Goal: Information Seeking & Learning: Check status

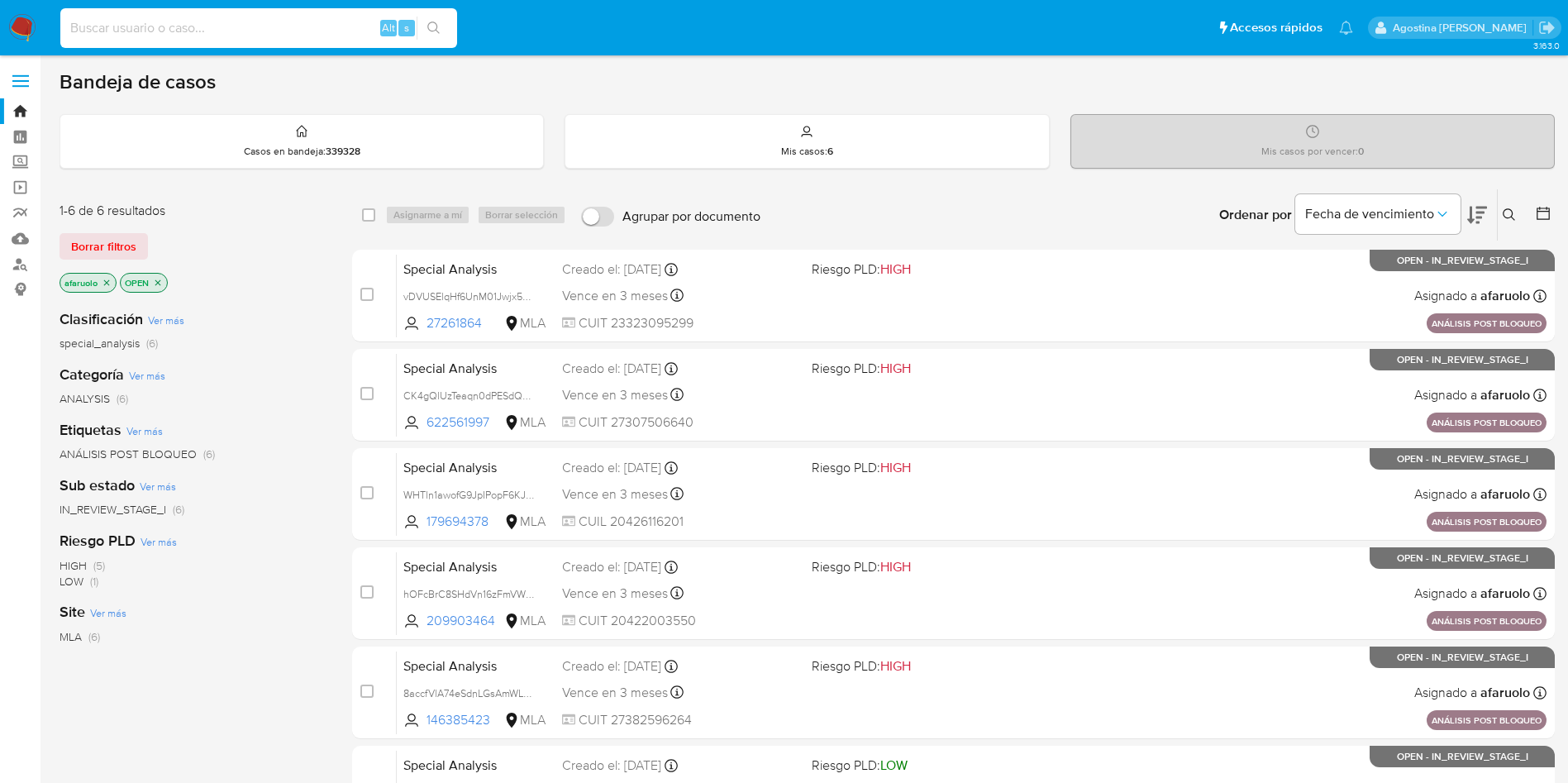
click at [323, 28] on input at bounding box center [258, 28] width 396 height 22
type input "1267260692"
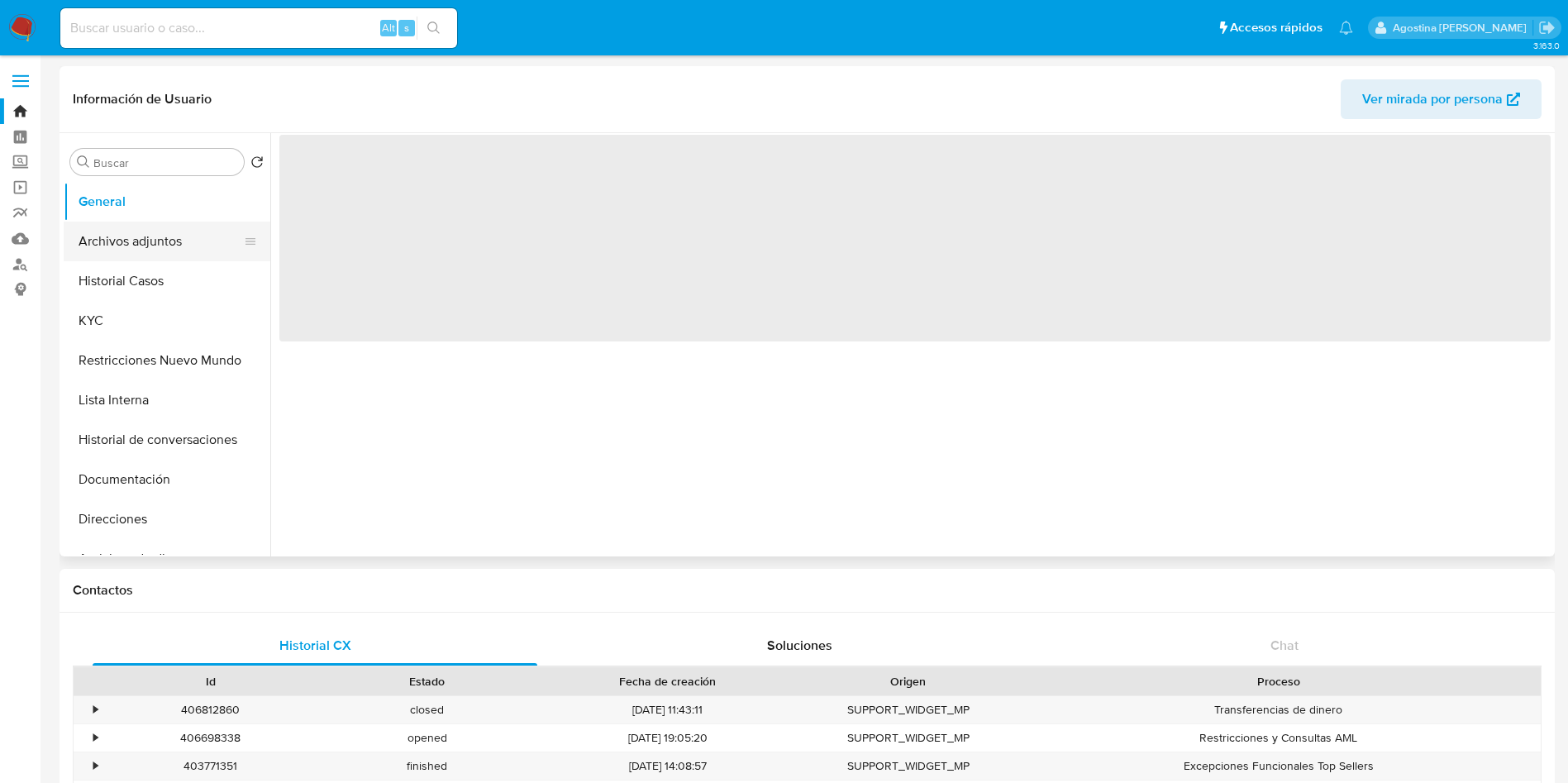
click at [222, 248] on button "Archivos adjuntos" at bounding box center [160, 242] width 193 height 40
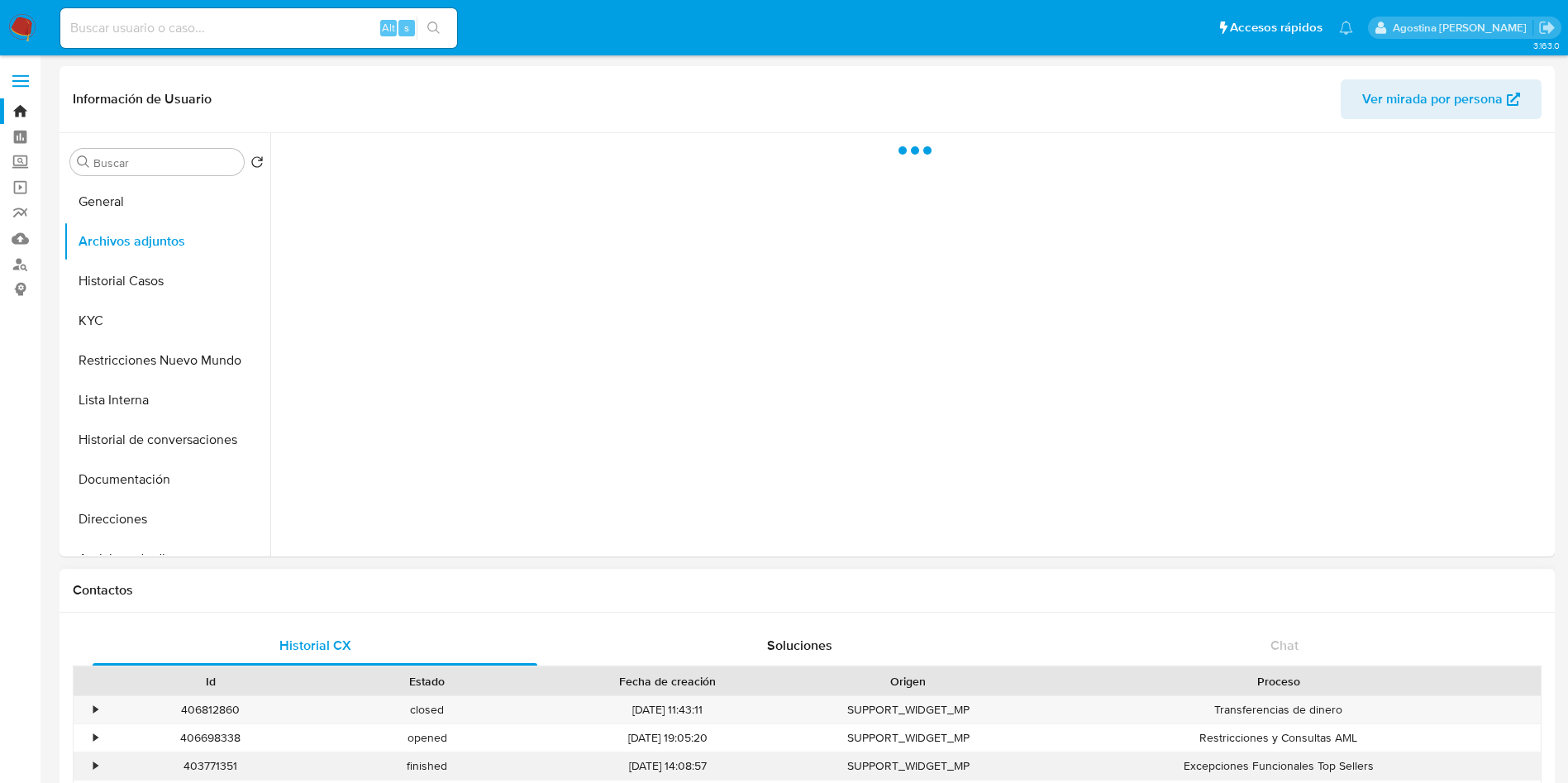
select select "10"
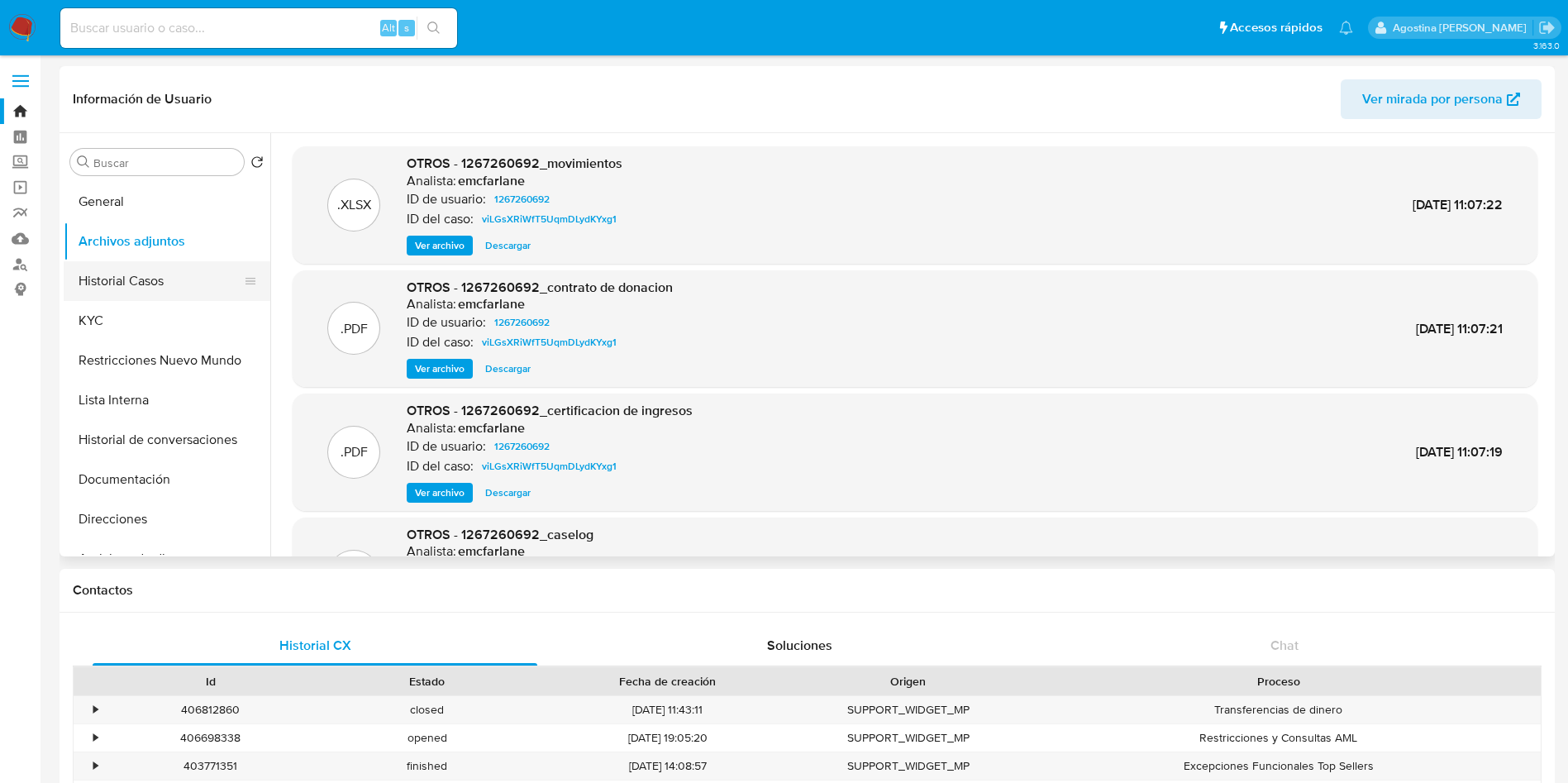
click at [157, 291] on button "Historial Casos" at bounding box center [160, 281] width 193 height 40
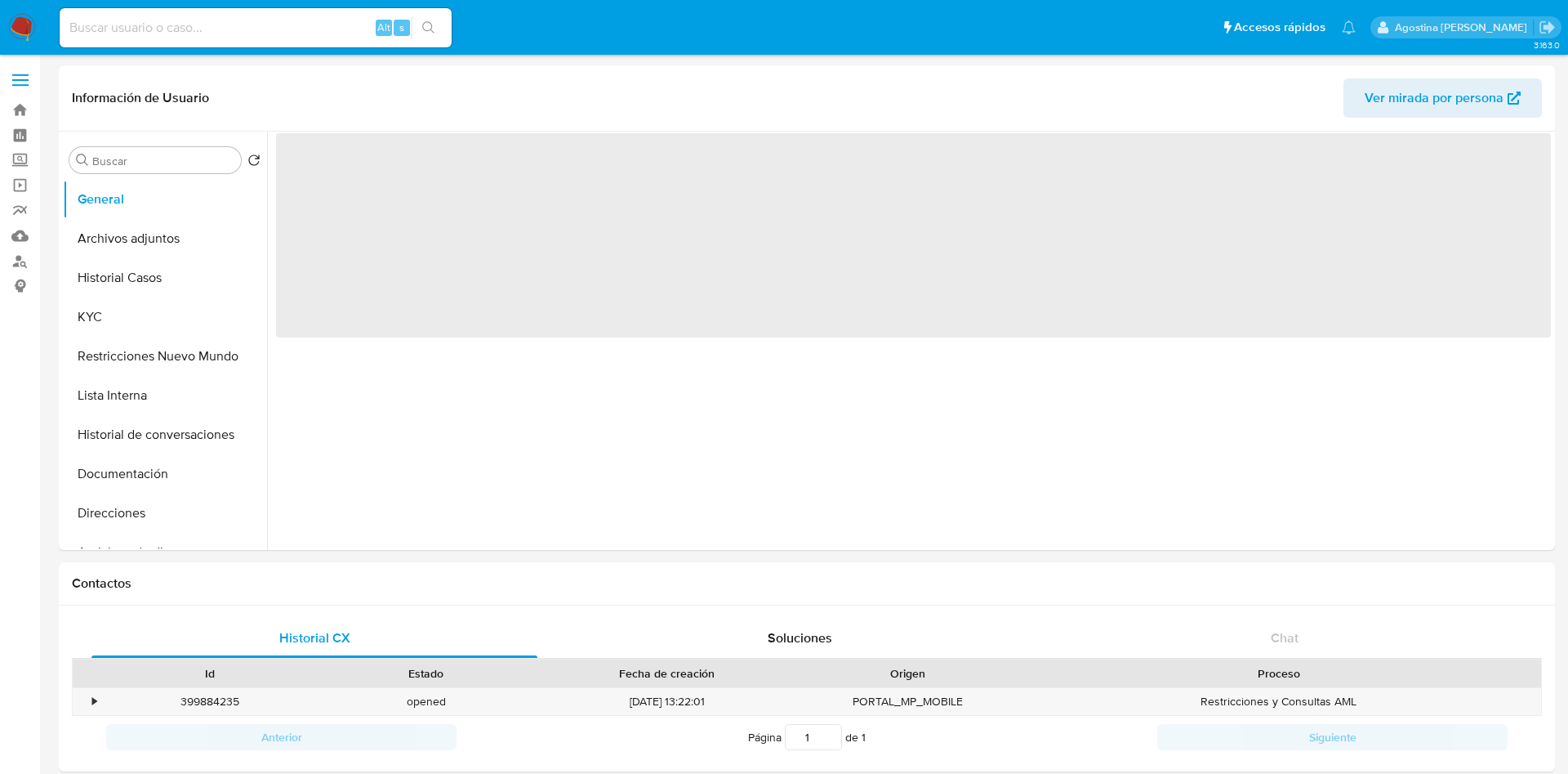
select select "10"
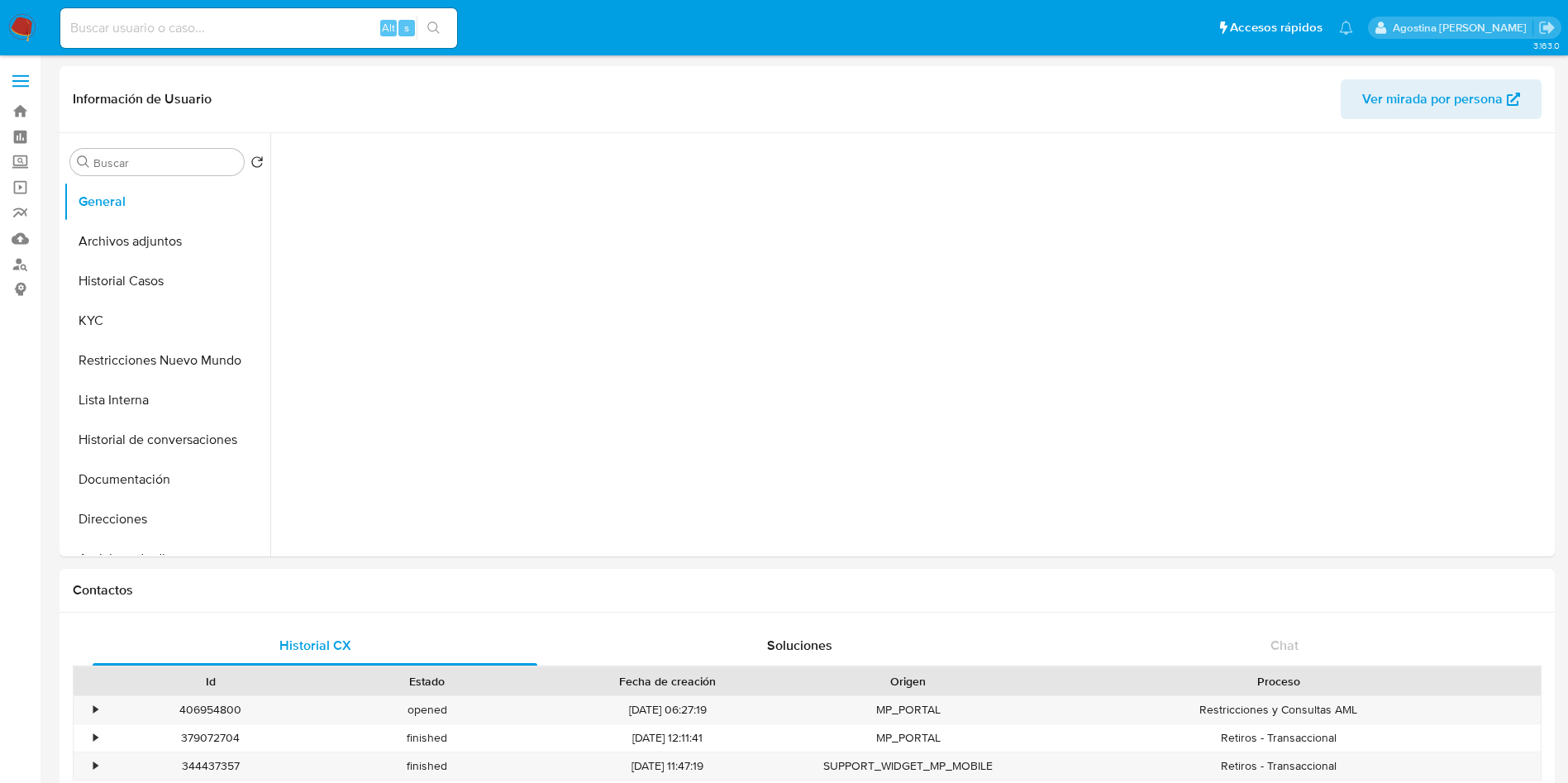
select select "10"
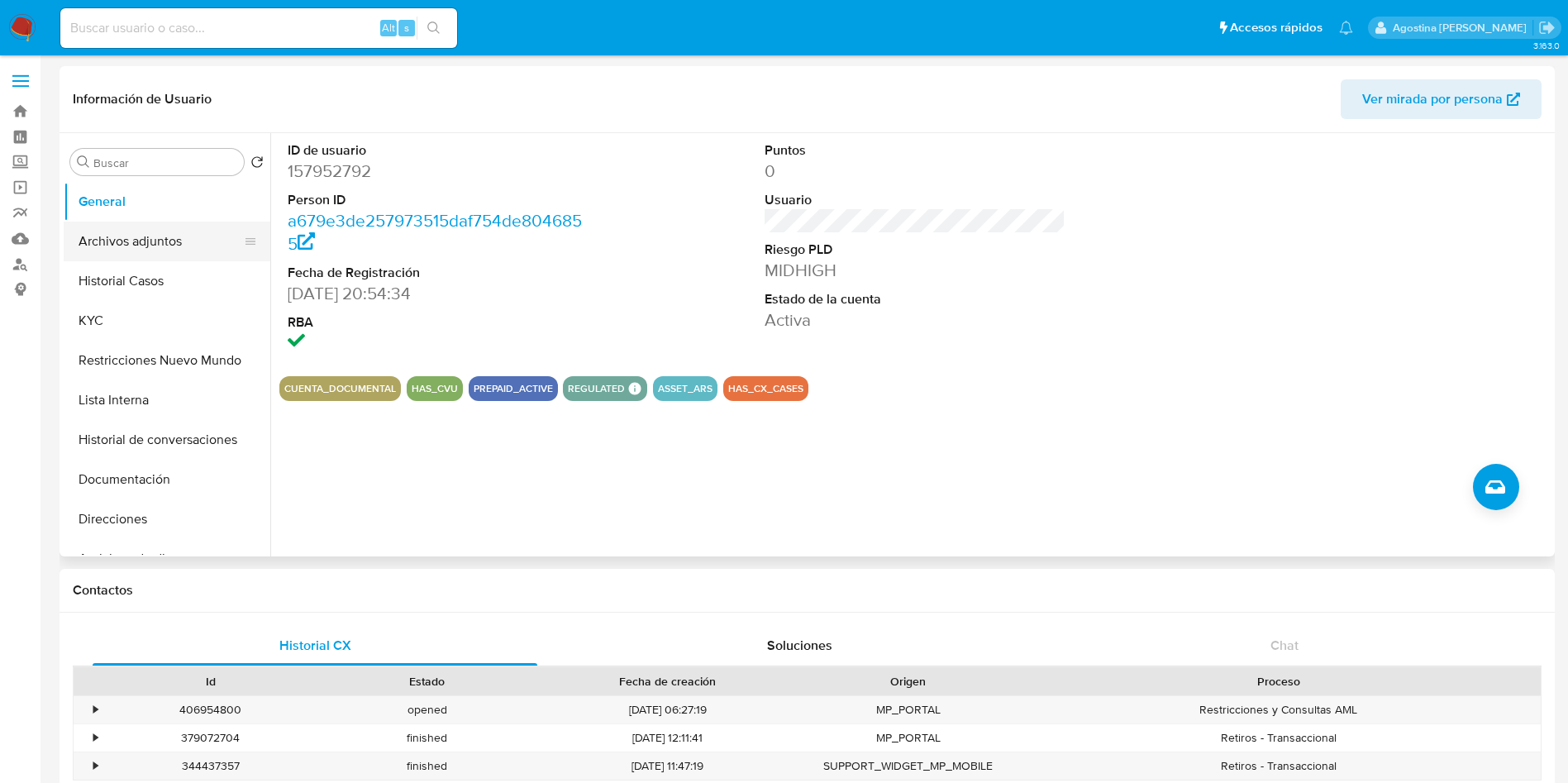
click at [183, 250] on button "Archivos adjuntos" at bounding box center [160, 242] width 193 height 40
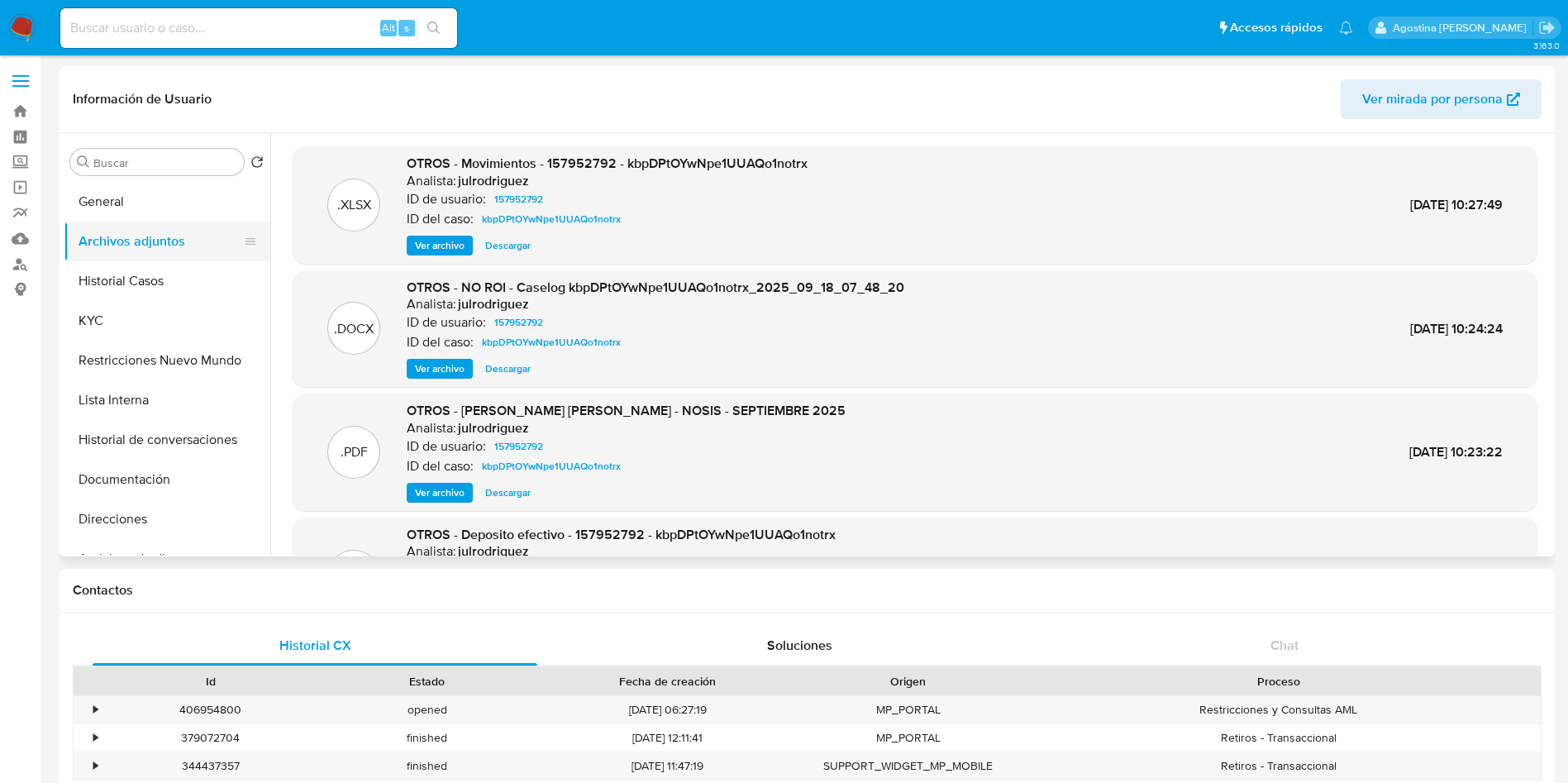
click at [151, 242] on button "Archivos adjuntos" at bounding box center [160, 242] width 193 height 40
click at [174, 279] on button "Historial Casos" at bounding box center [160, 281] width 193 height 40
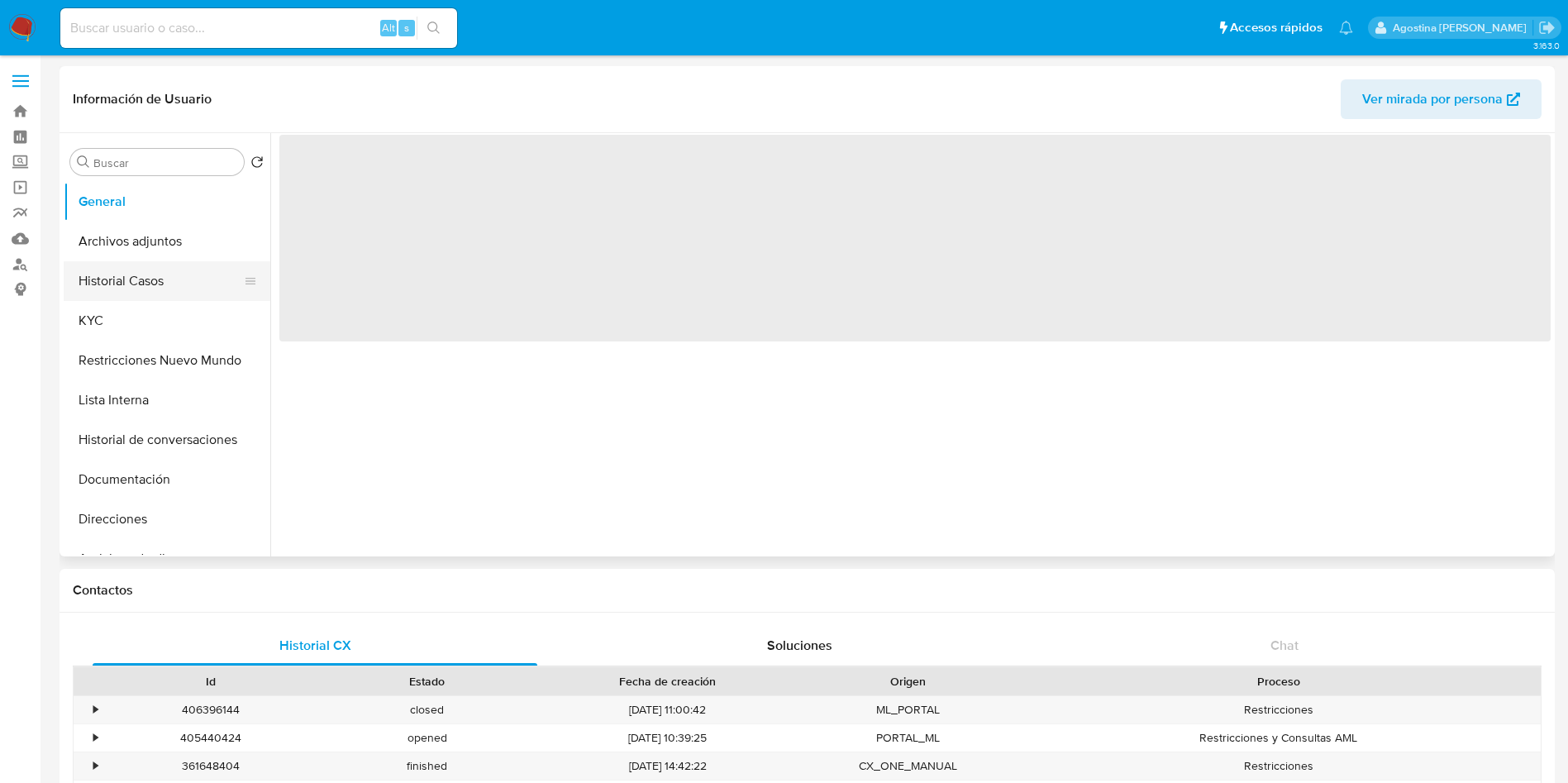
click at [168, 271] on button "Historial Casos" at bounding box center [160, 281] width 193 height 40
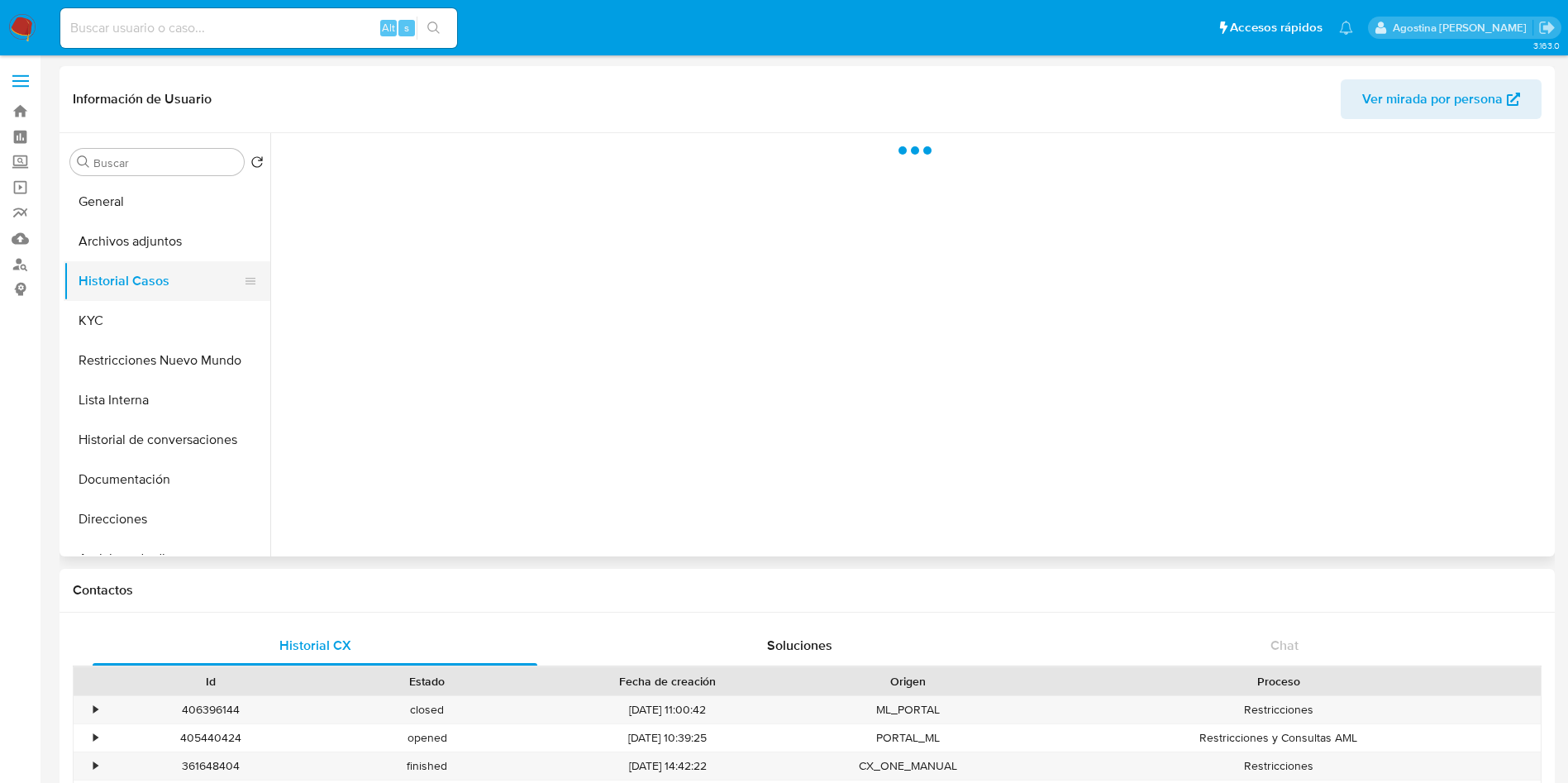
select select "10"
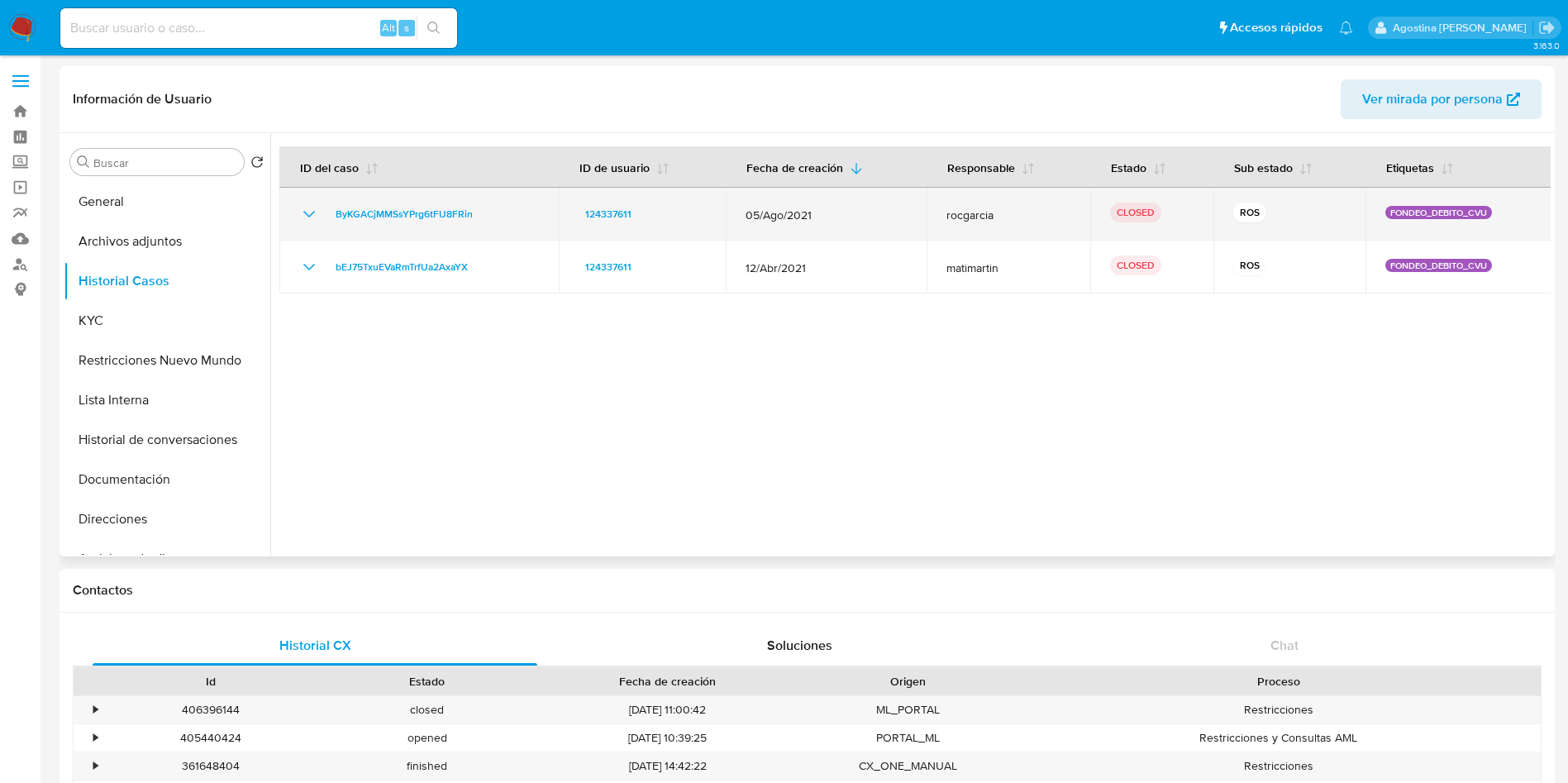
click at [303, 213] on icon "Mostrar/Ocultar" at bounding box center [309, 213] width 20 height 20
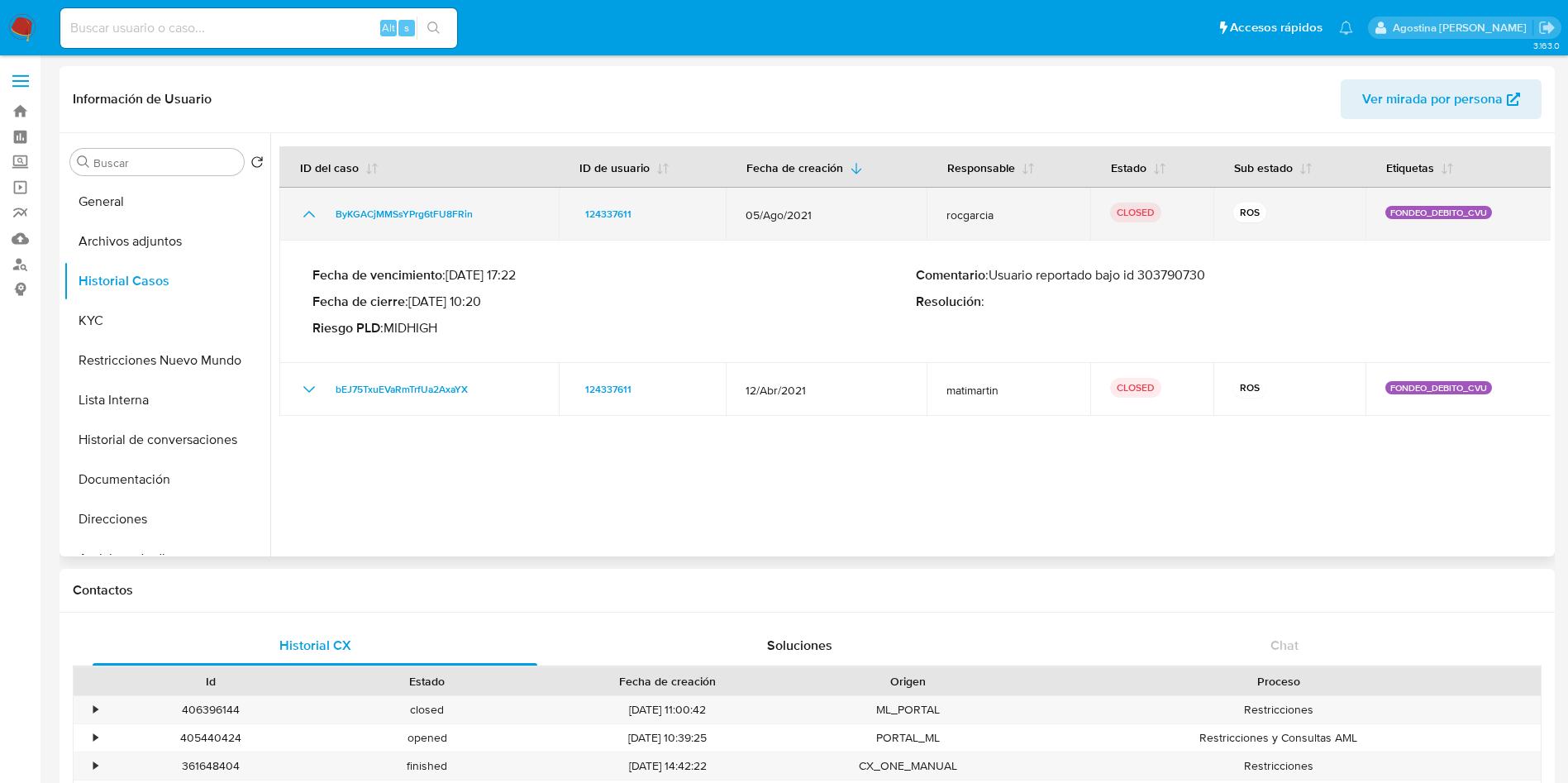
click at [303, 213] on icon "Mostrar/Ocultar" at bounding box center [309, 213] width 20 height 20
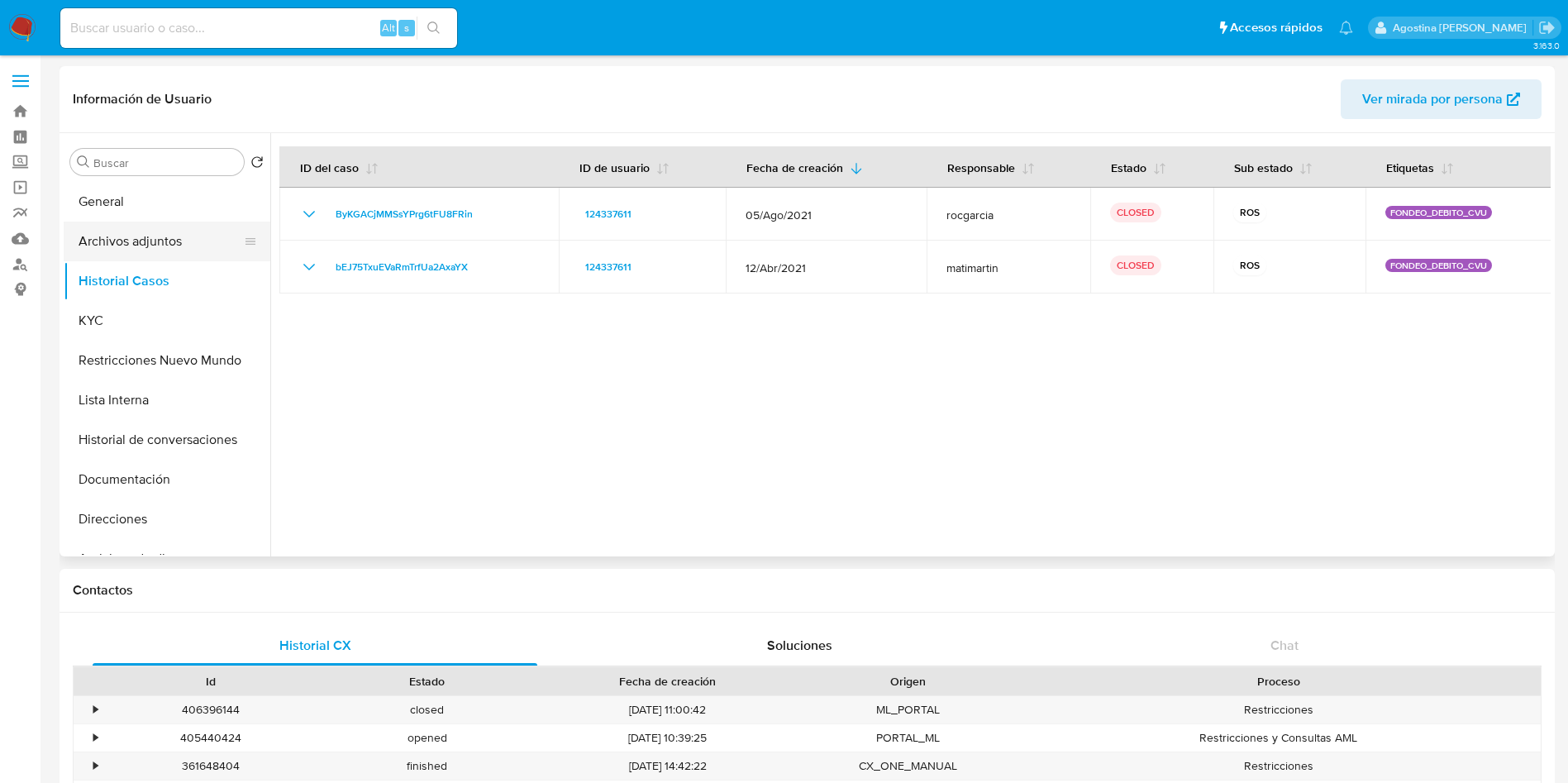
click at [171, 228] on button "Archivos adjuntos" at bounding box center [160, 242] width 193 height 40
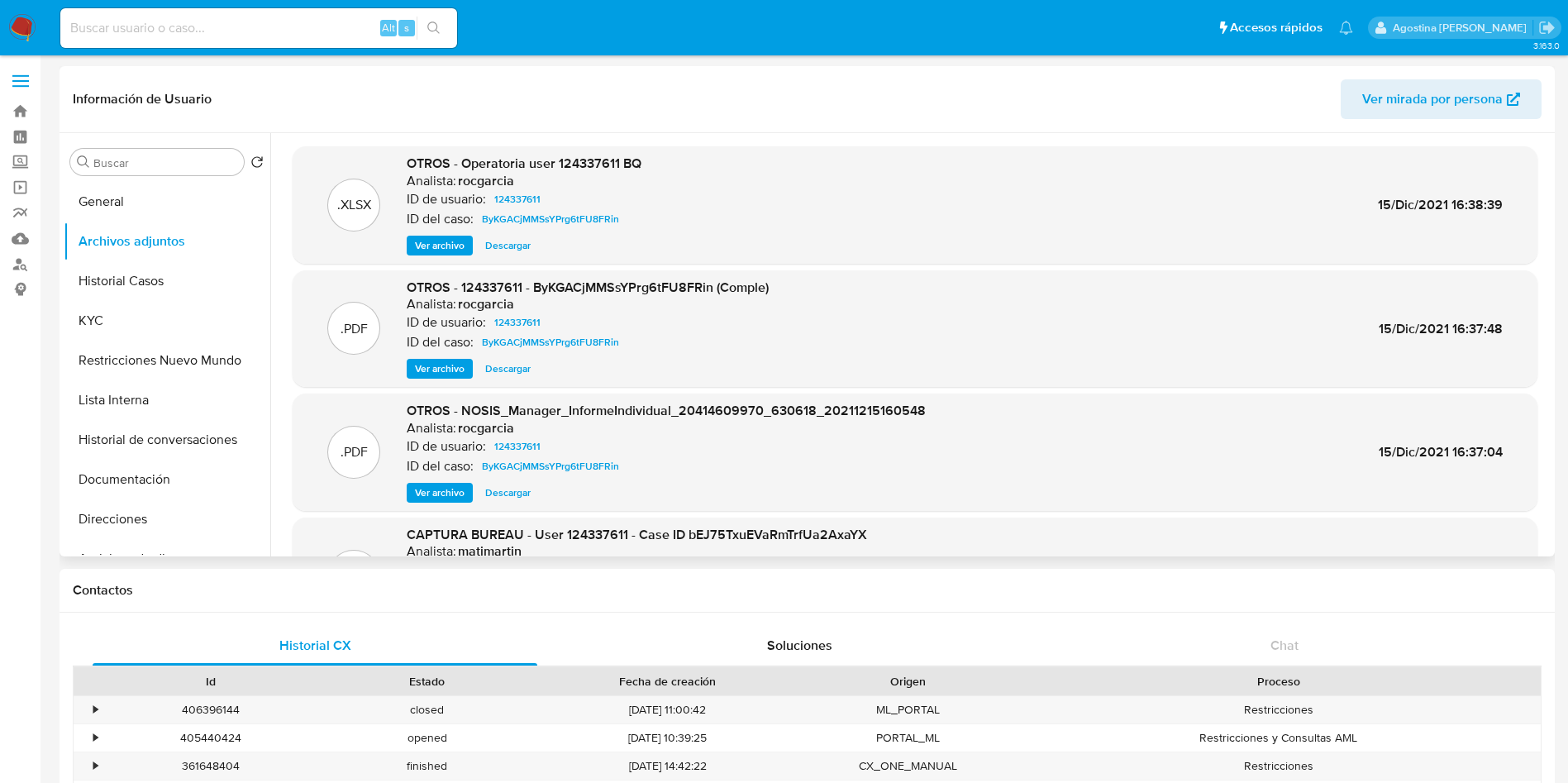
click at [452, 371] on span "Ver archivo" at bounding box center [440, 368] width 50 height 16
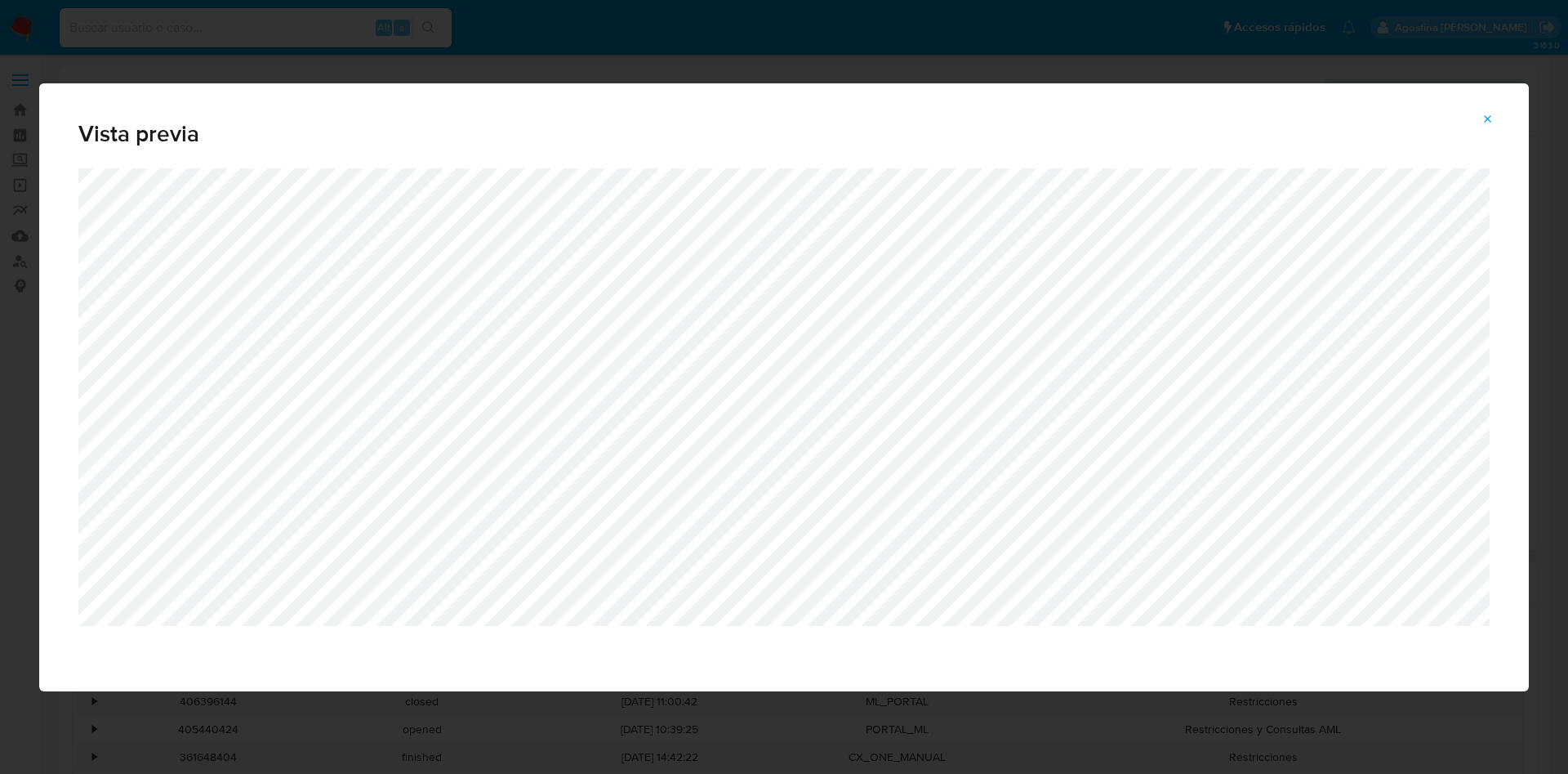
click at [1481, 122] on icon "Attachment preview" at bounding box center [1488, 120] width 13 height 13
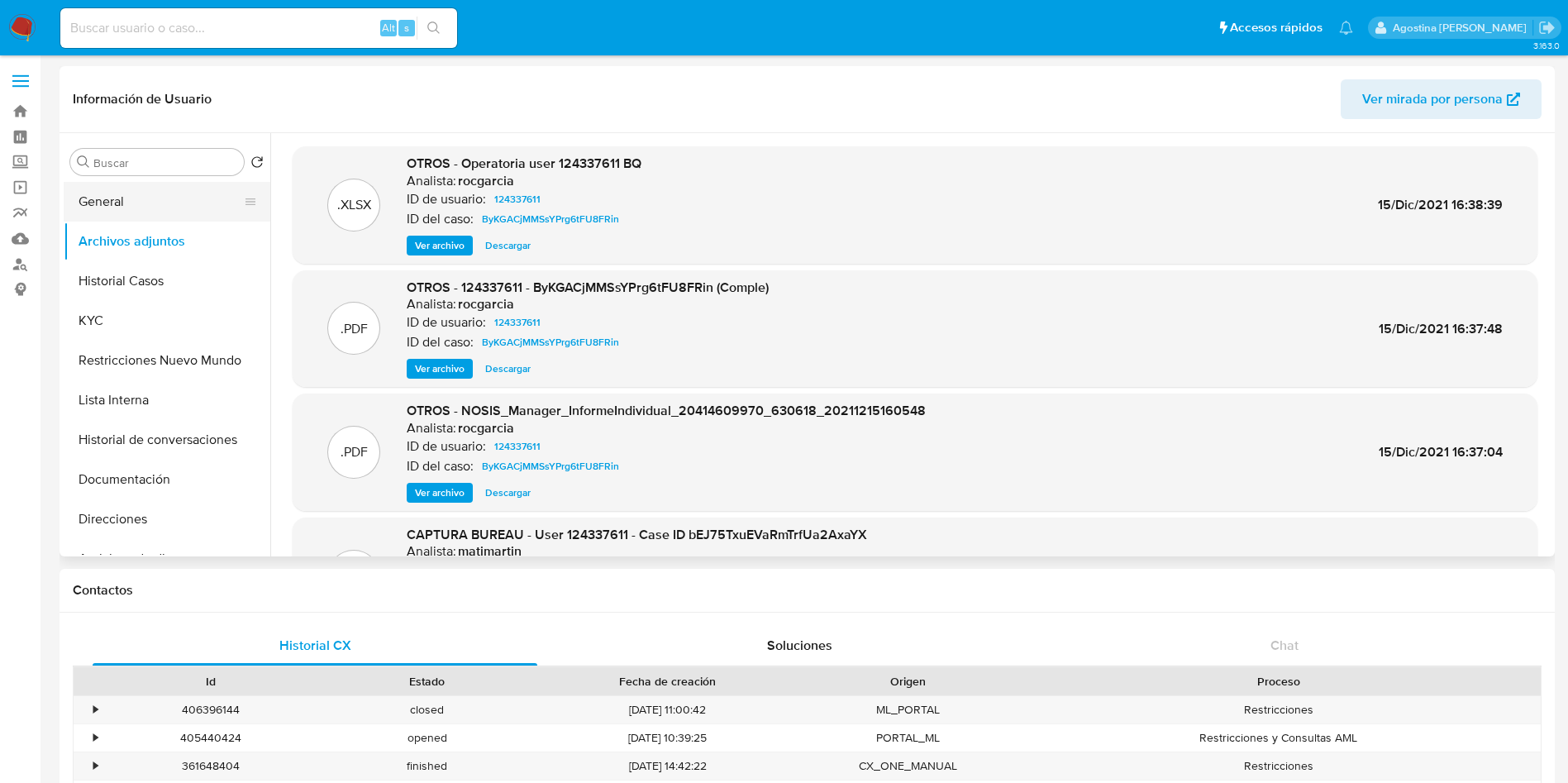
click at [174, 196] on button "General" at bounding box center [160, 202] width 193 height 40
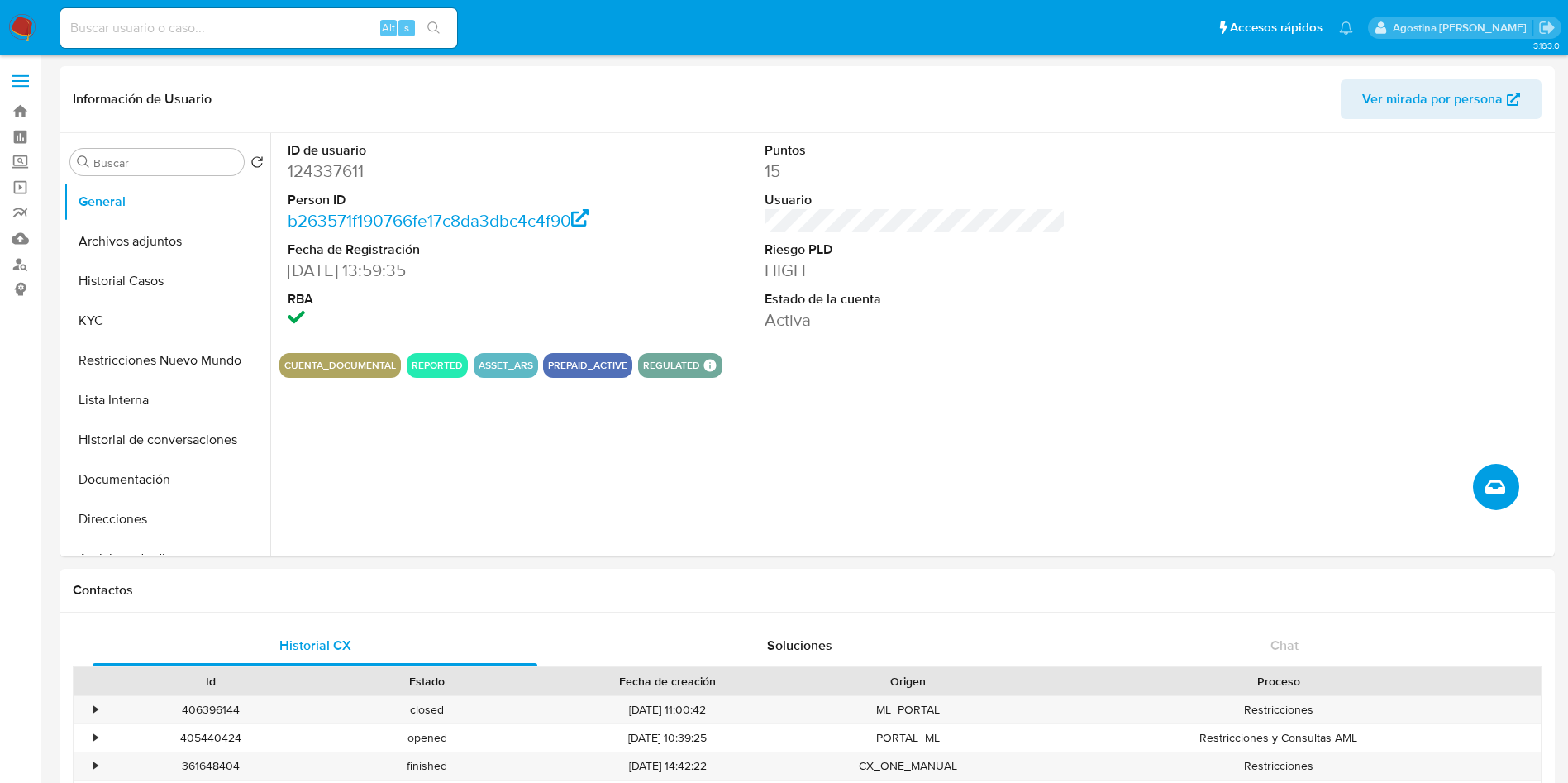
click at [1509, 469] on button "Crear caso manual" at bounding box center [1496, 487] width 47 height 47
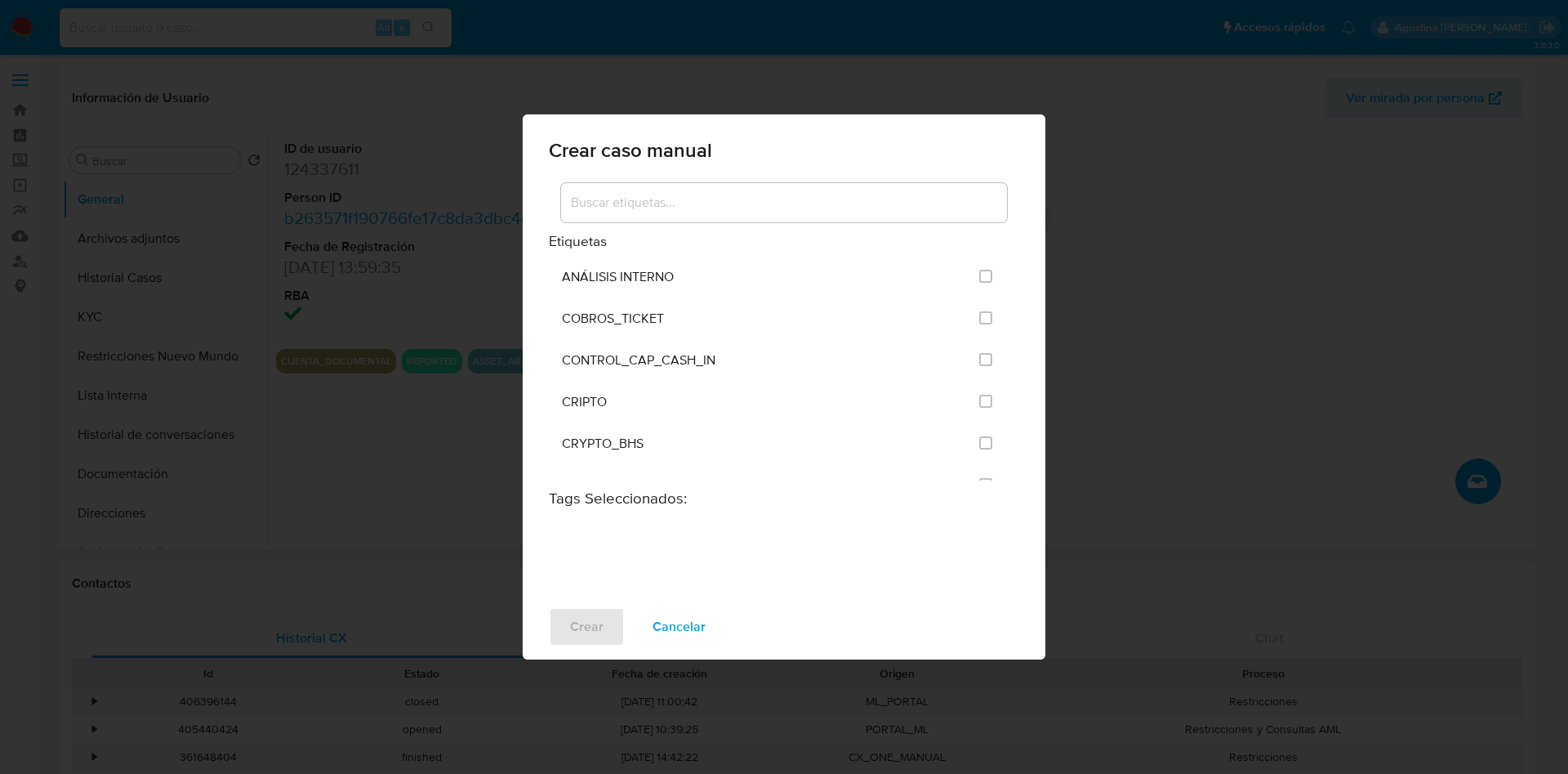
click at [826, 204] on input at bounding box center [784, 202] width 446 height 22
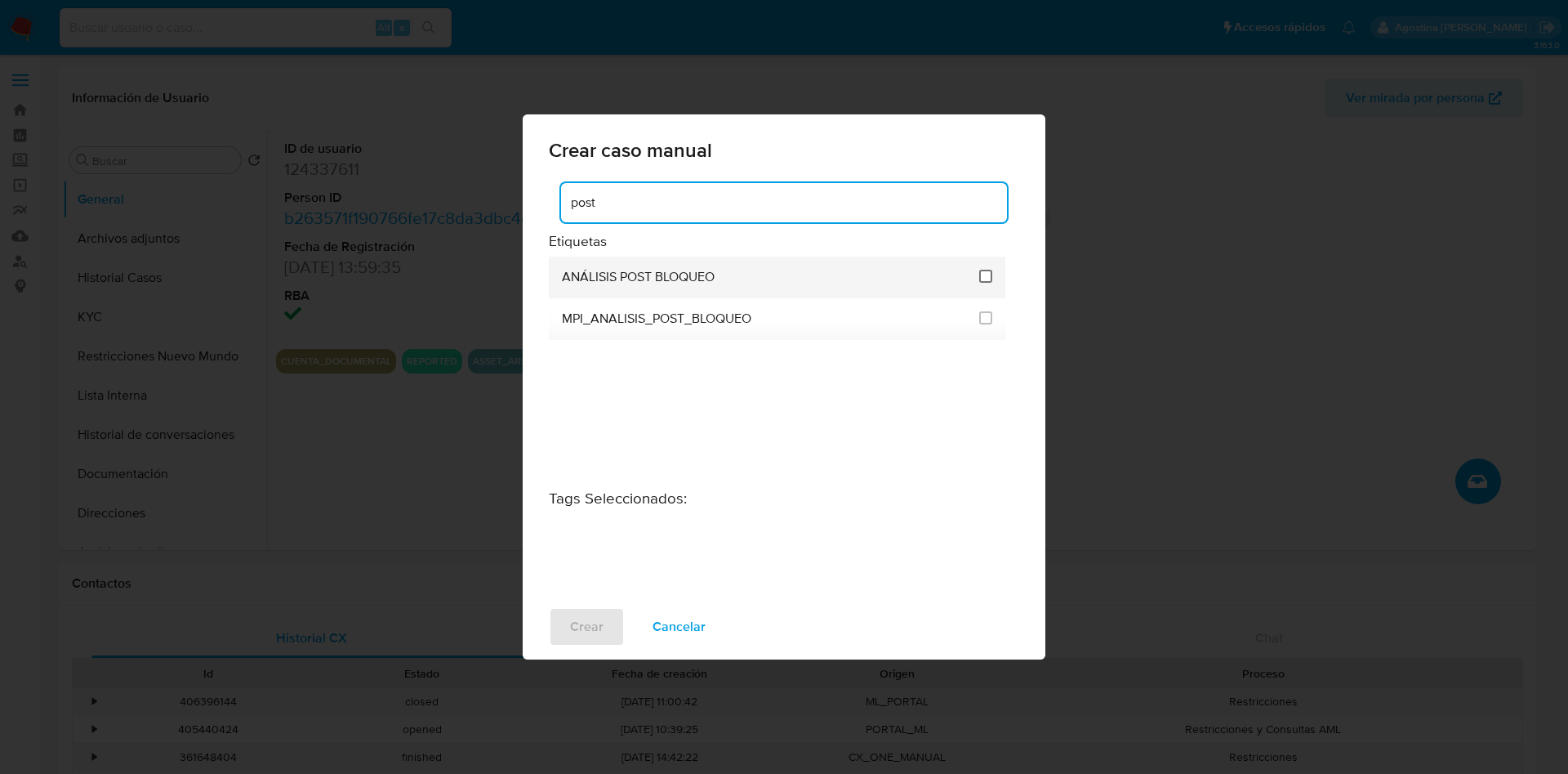
type input "post"
click at [984, 273] on input "3249" at bounding box center [985, 276] width 13 height 13
checkbox input "true"
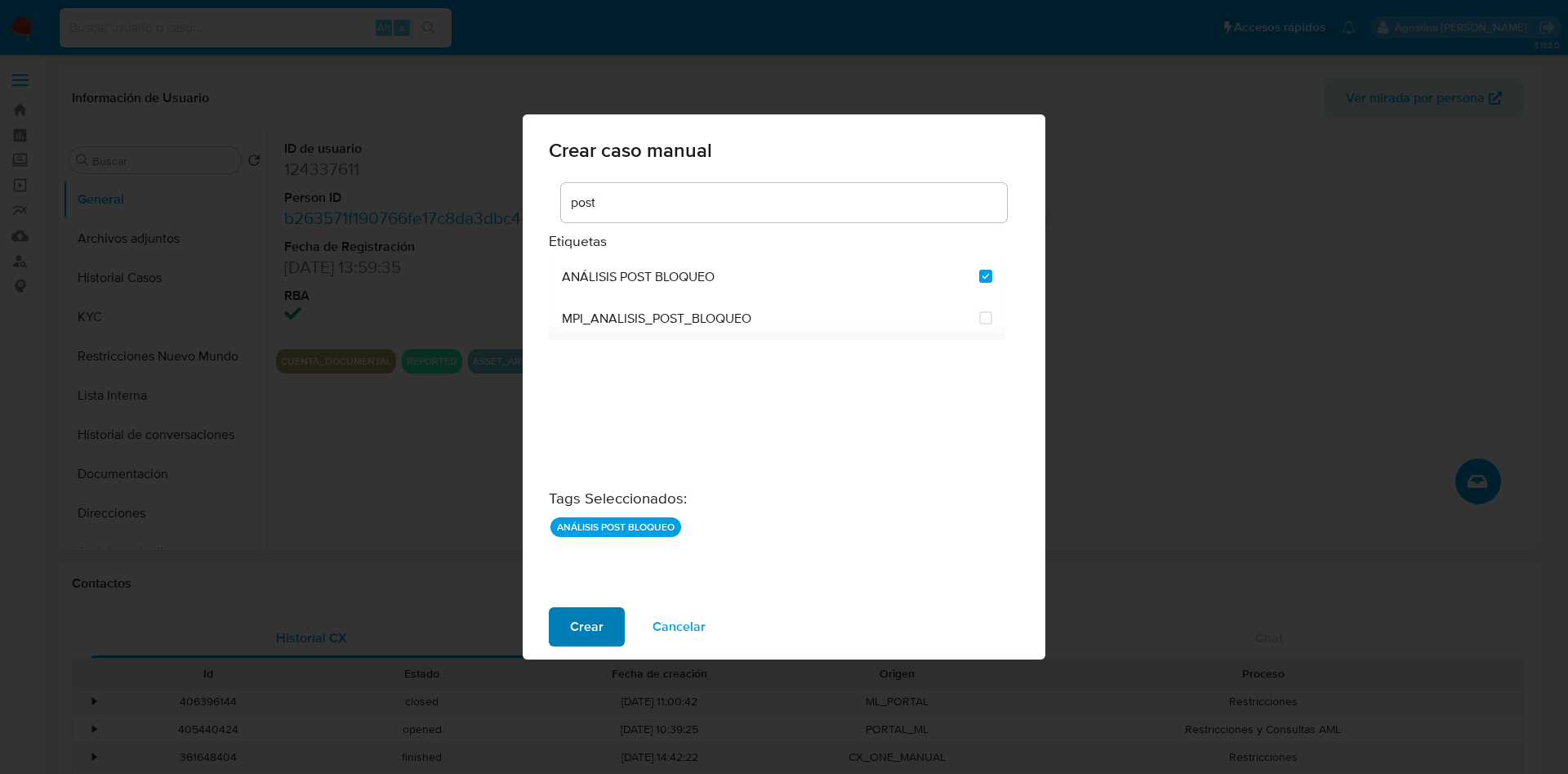
click at [555, 618] on button "Crear" at bounding box center [586, 627] width 76 height 40
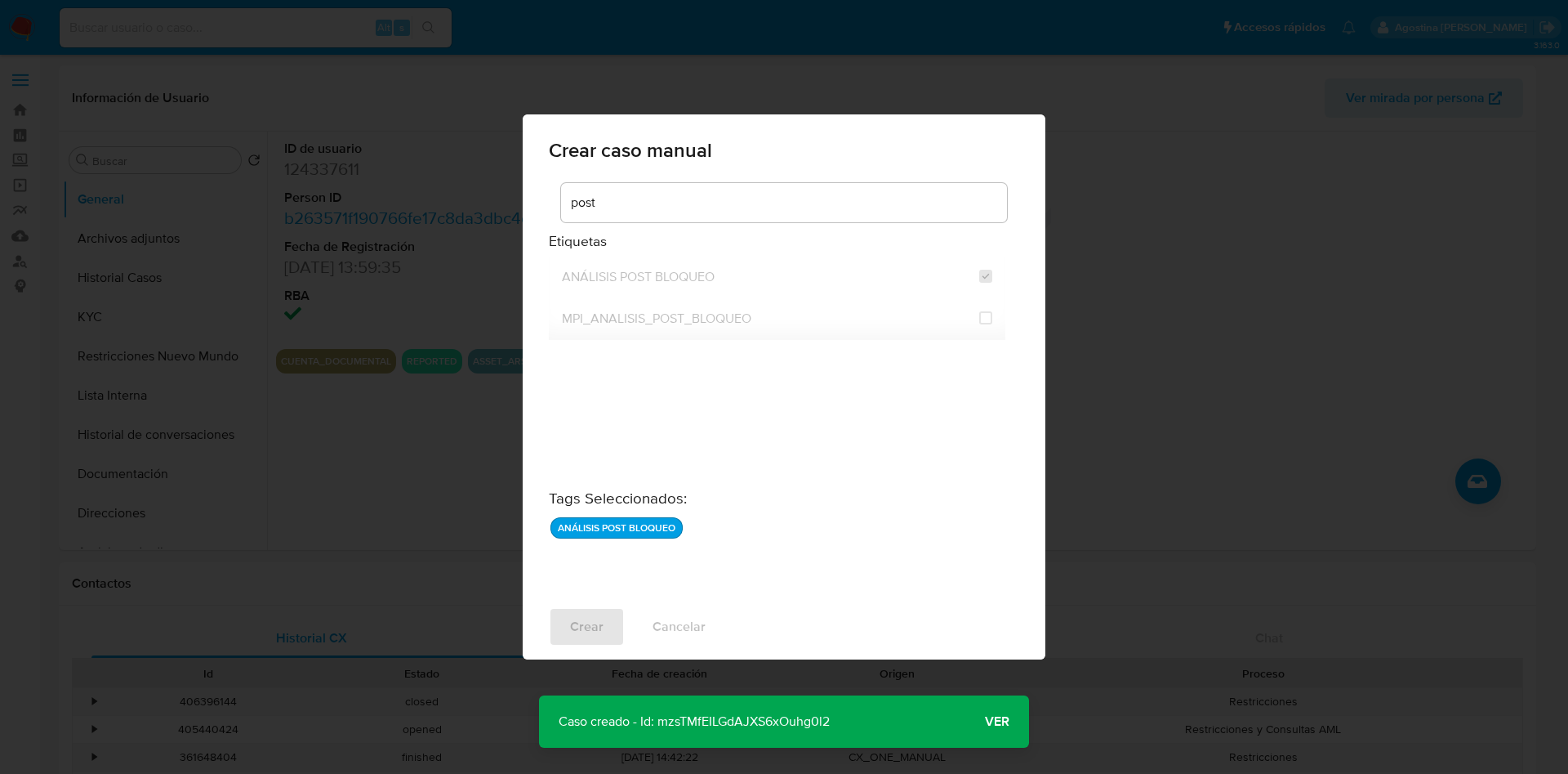
click at [757, 720] on p "Caso creado - Id: mzsTMfEILGdAJXS6xOuhg0l2" at bounding box center [695, 721] width 311 height 53
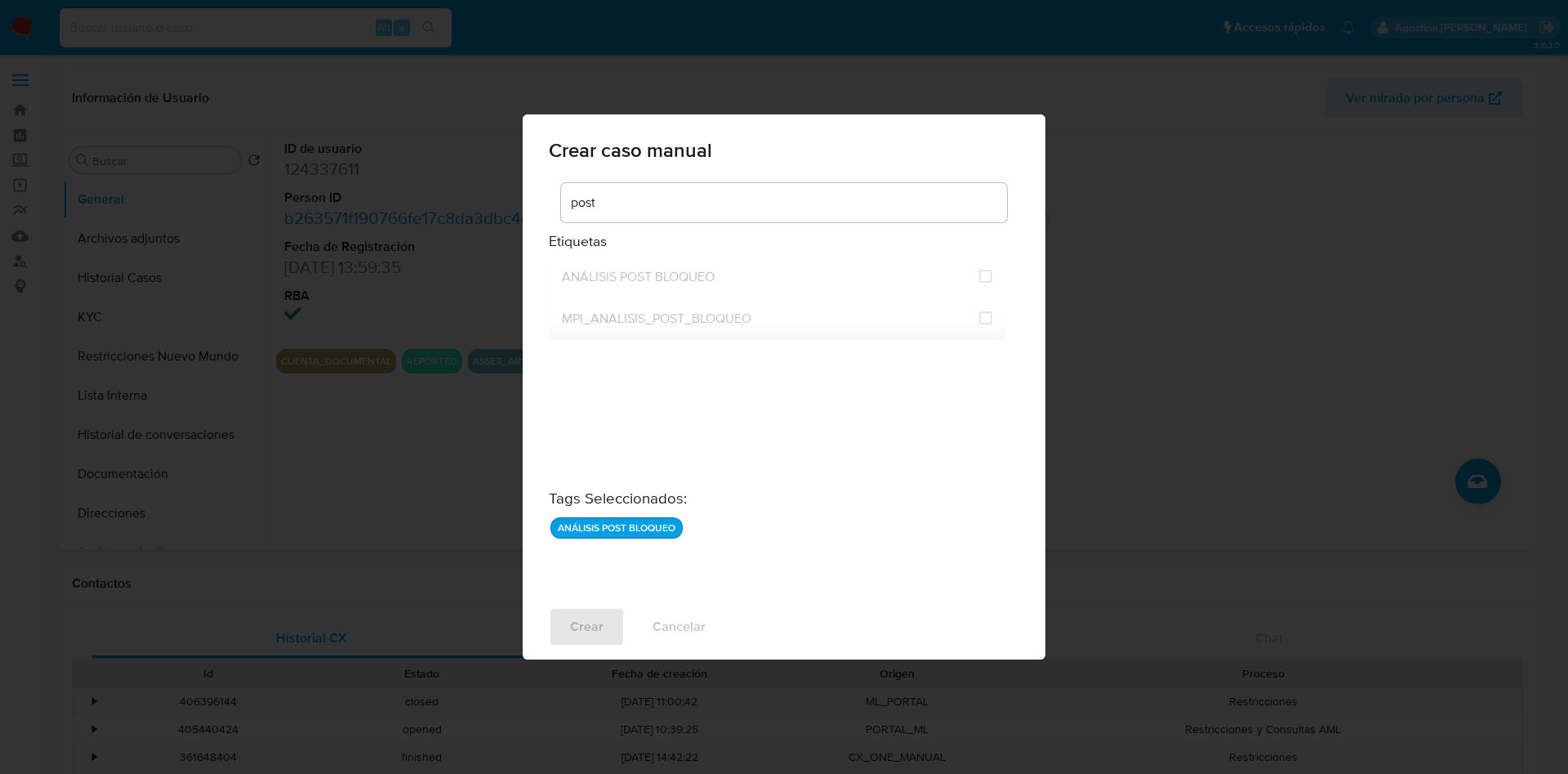
checkbox input "false"
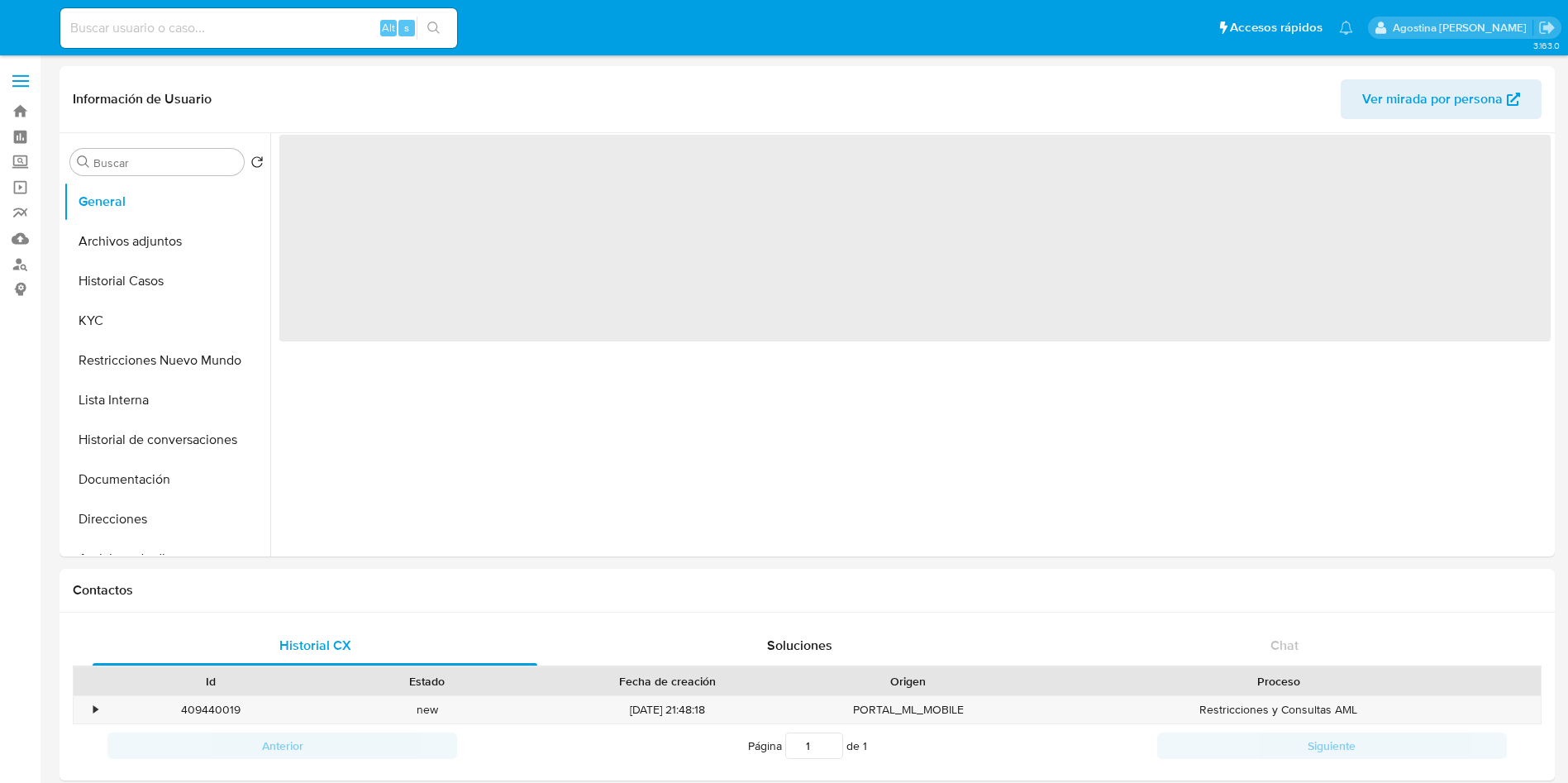
select select "10"
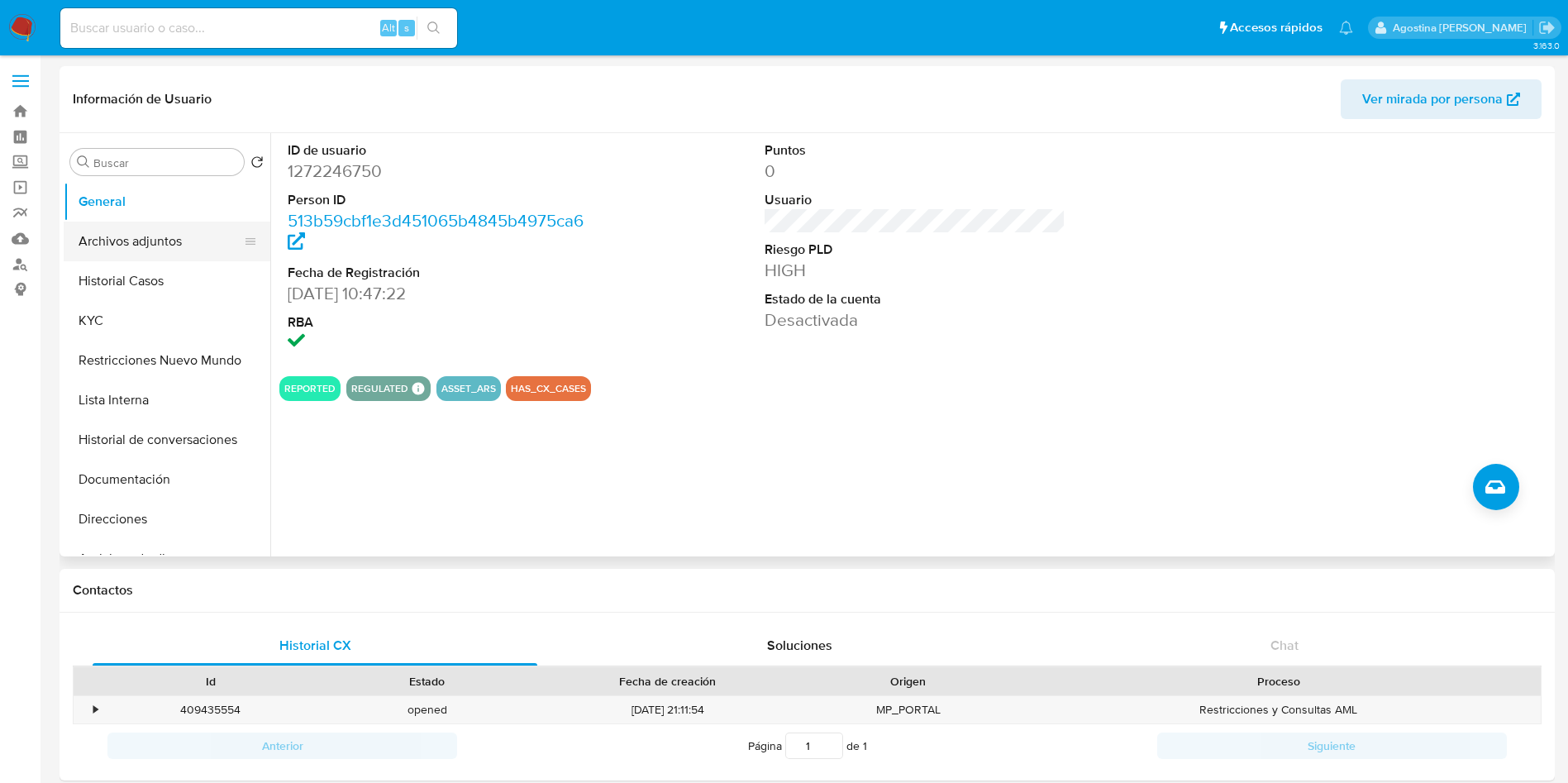
click at [174, 227] on button "Archivos adjuntos" at bounding box center [160, 242] width 193 height 40
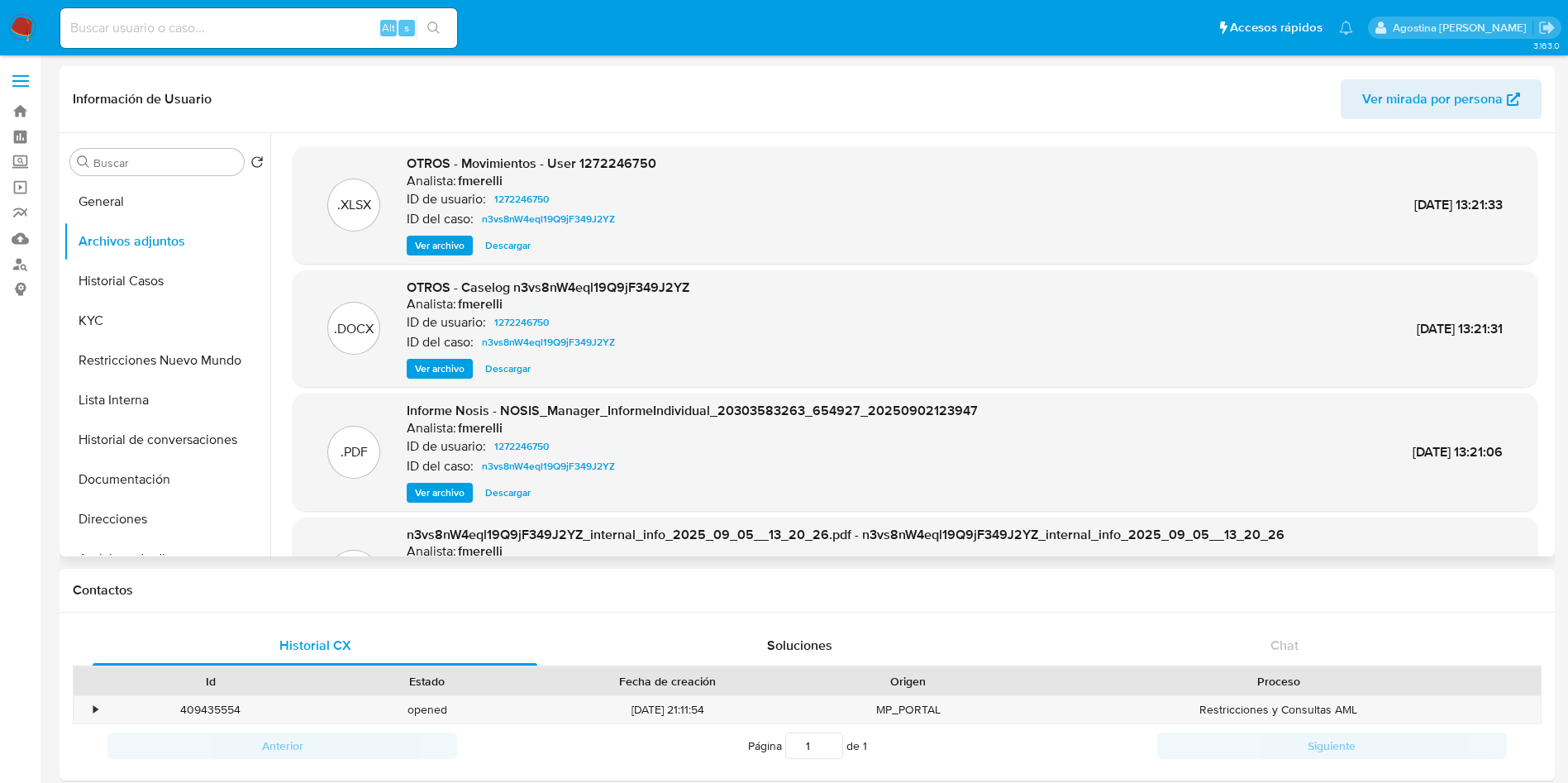
click at [539, 117] on header "Información de Usuario Ver mirada por persona" at bounding box center [807, 99] width 1469 height 40
click at [171, 293] on button "Historial Casos" at bounding box center [160, 281] width 193 height 40
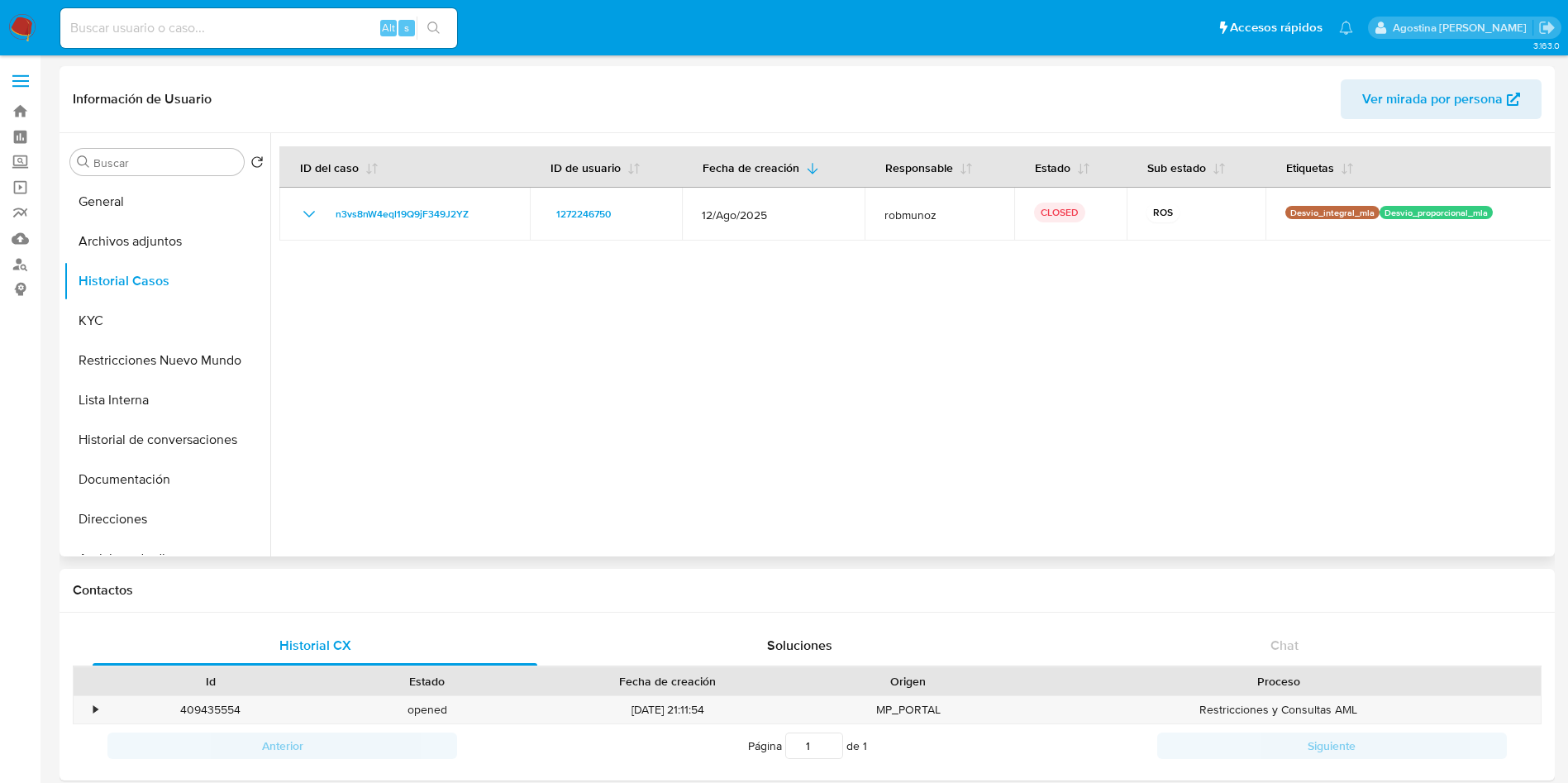
click at [620, 348] on div at bounding box center [911, 345] width 1280 height 423
click at [146, 234] on button "Archivos adjuntos" at bounding box center [160, 242] width 193 height 40
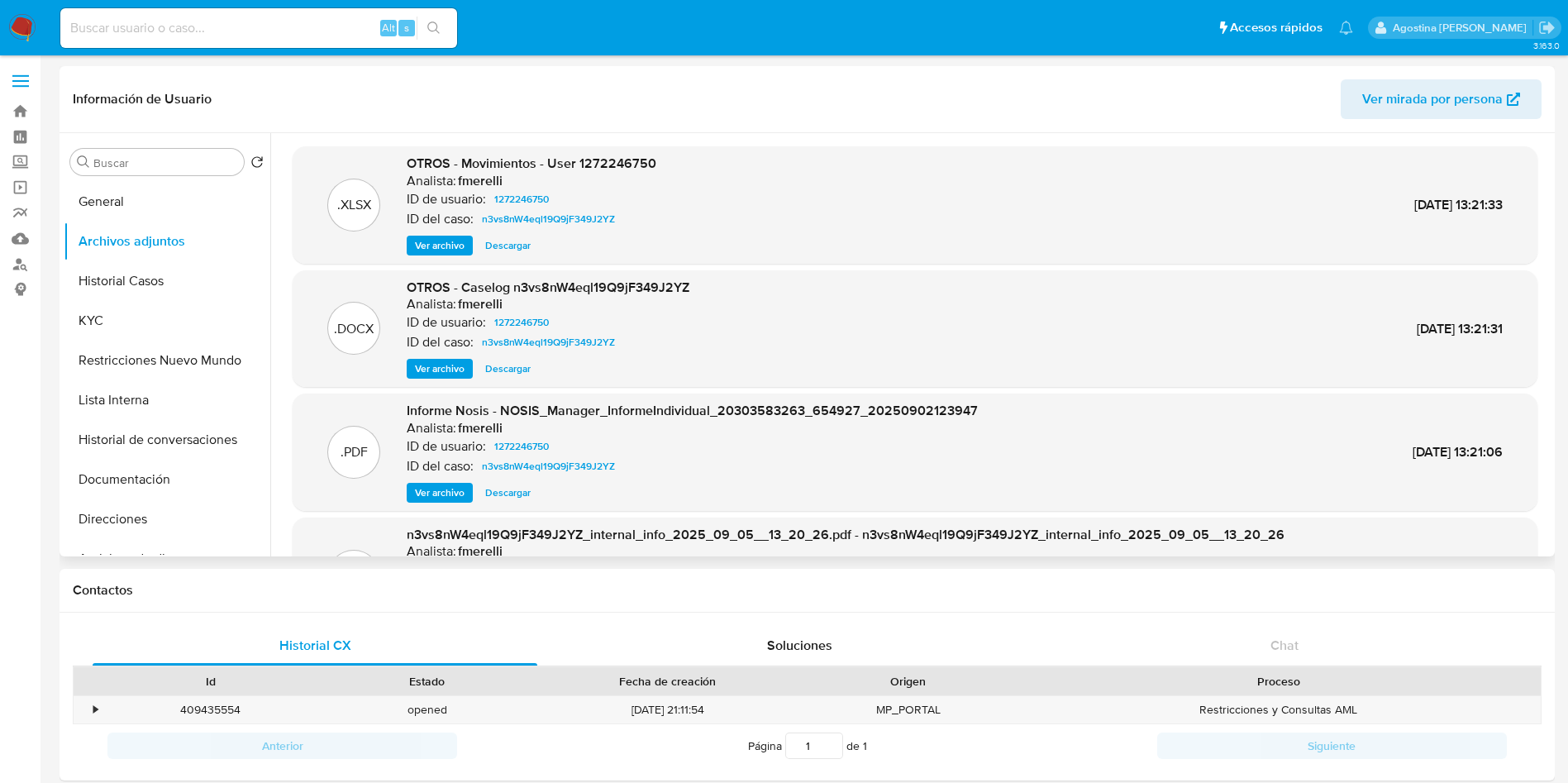
click at [440, 360] on span "Ver archivo" at bounding box center [440, 368] width 50 height 16
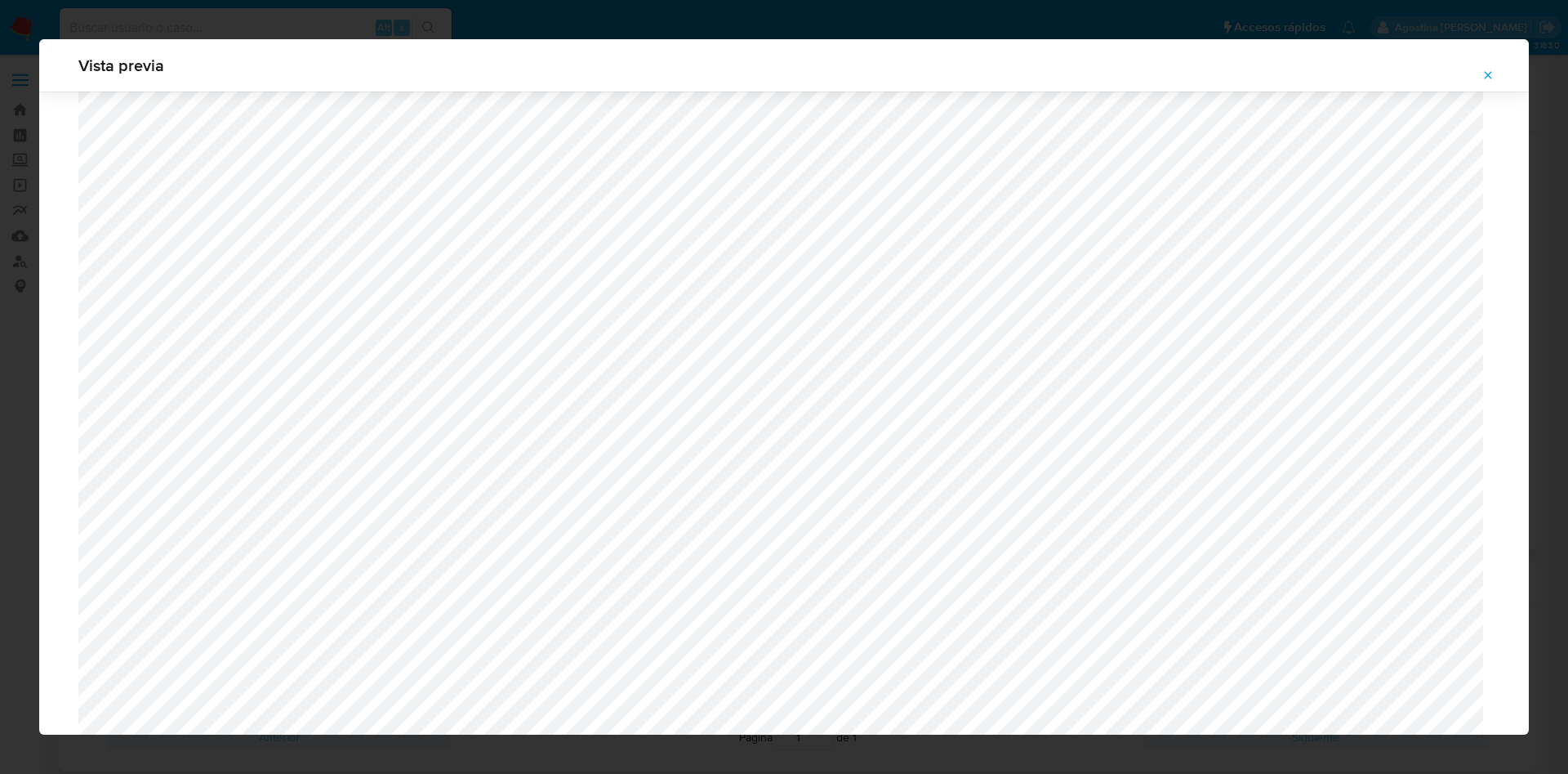
scroll to position [947, 0]
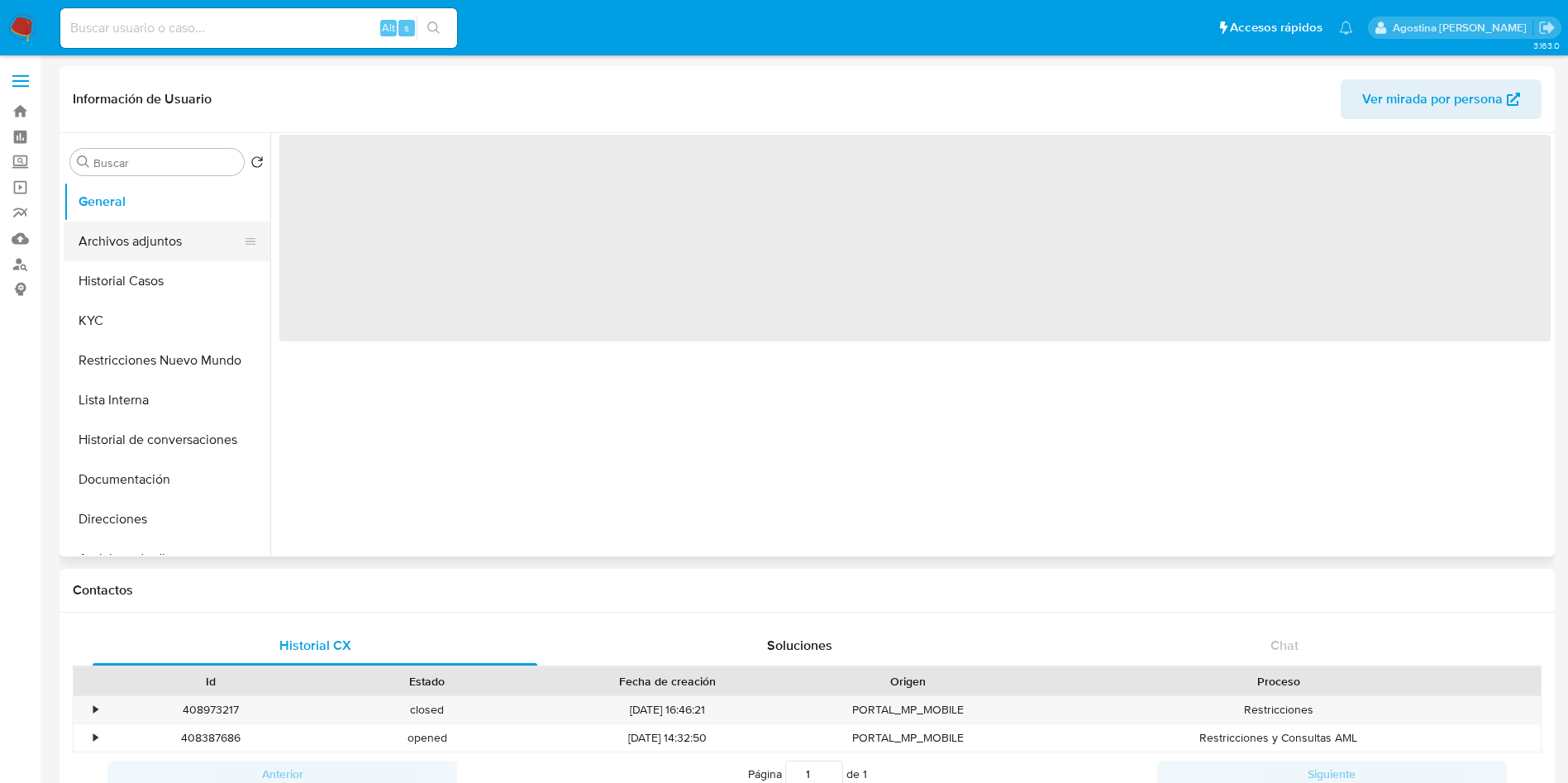
select select "10"
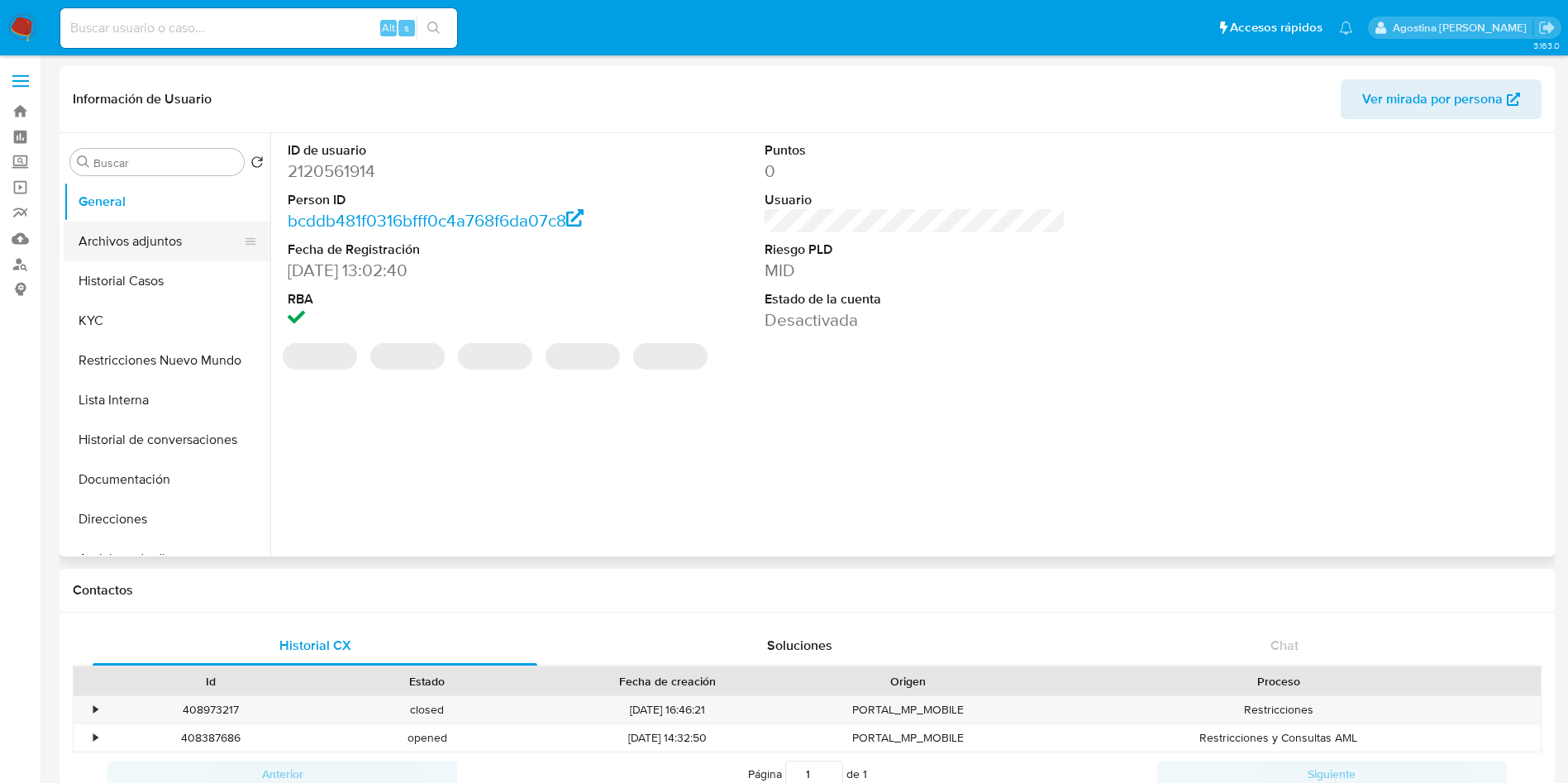
click at [172, 232] on button "Archivos adjuntos" at bounding box center [160, 242] width 193 height 40
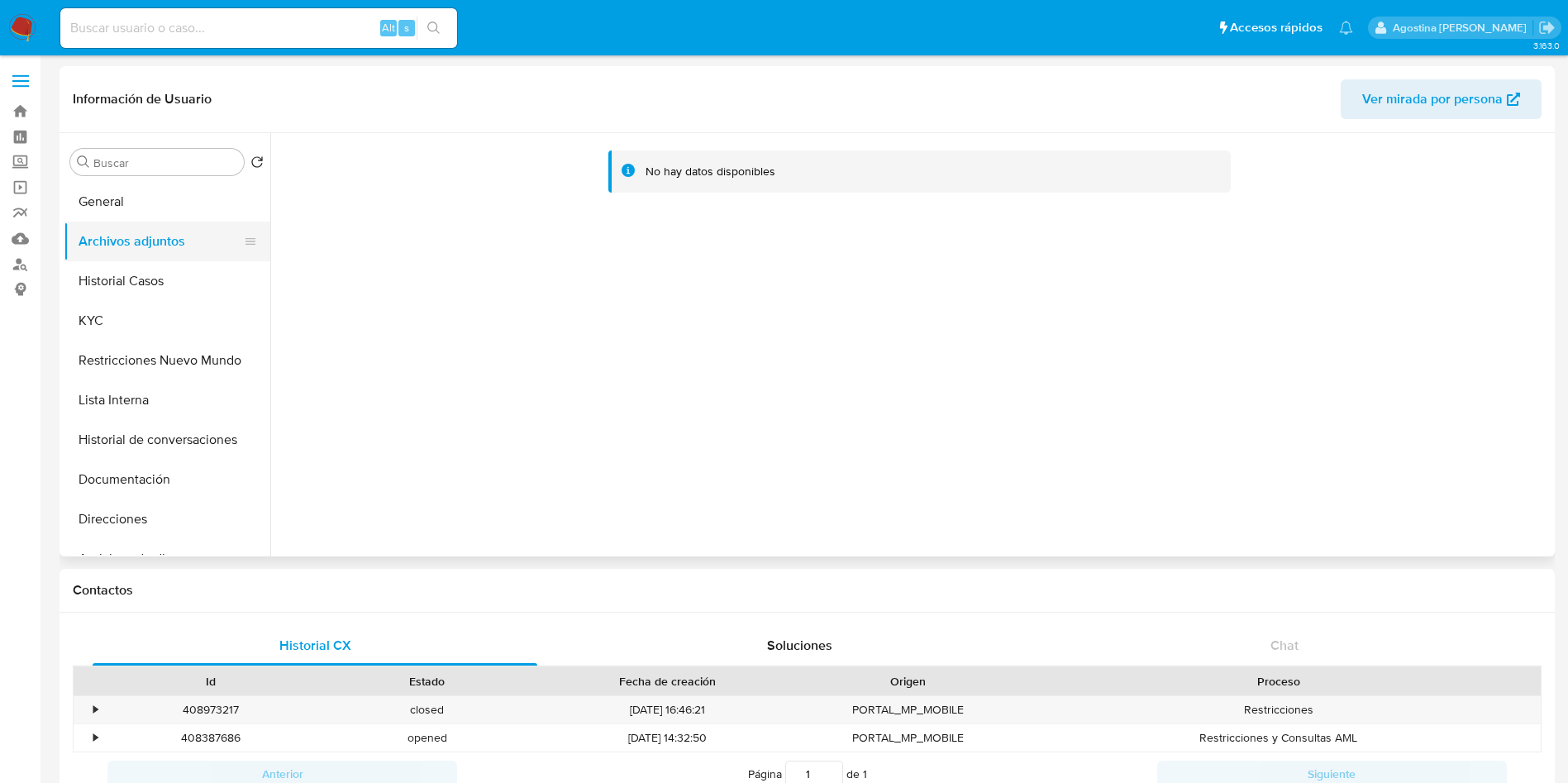
click at [174, 259] on button "Archivos adjuntos" at bounding box center [160, 242] width 193 height 40
click at [177, 271] on button "Historial Casos" at bounding box center [160, 281] width 193 height 40
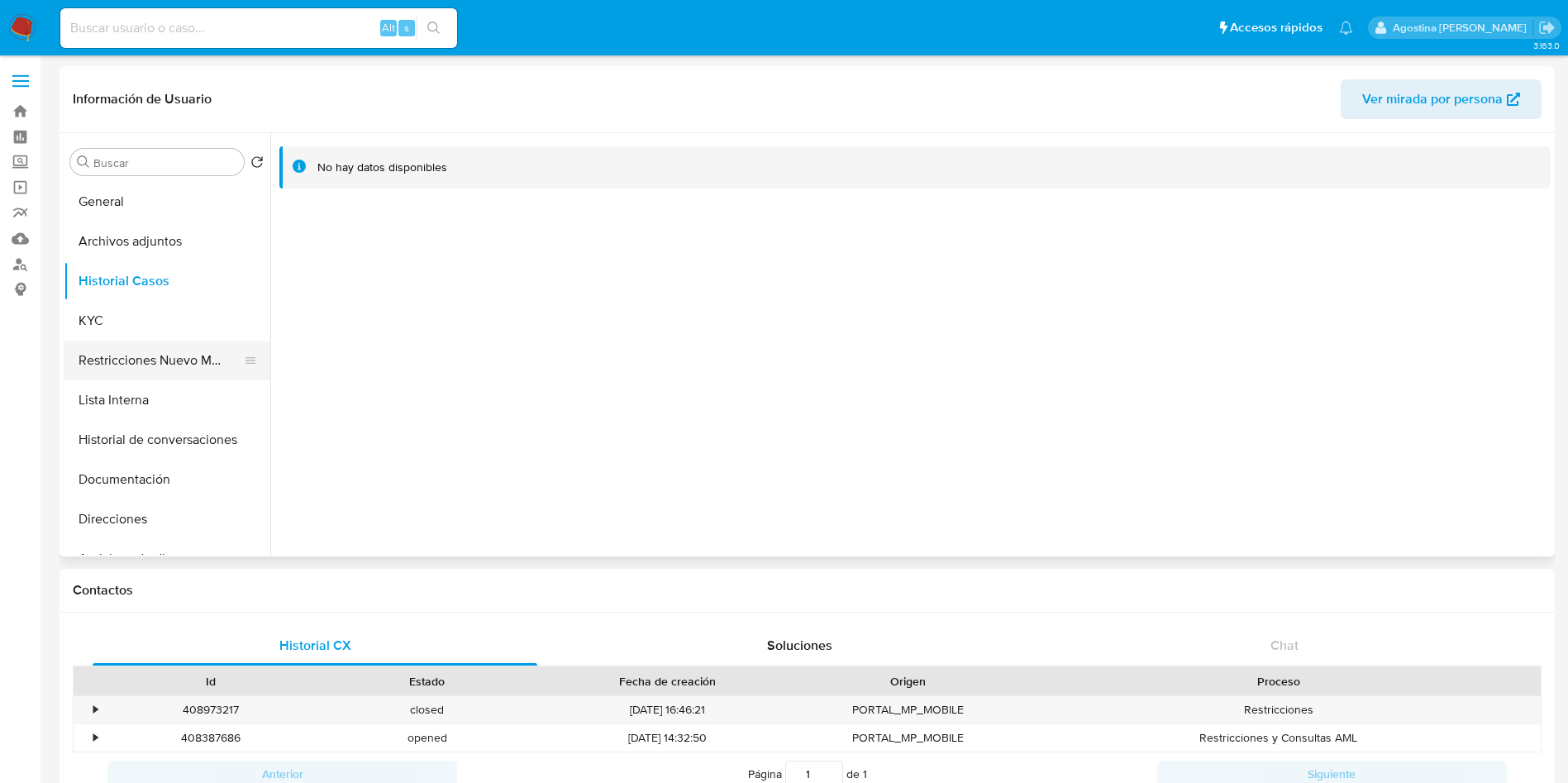
click at [168, 349] on button "Restricciones Nuevo Mundo" at bounding box center [160, 360] width 193 height 40
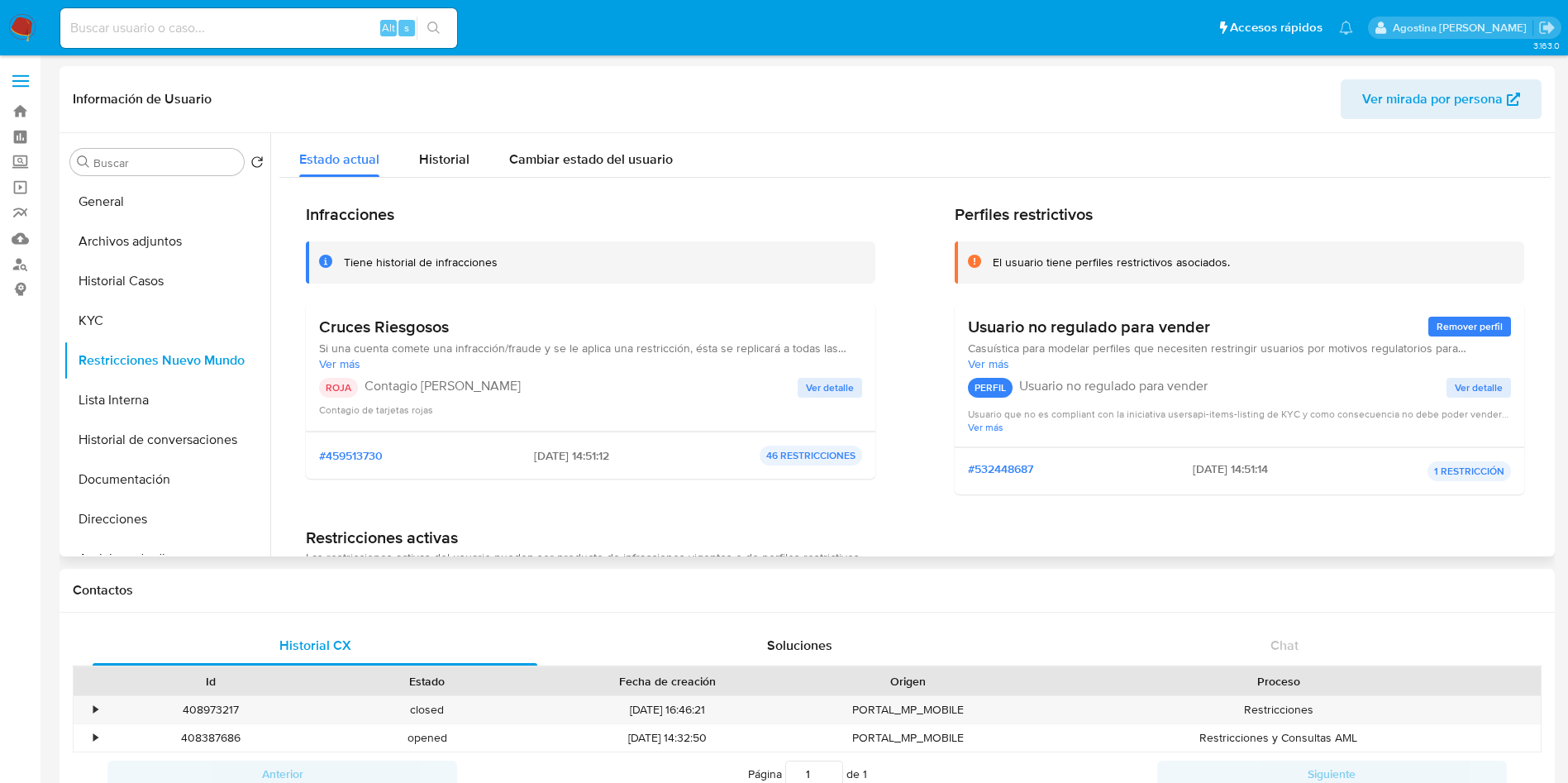
click at [802, 391] on button "Ver detalle" at bounding box center [830, 388] width 65 height 20
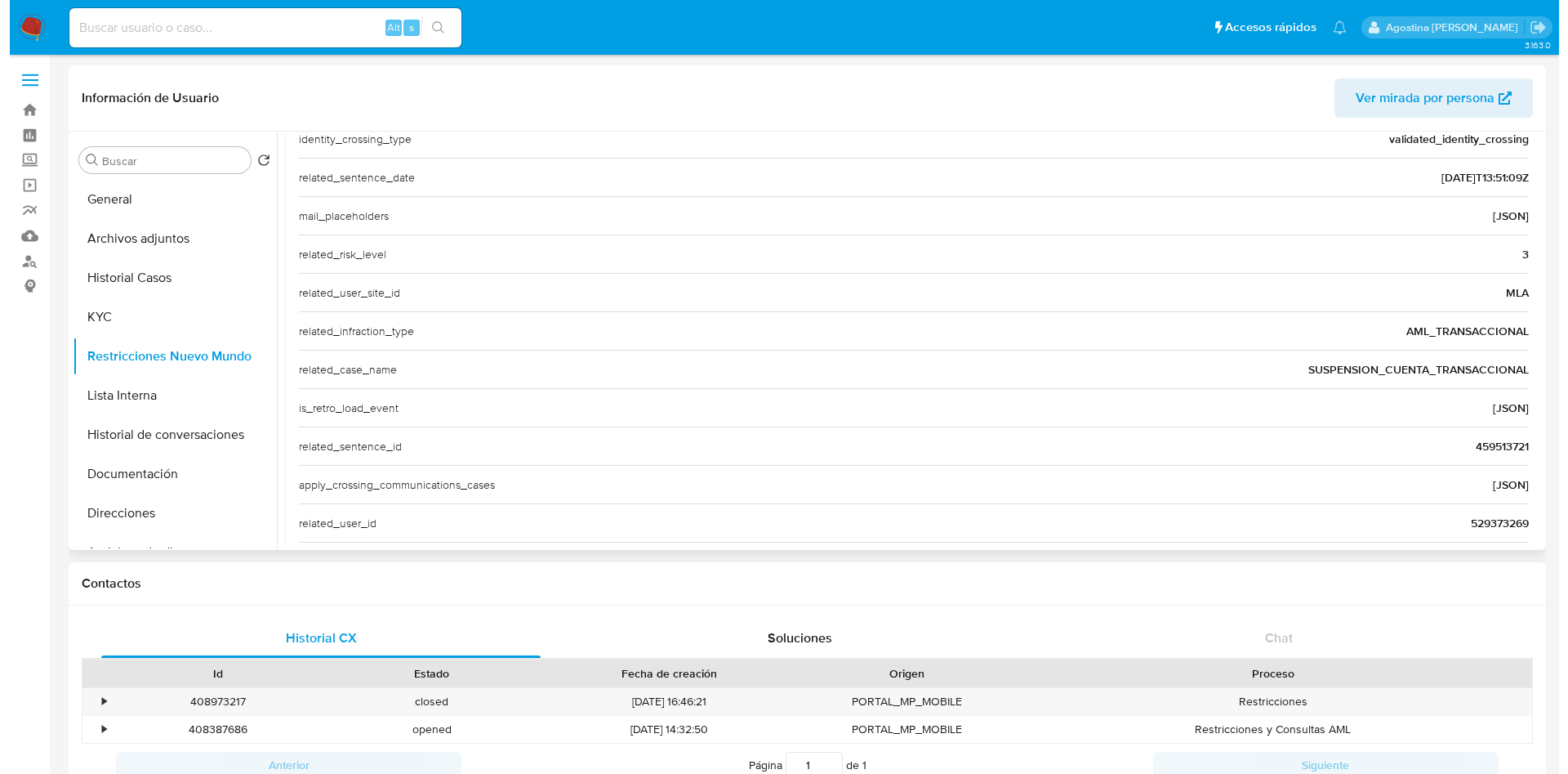
scroll to position [555, 0]
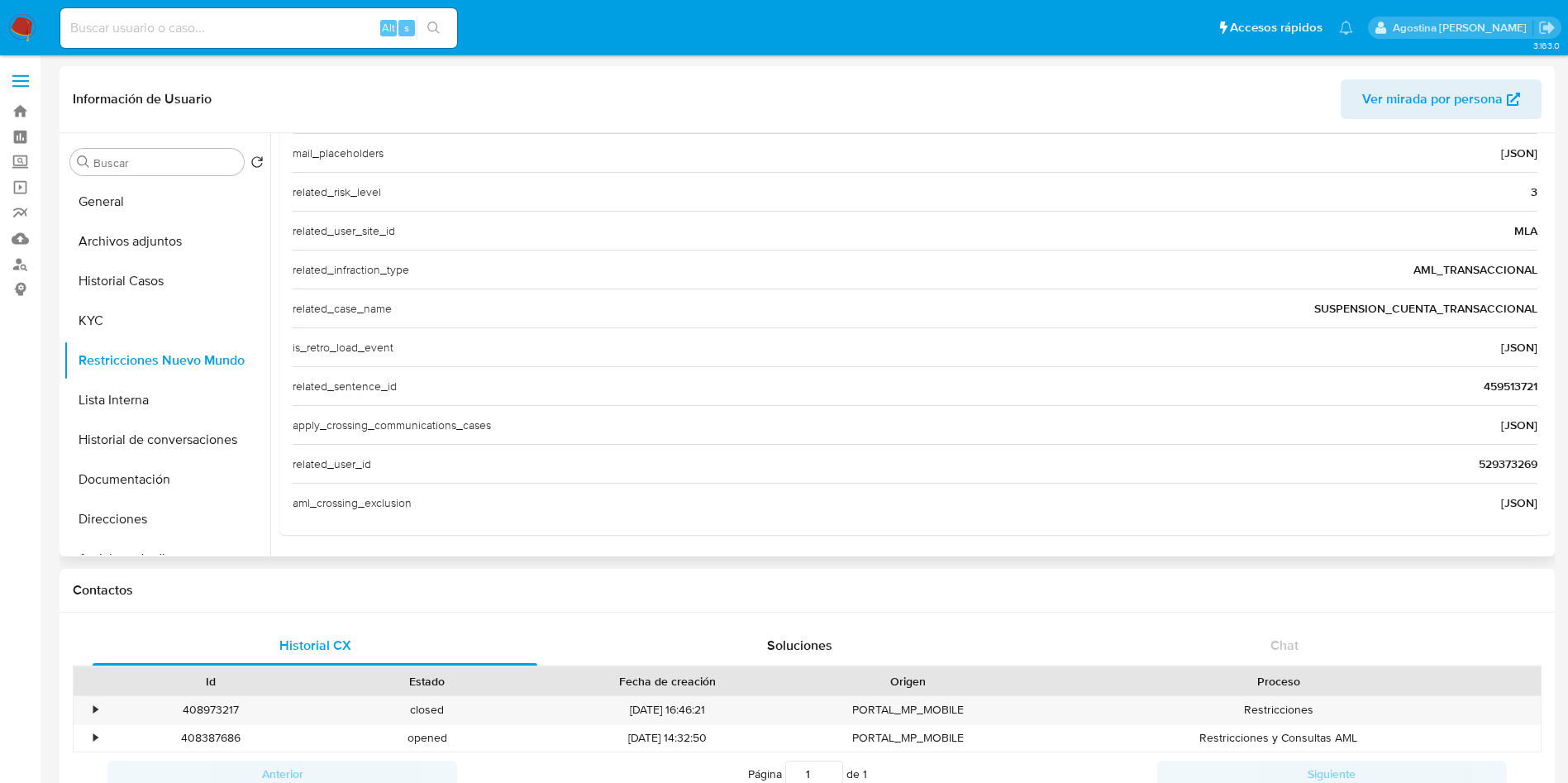
click at [1502, 472] on span "529373269" at bounding box center [1508, 463] width 59 height 16
click at [322, 29] on input at bounding box center [258, 28] width 396 height 22
paste input "529373269"
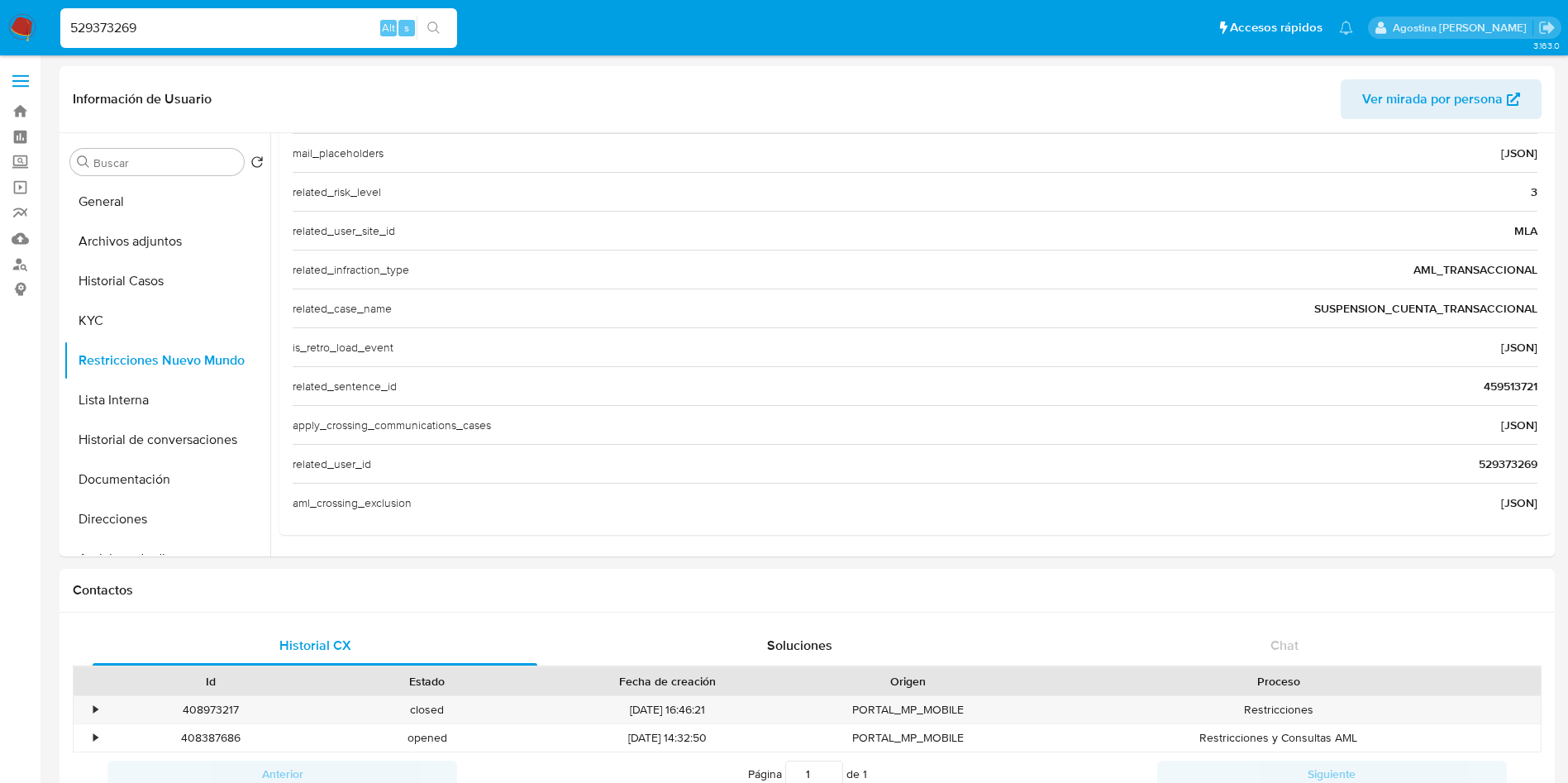
type input "529373269"
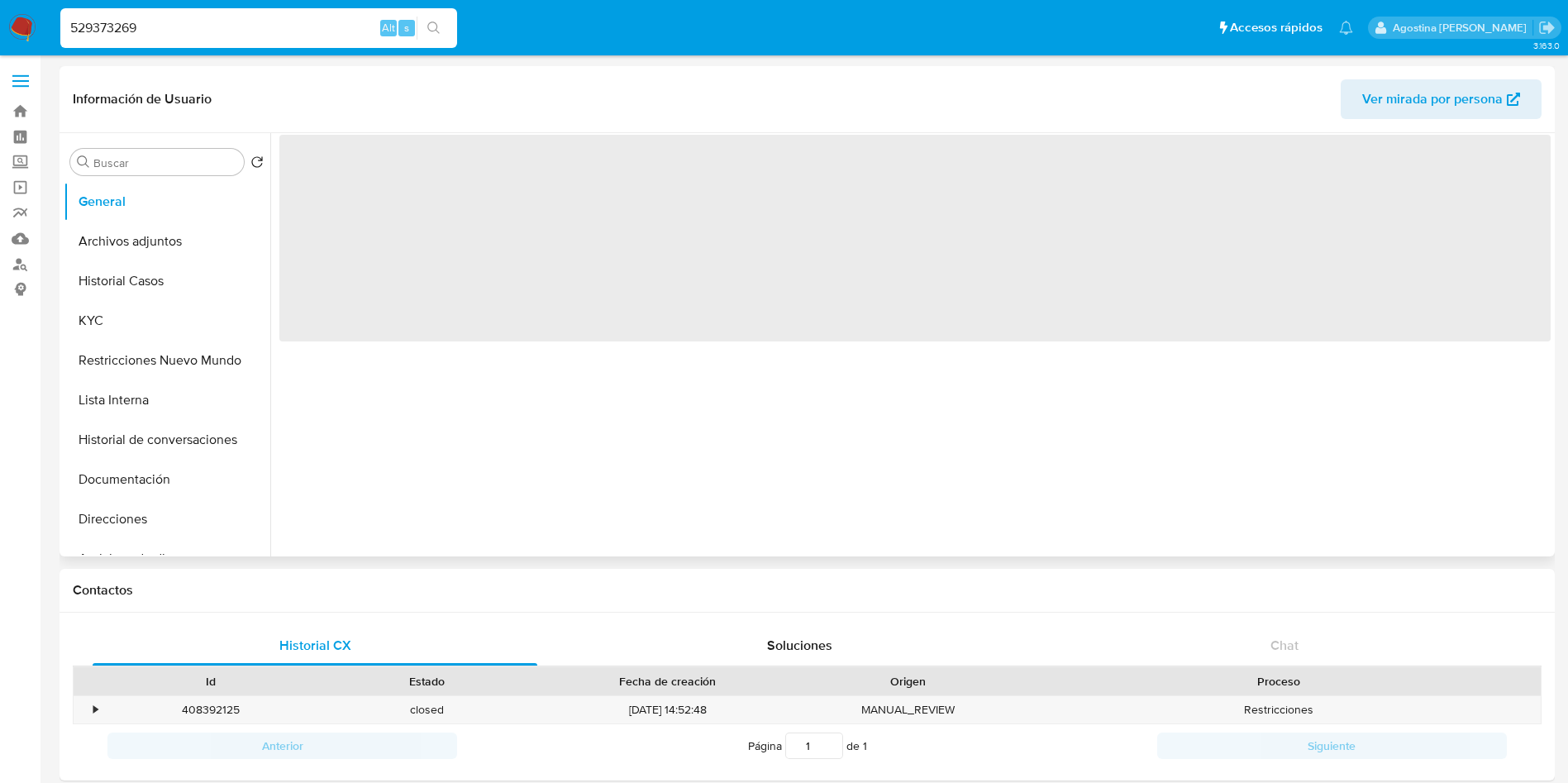
select select "10"
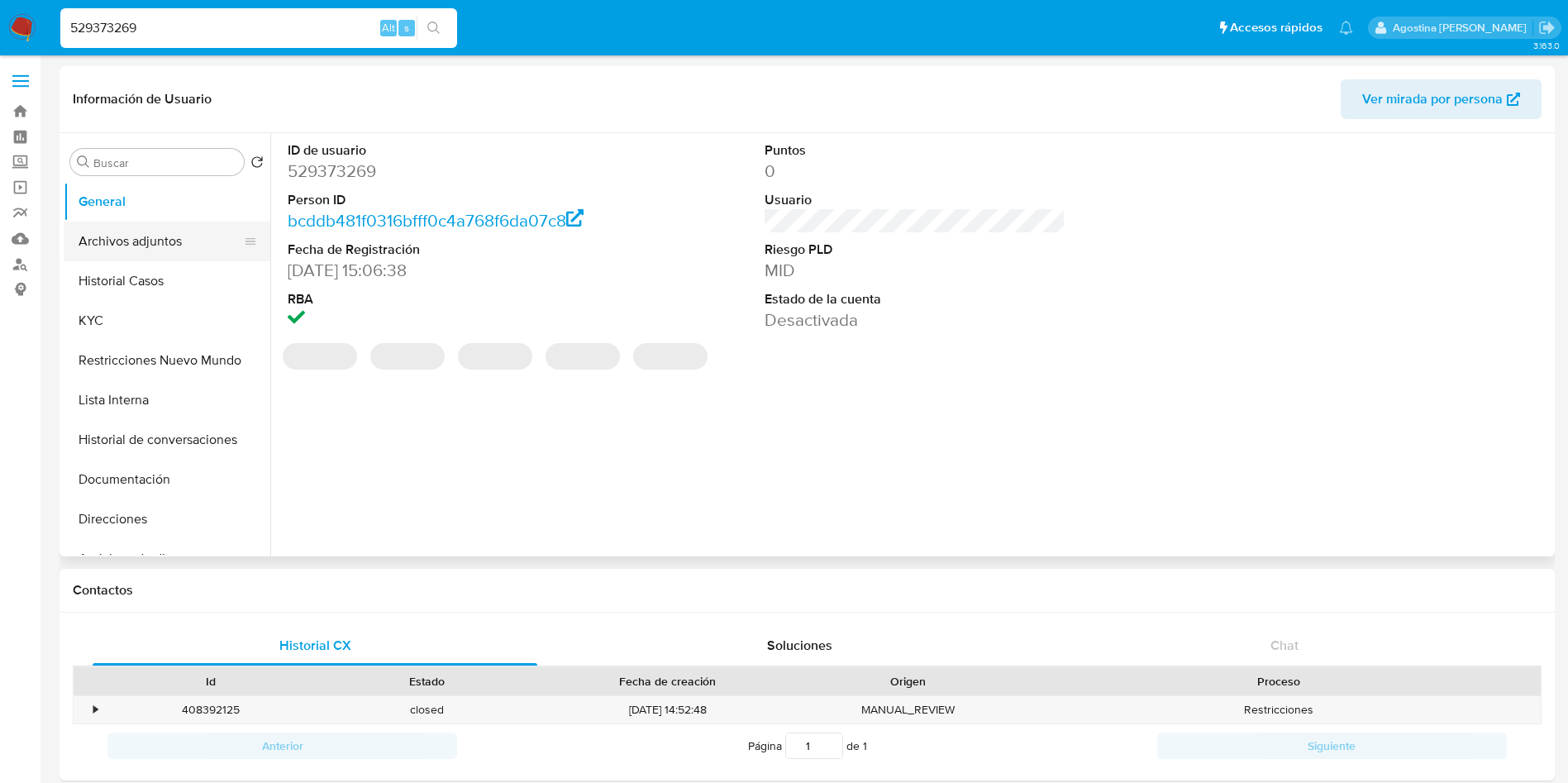
click at [188, 240] on button "Archivos adjuntos" at bounding box center [160, 242] width 193 height 40
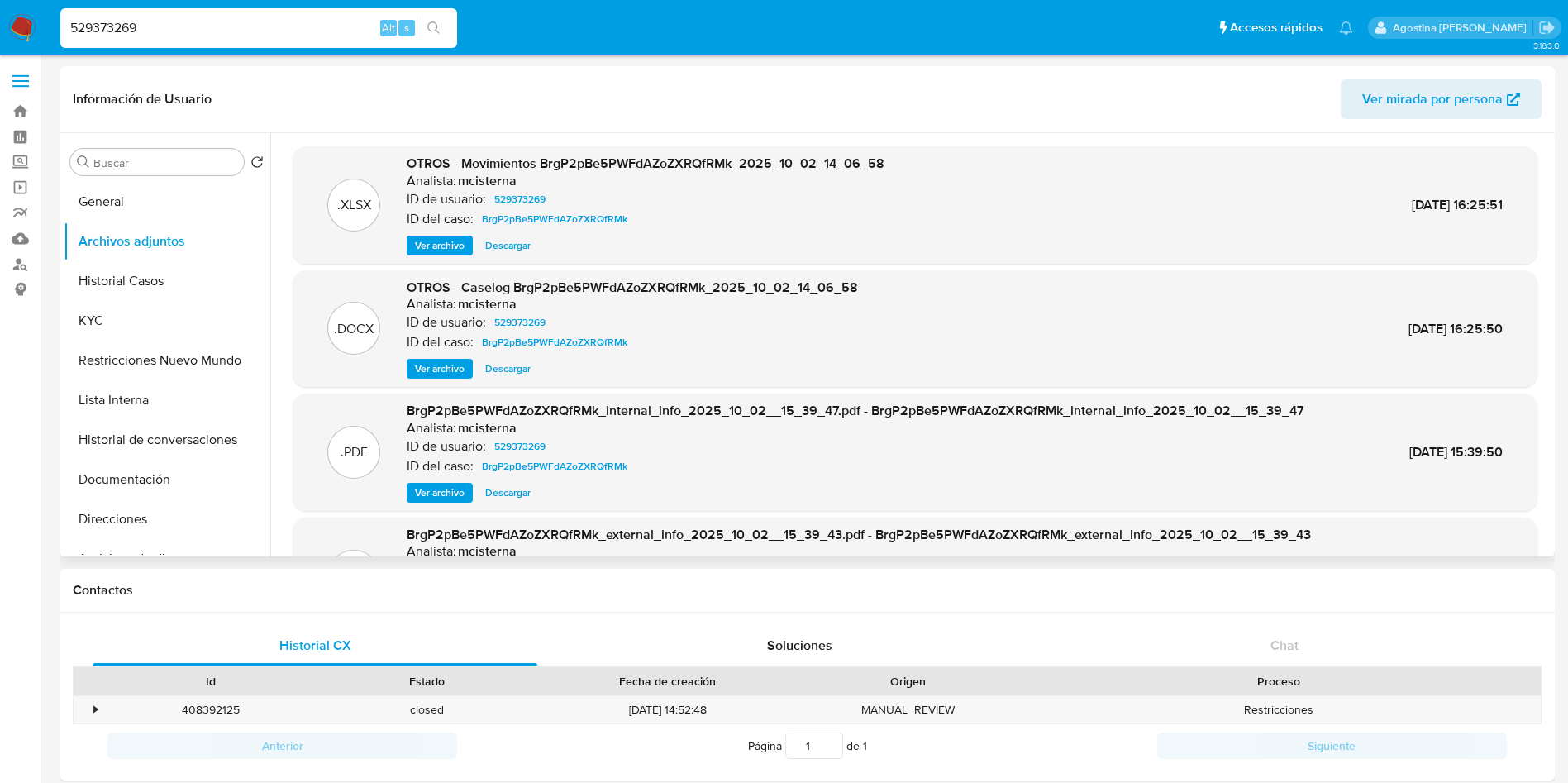
click at [452, 370] on span "Ver archivo" at bounding box center [440, 368] width 50 height 16
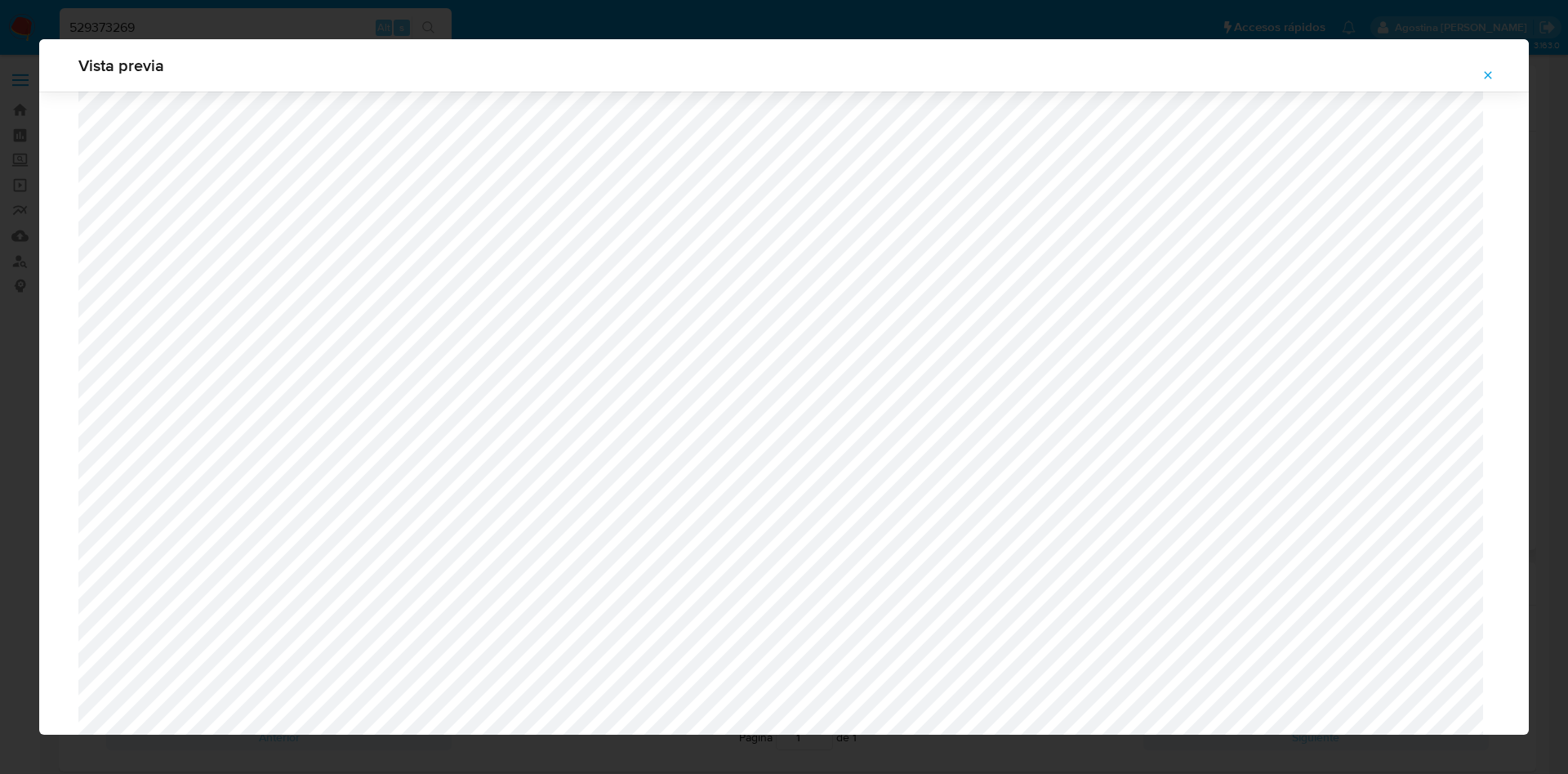
scroll to position [1315, 0]
click at [1479, 71] on button "Attachment preview" at bounding box center [1488, 75] width 36 height 26
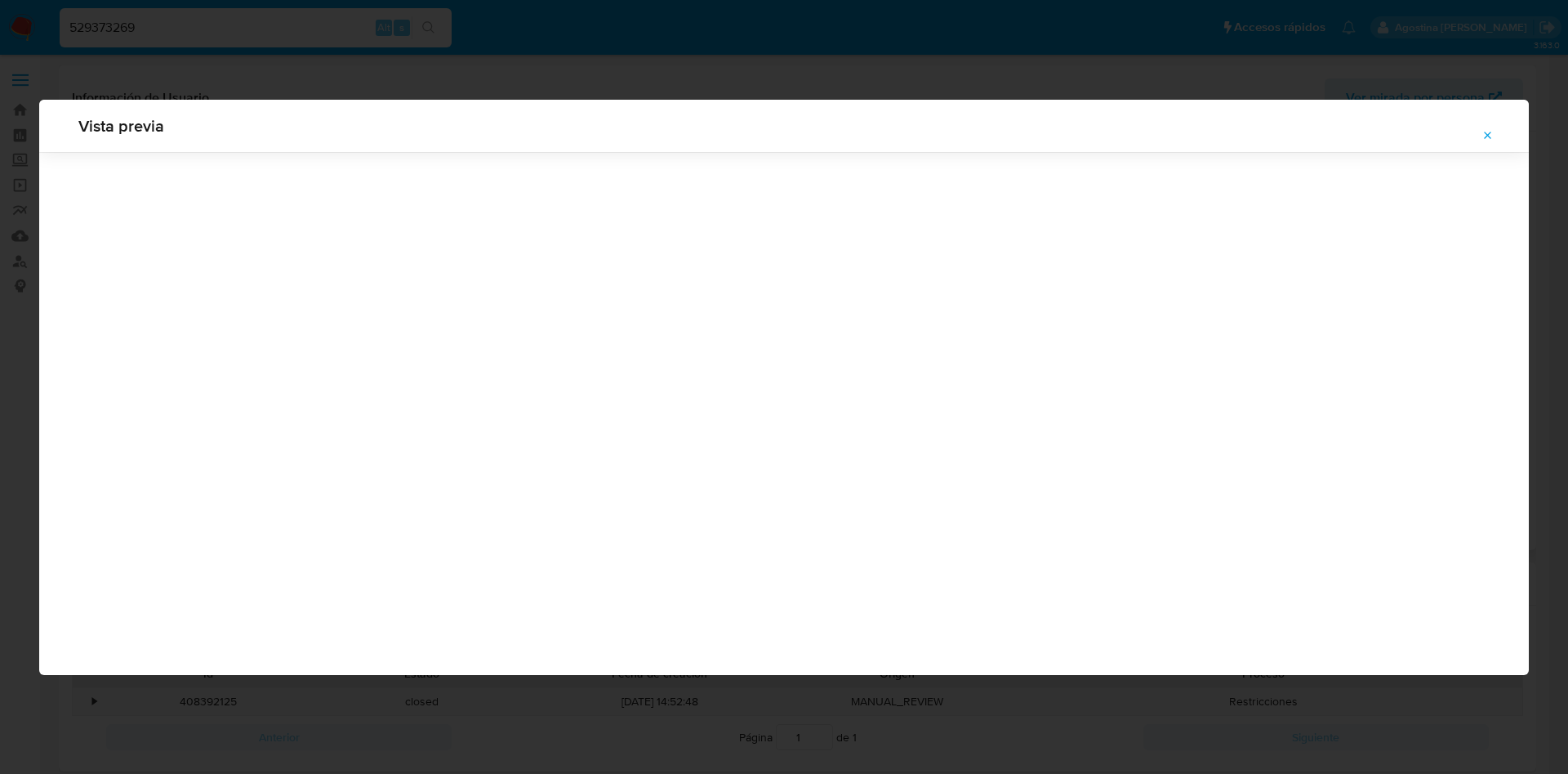
scroll to position [0, 0]
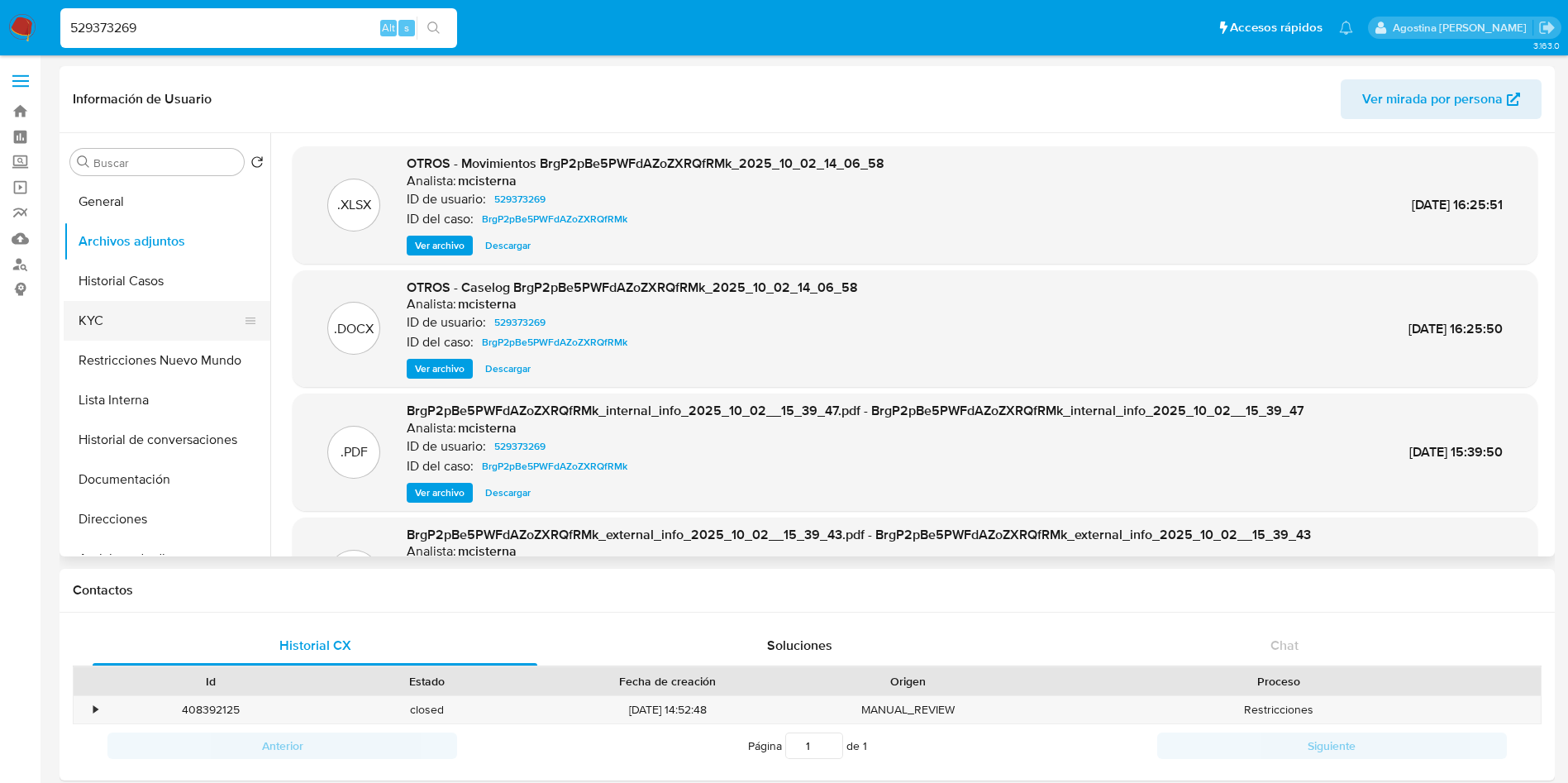
click at [115, 311] on button "KYC" at bounding box center [160, 321] width 193 height 40
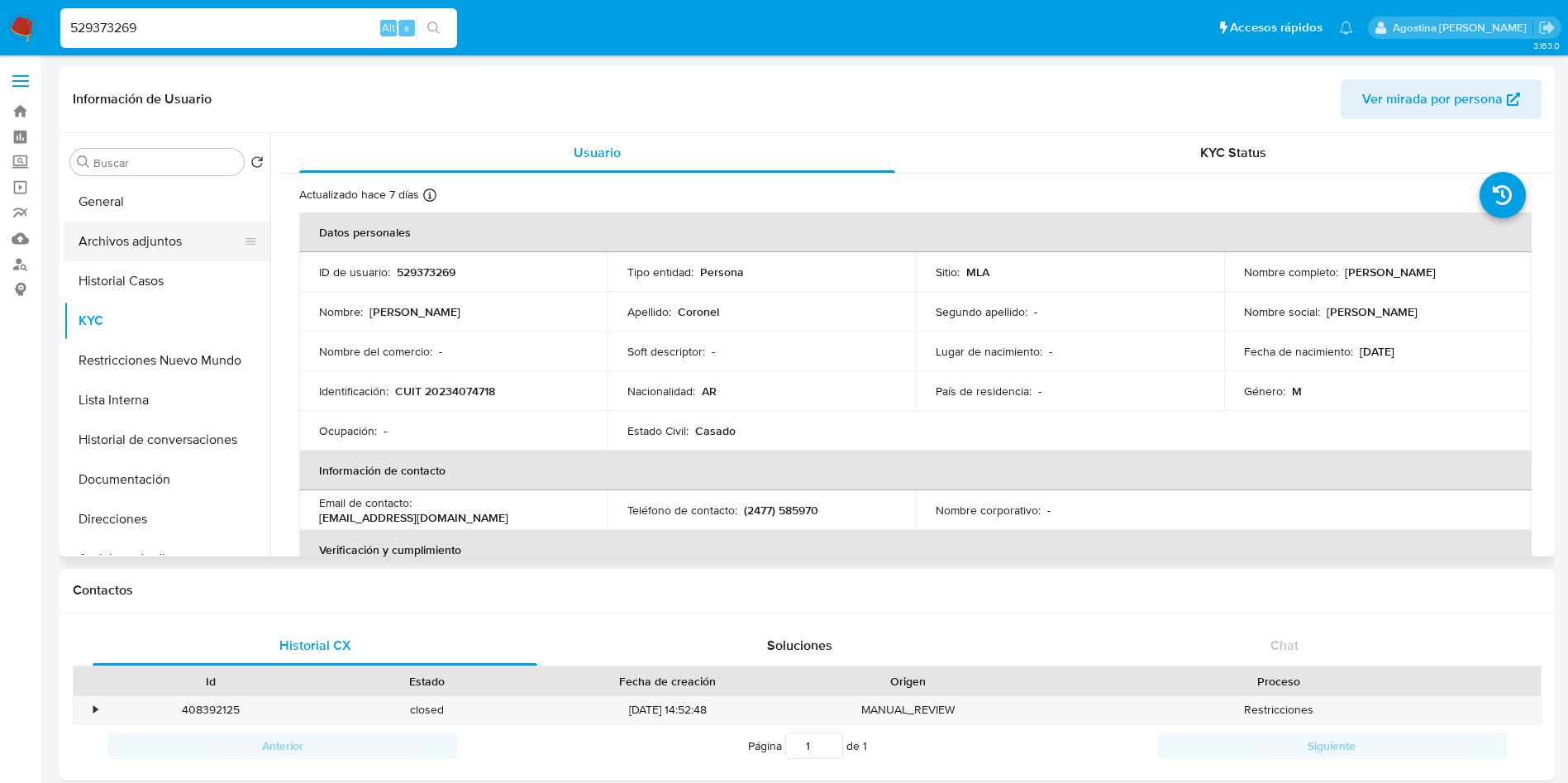
click at [151, 243] on button "Archivos adjuntos" at bounding box center [160, 242] width 193 height 40
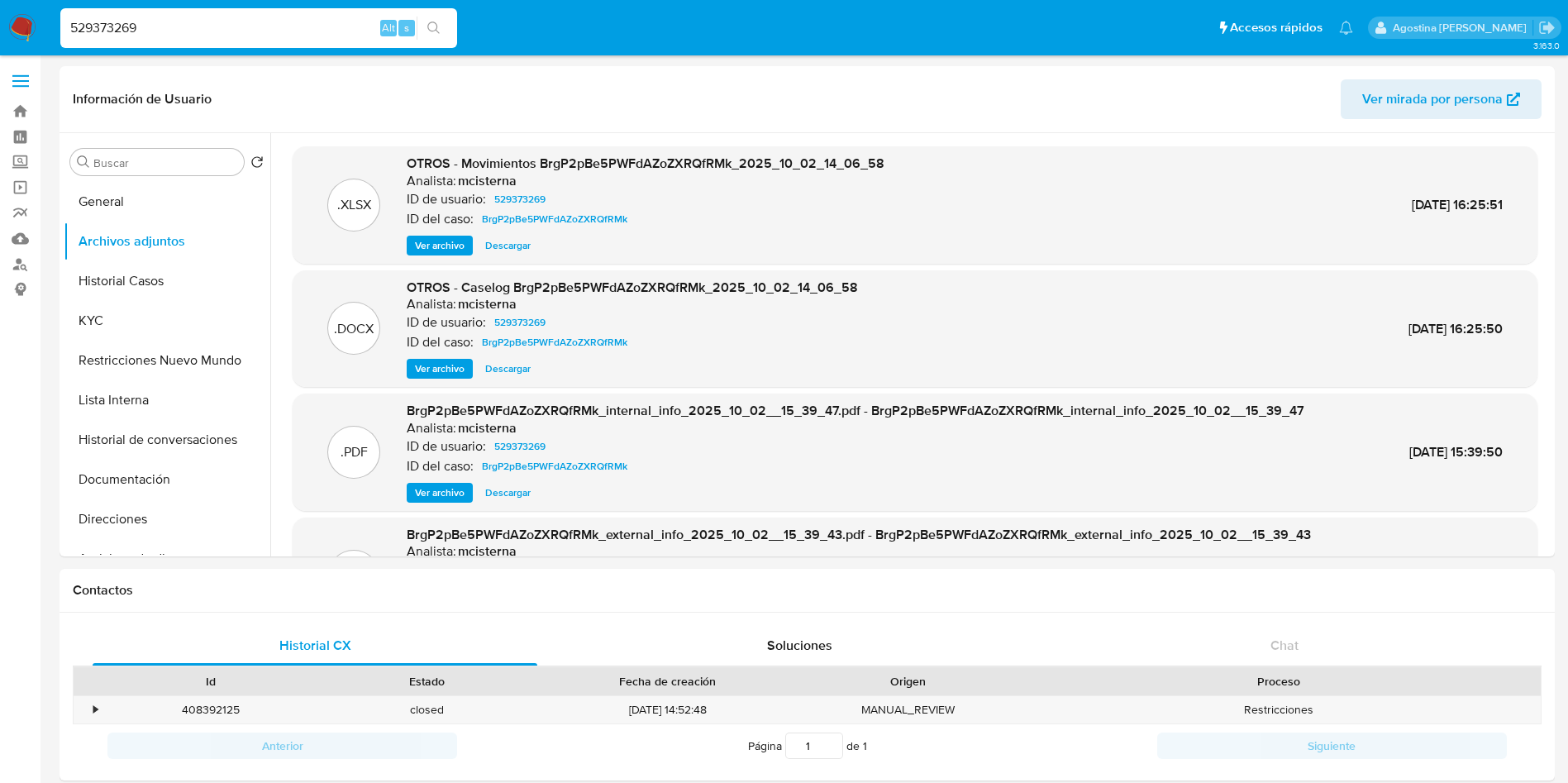
click at [456, 363] on span "Ver archivo" at bounding box center [440, 368] width 50 height 16
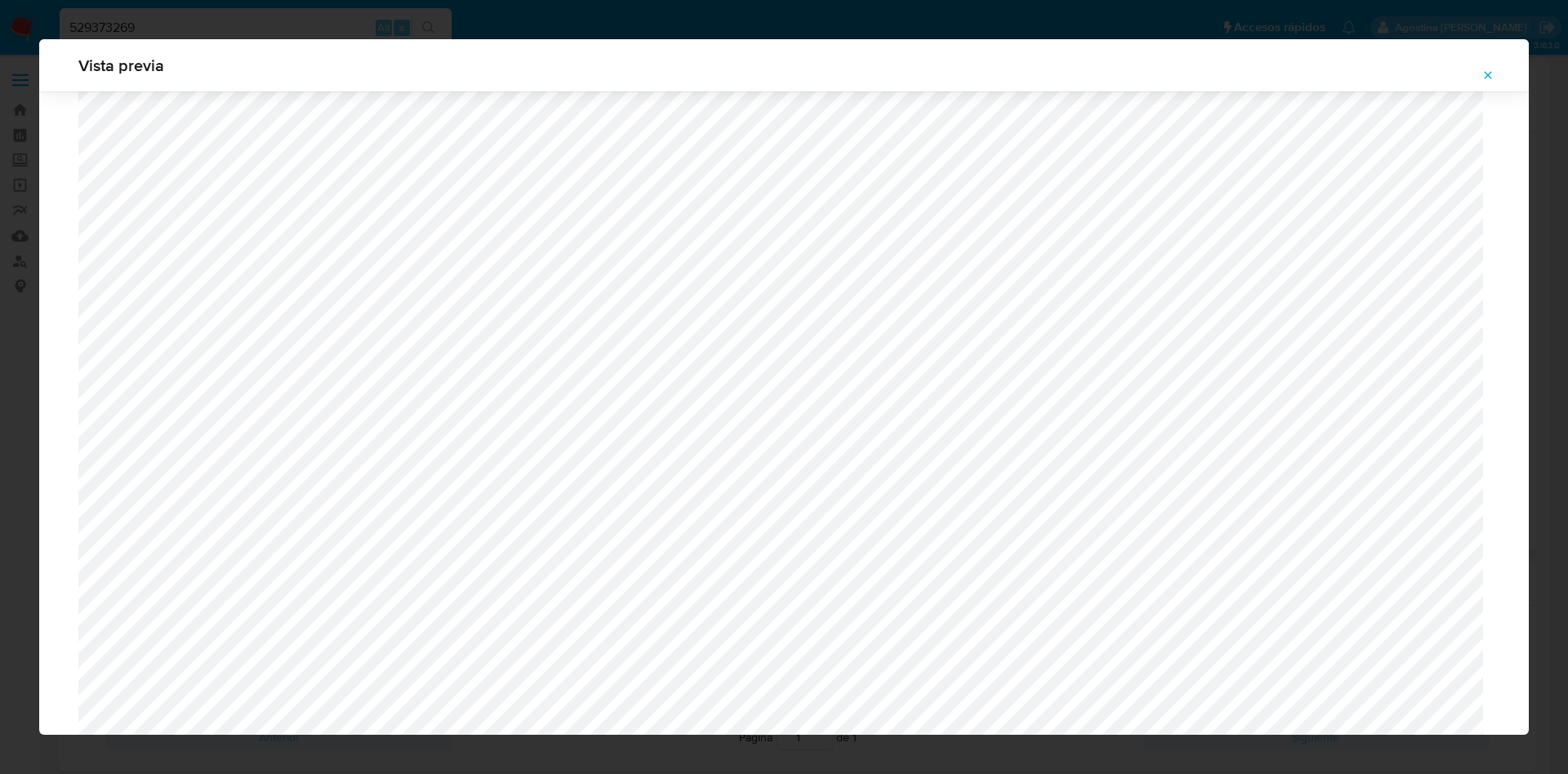
scroll to position [1315, 0]
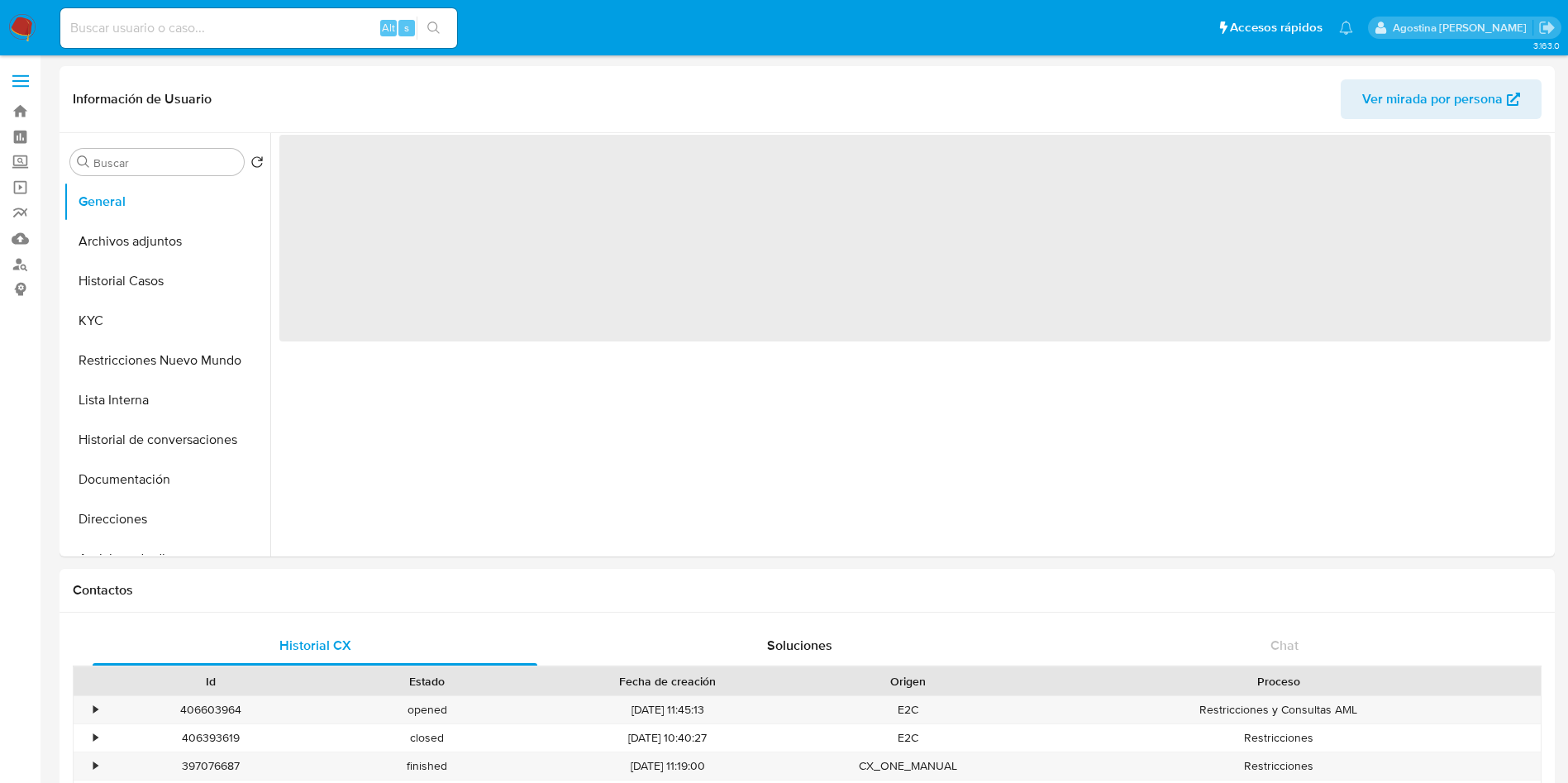
select select "10"
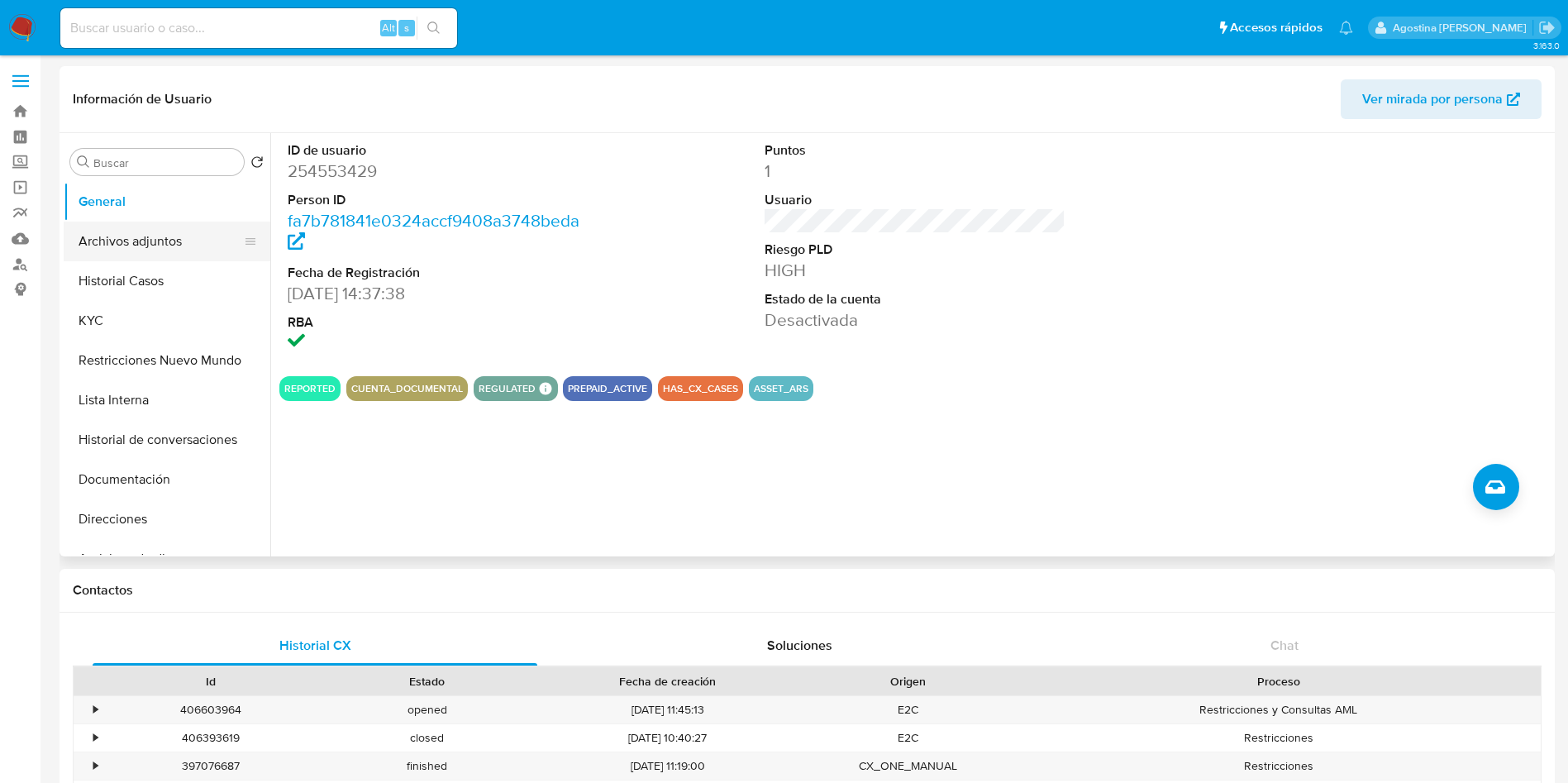
click at [184, 243] on button "Archivos adjuntos" at bounding box center [160, 242] width 193 height 40
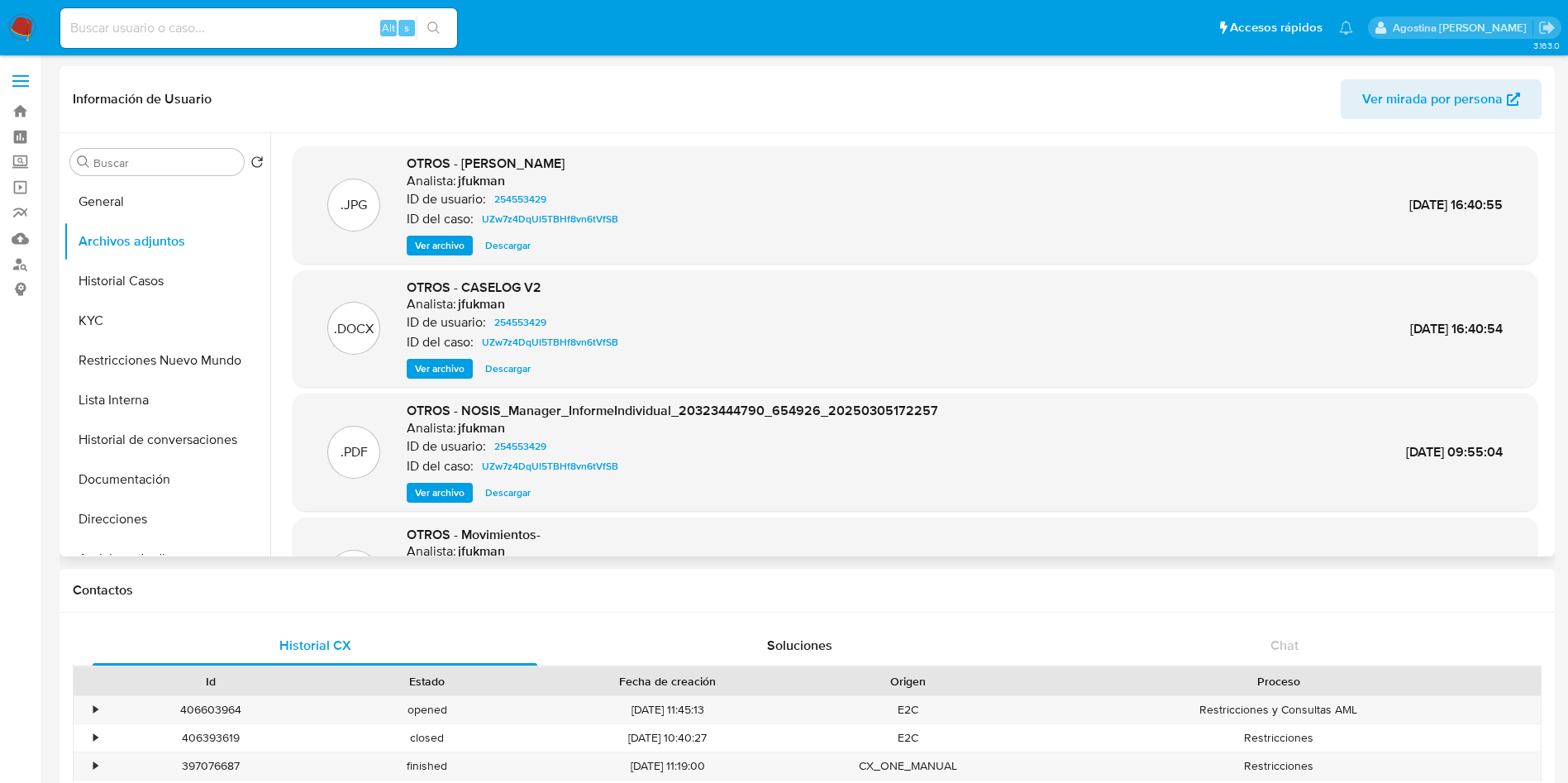
click at [458, 365] on span "Ver archivo" at bounding box center [440, 368] width 50 height 16
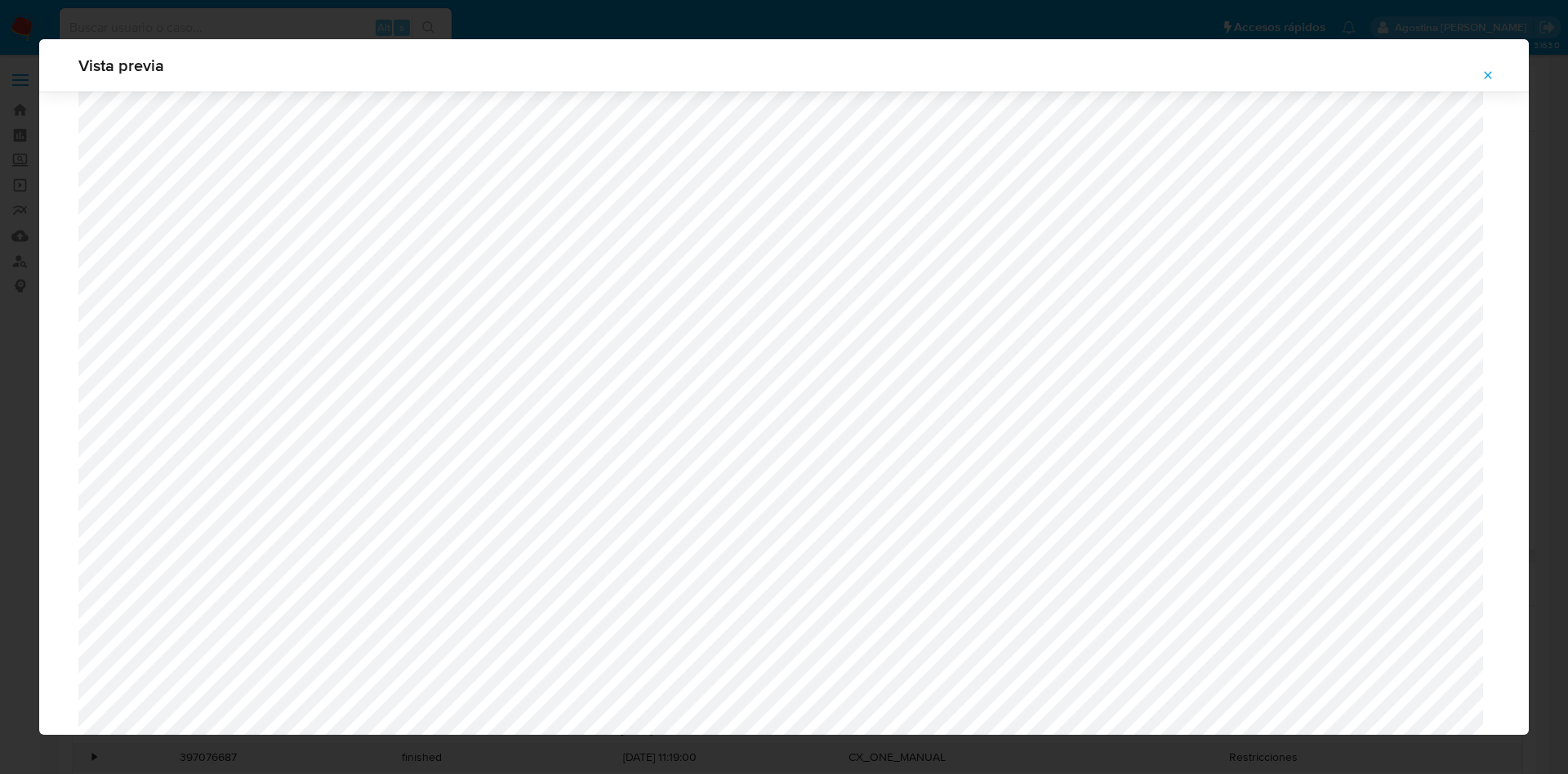
scroll to position [825, 0]
click at [1478, 71] on button "Attachment preview" at bounding box center [1488, 75] width 36 height 26
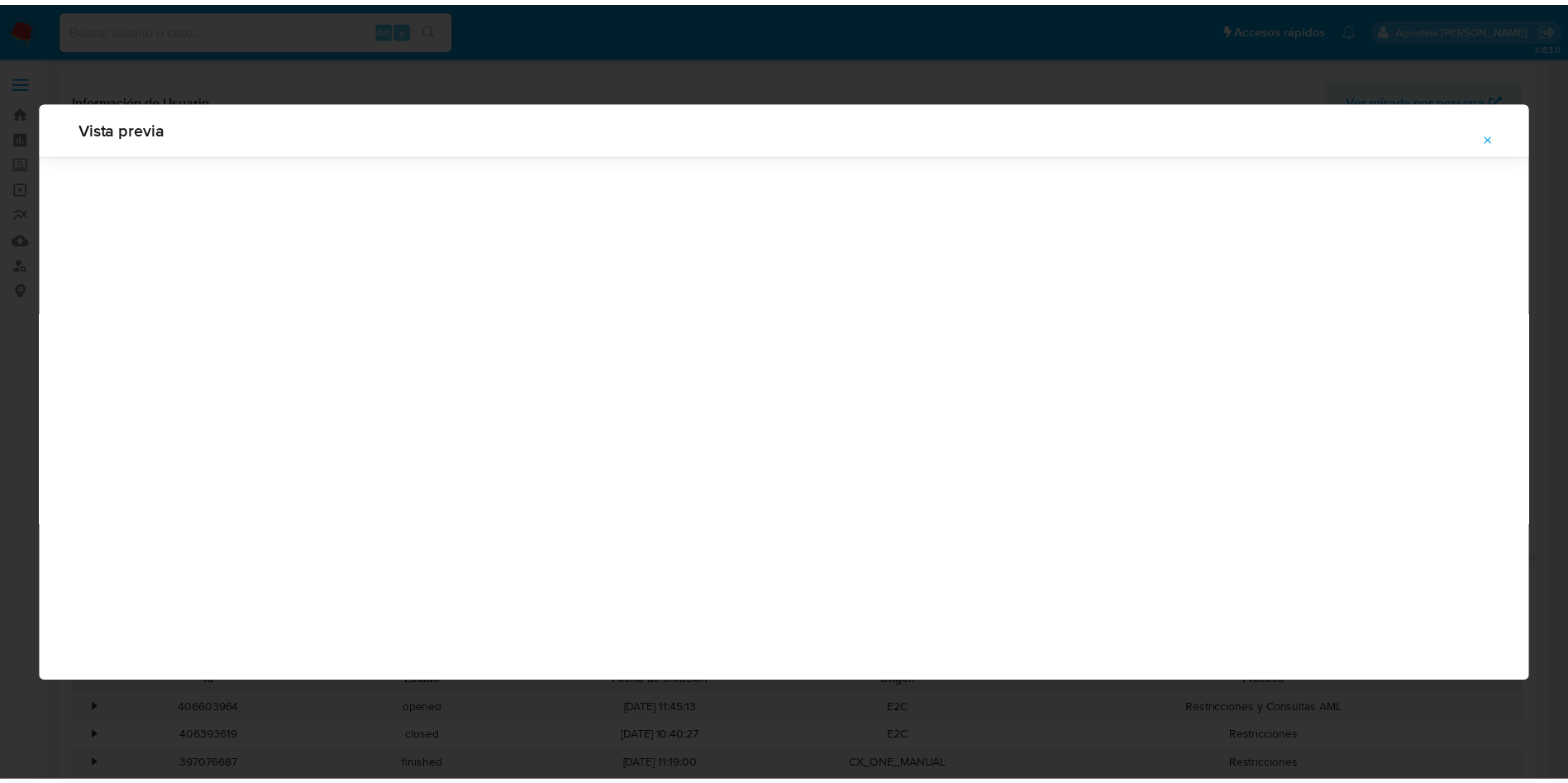
scroll to position [0, 0]
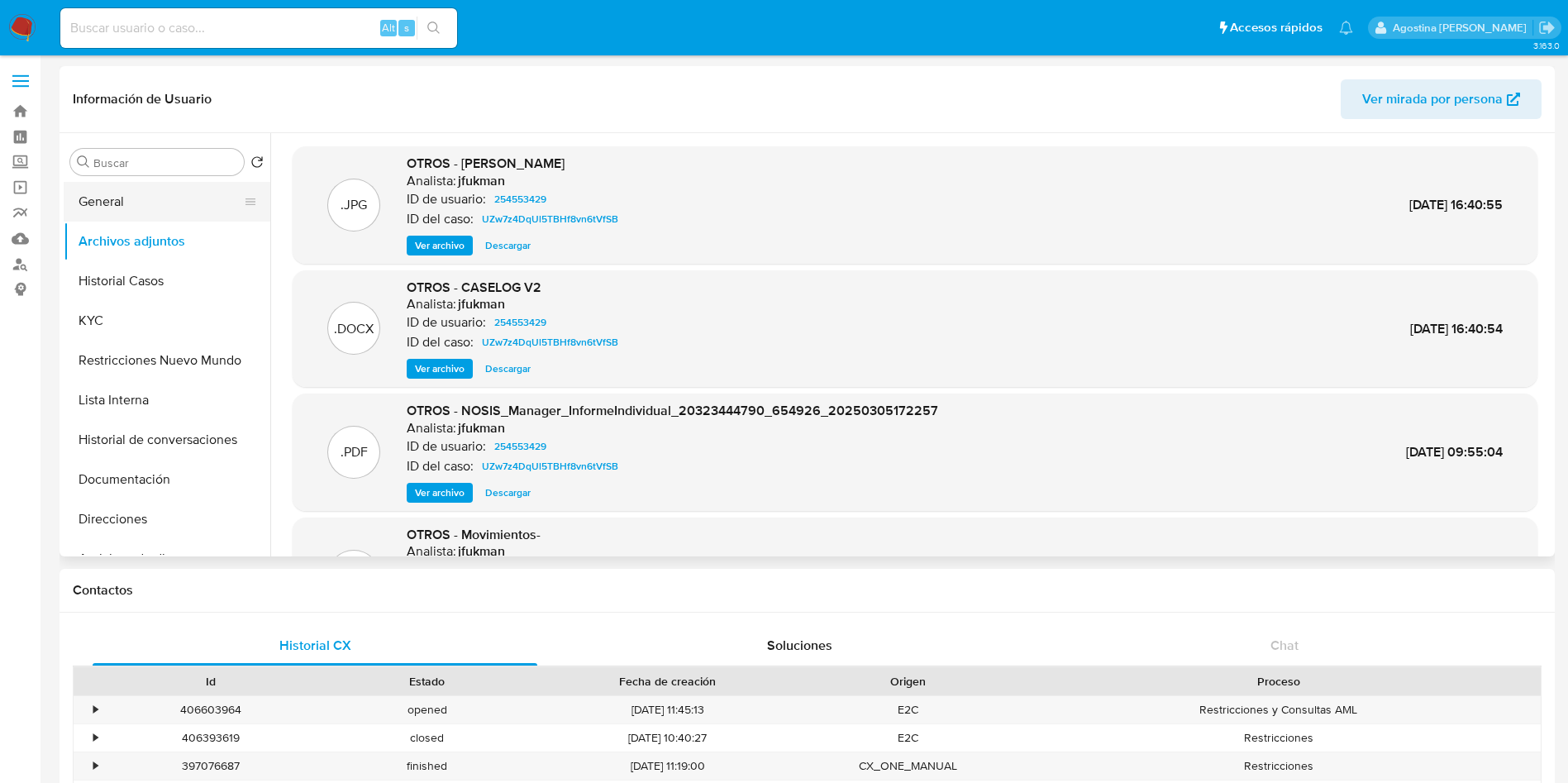
click at [169, 186] on button "General" at bounding box center [160, 202] width 193 height 40
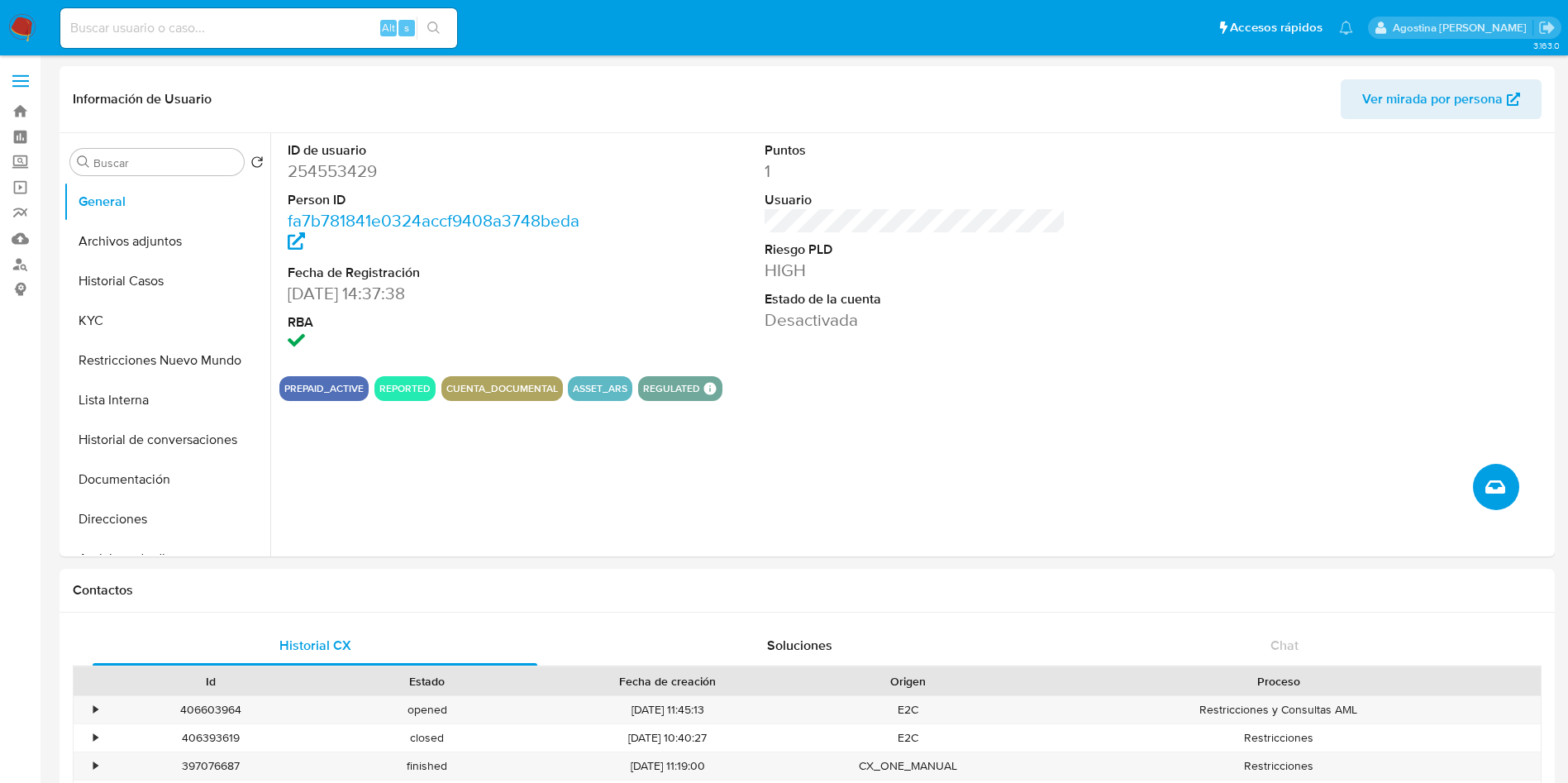
click at [1494, 482] on icon "Crear caso manual" at bounding box center [1495, 487] width 20 height 13
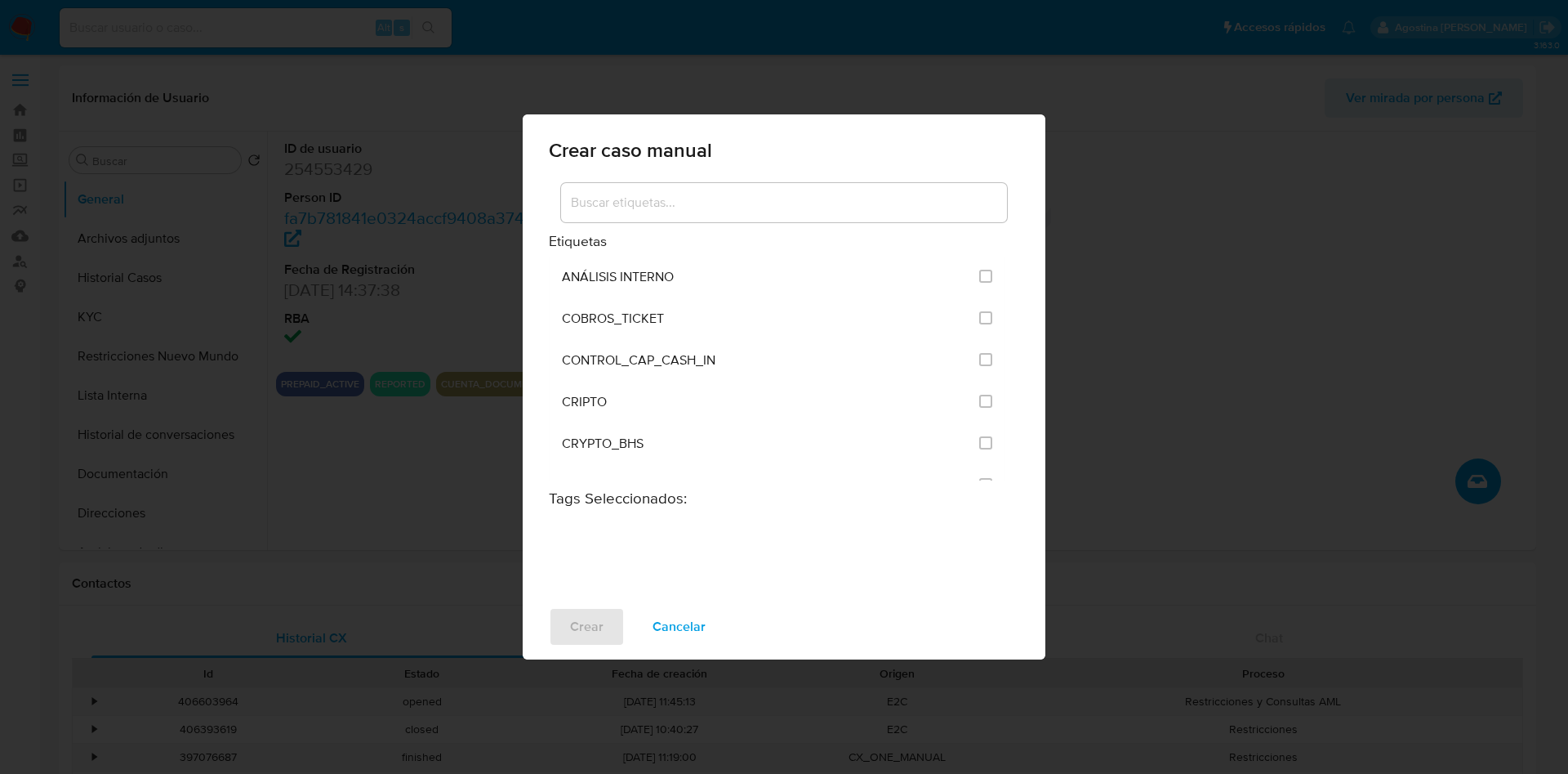
click at [785, 189] on div at bounding box center [784, 202] width 446 height 40
click at [792, 203] on input at bounding box center [784, 202] width 446 height 22
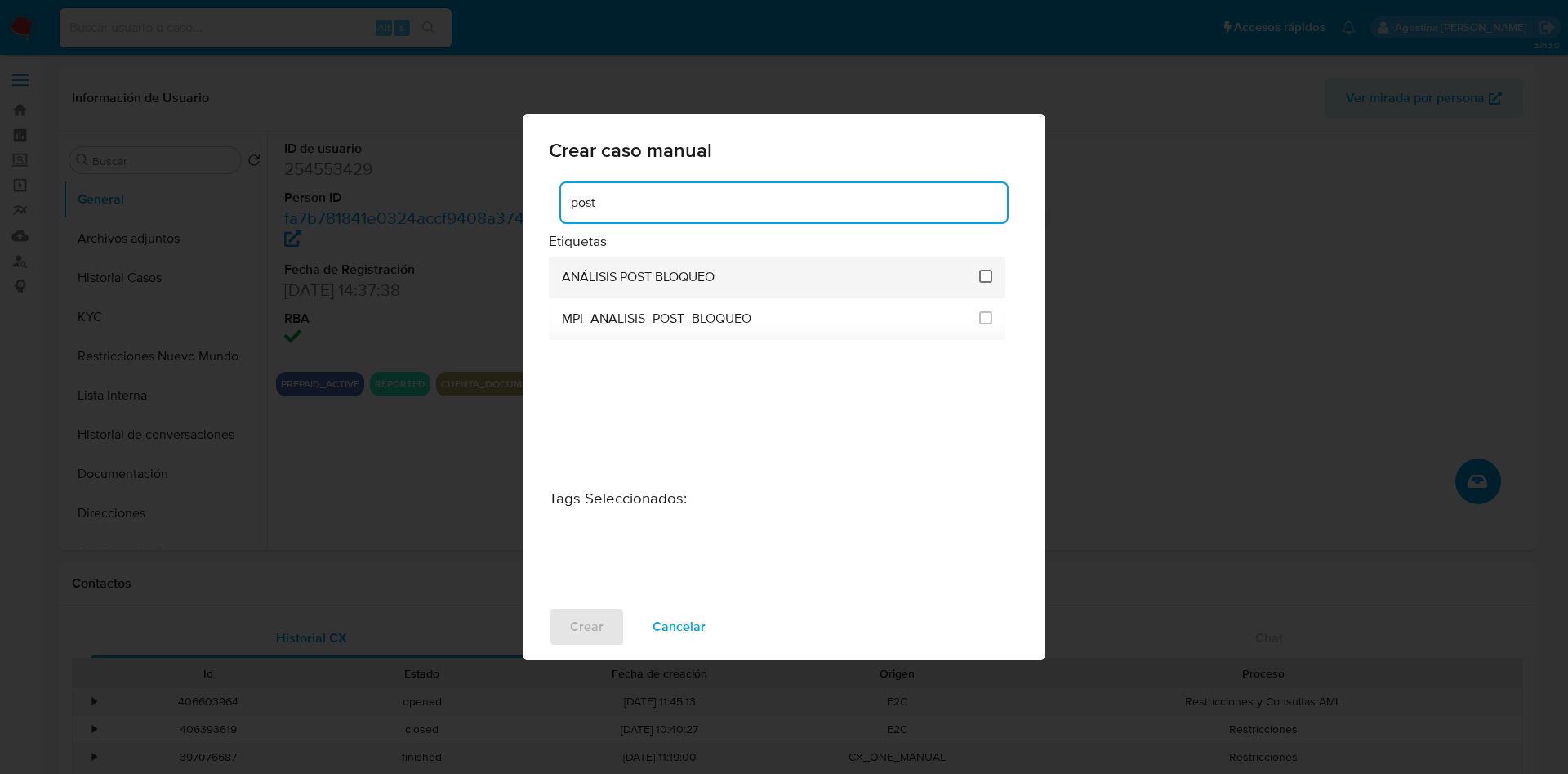
type input "post"
click at [988, 278] on input "3249" at bounding box center [985, 276] width 13 height 13
checkbox input "true"
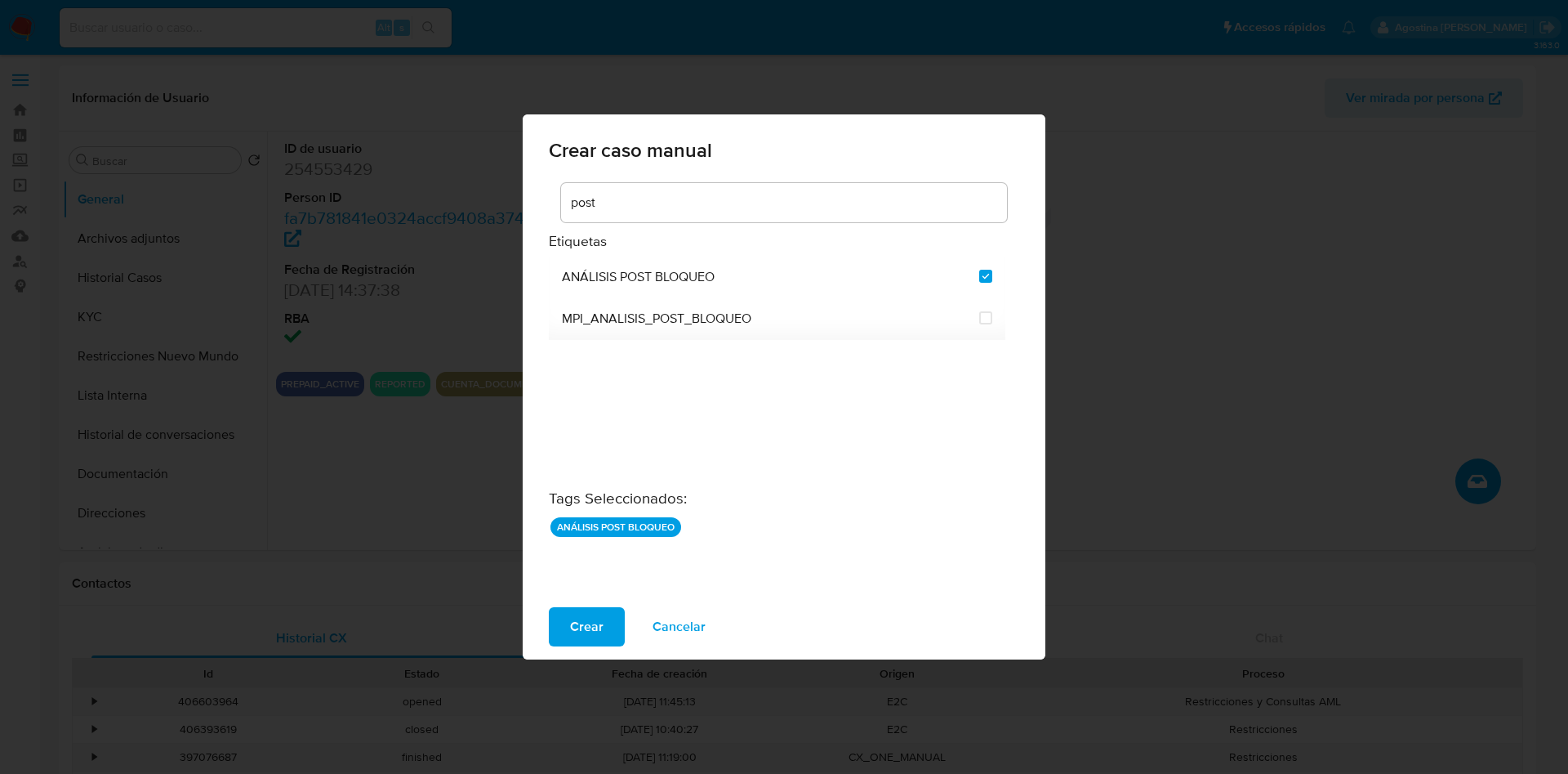
click at [626, 609] on div "Crear Cancelar" at bounding box center [783, 626] width 522 height 65
click at [616, 612] on button "Crear" at bounding box center [586, 627] width 76 height 40
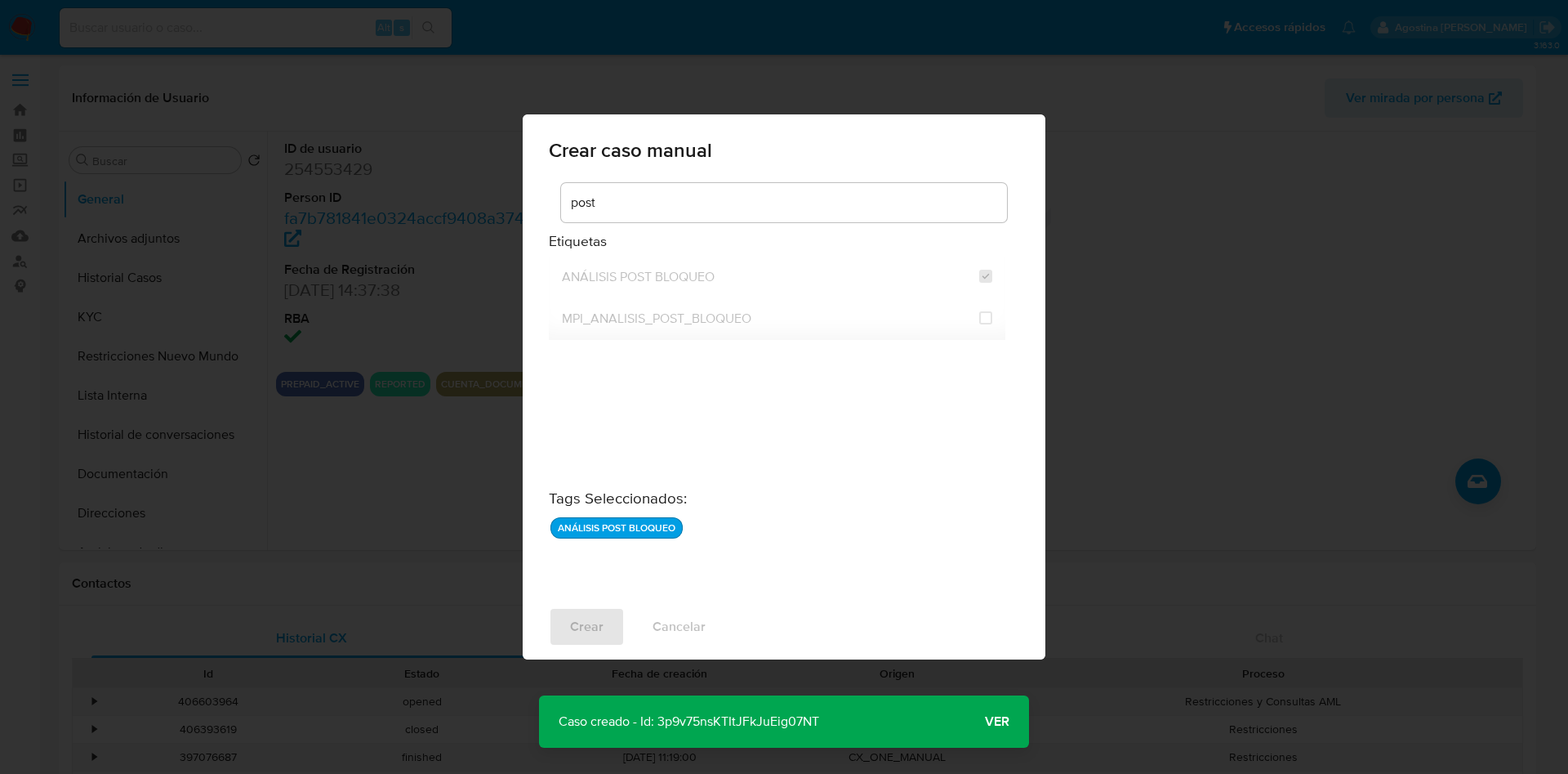
click at [730, 721] on p "Caso creado - Id: 3p9v75nsKTItJFkJuEig07NT" at bounding box center [689, 721] width 299 height 53
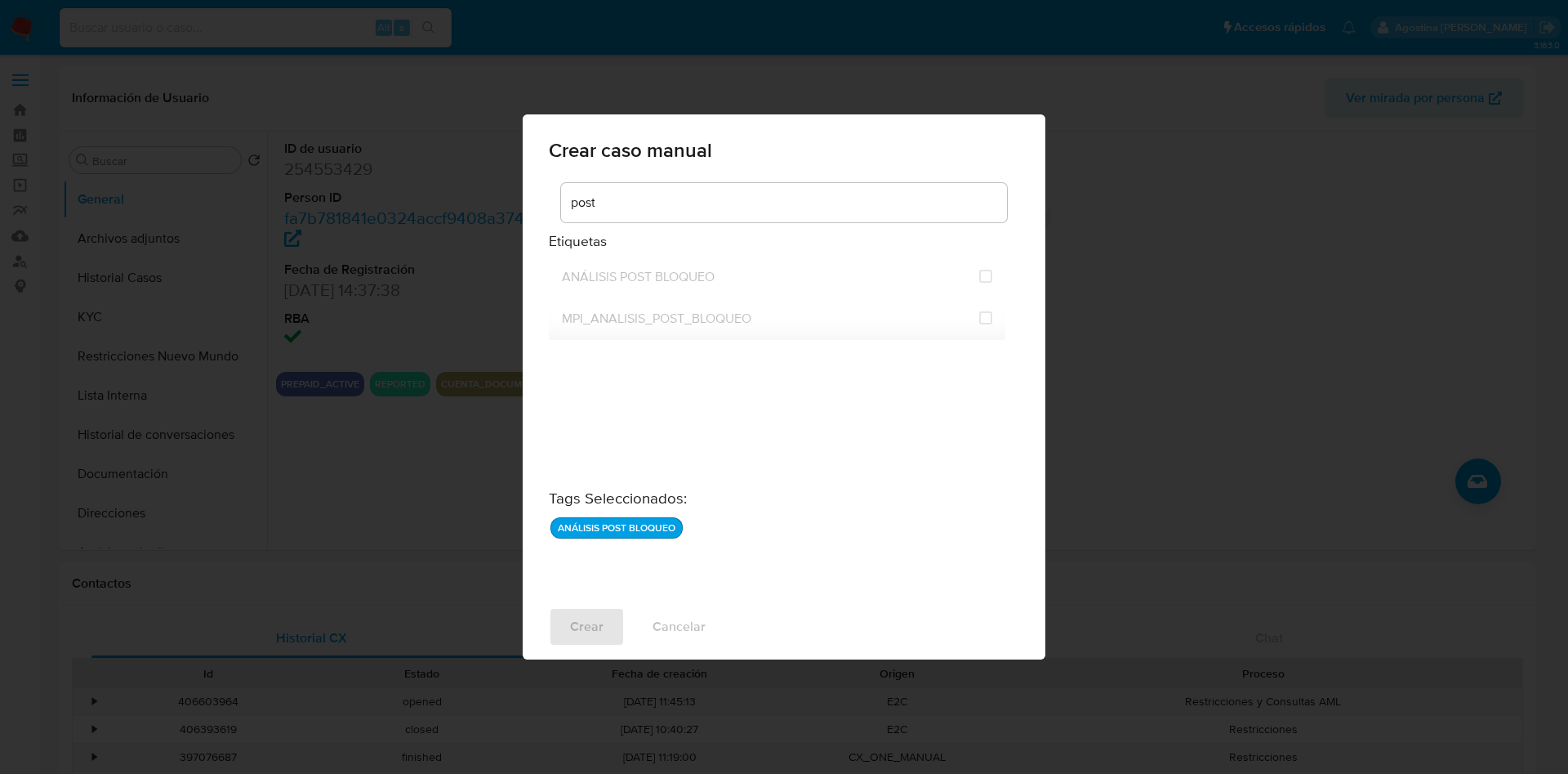
checkbox input "false"
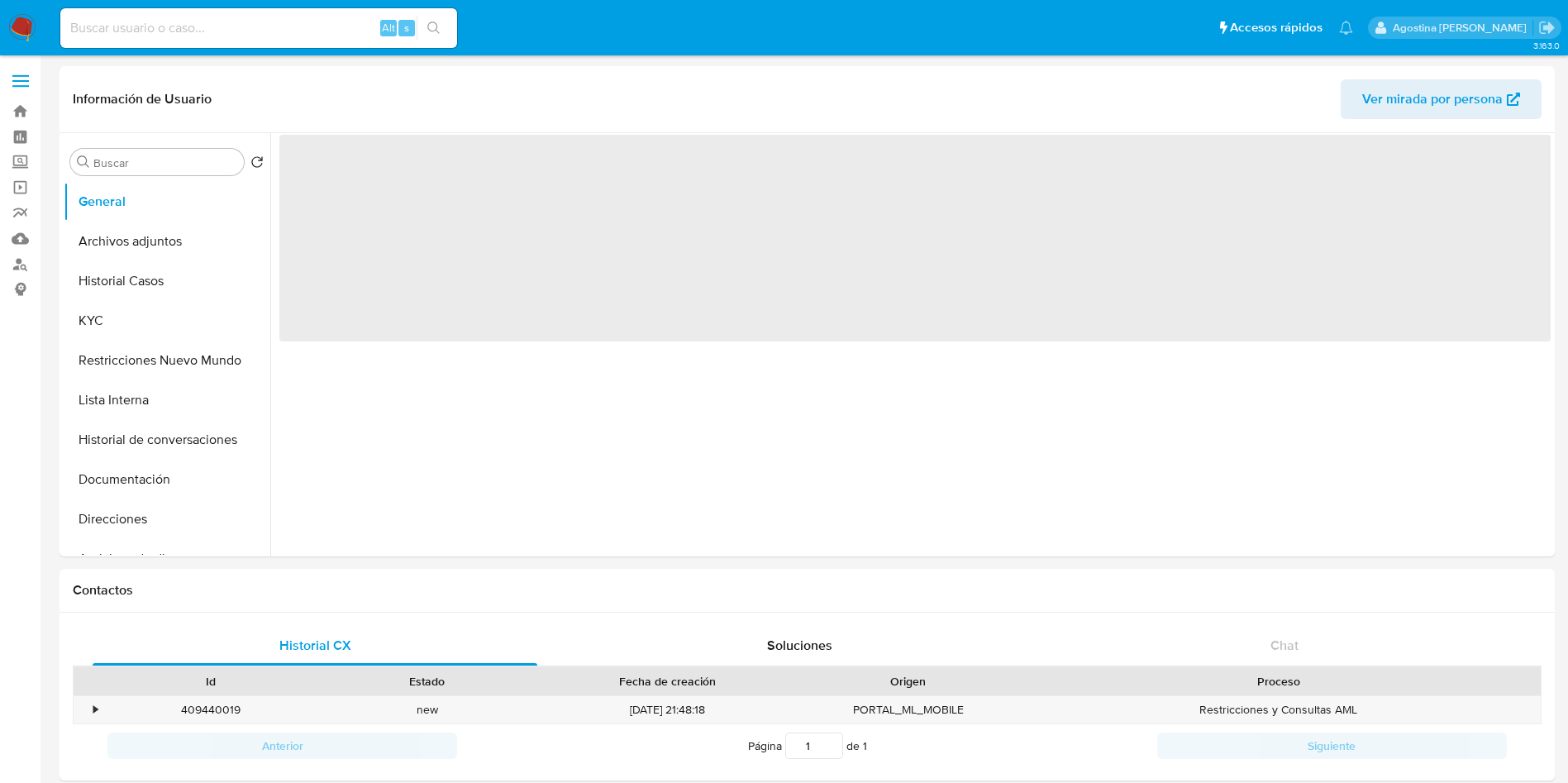
select select "10"
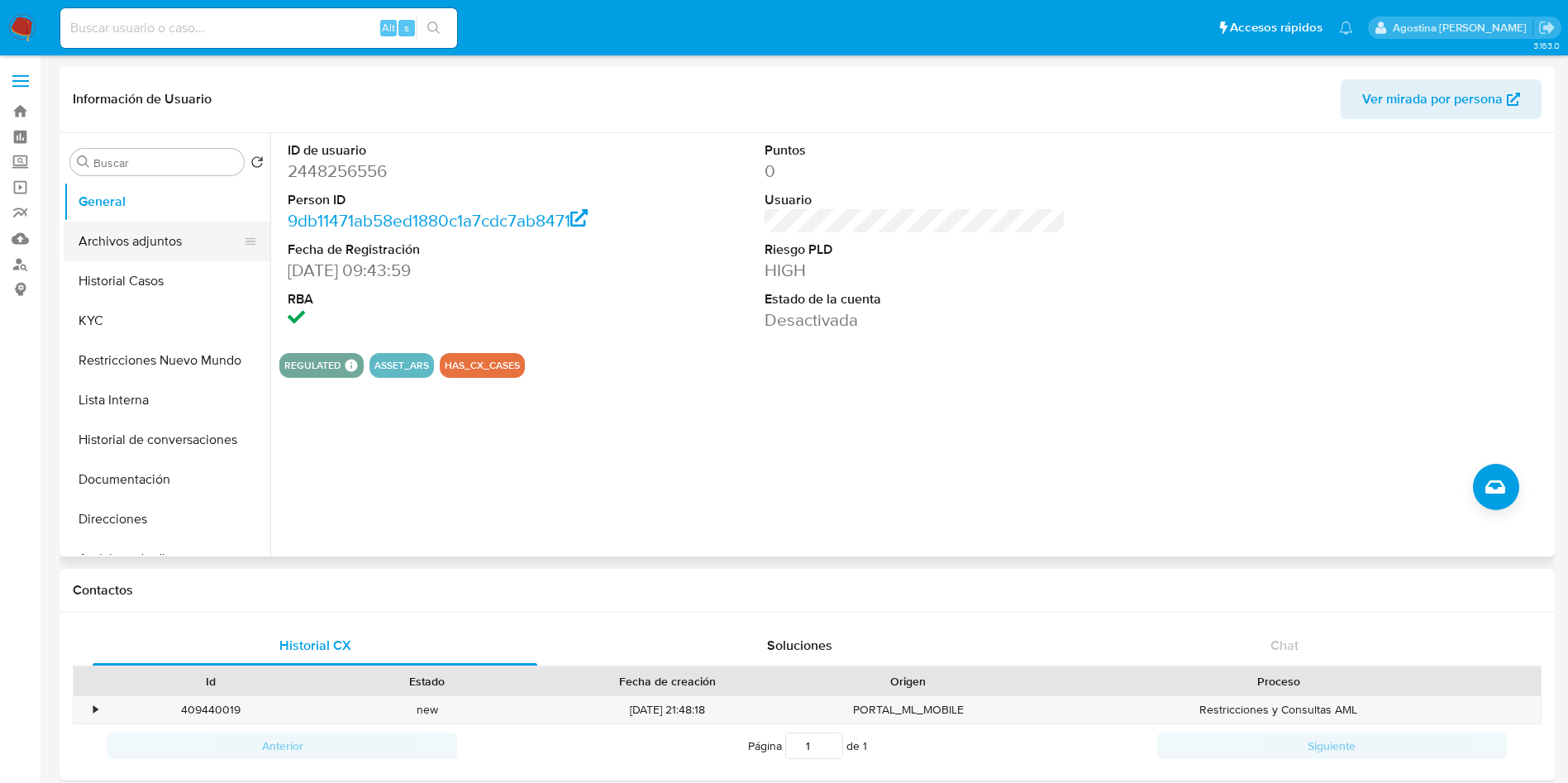
click at [128, 246] on button "Archivos adjuntos" at bounding box center [160, 242] width 193 height 40
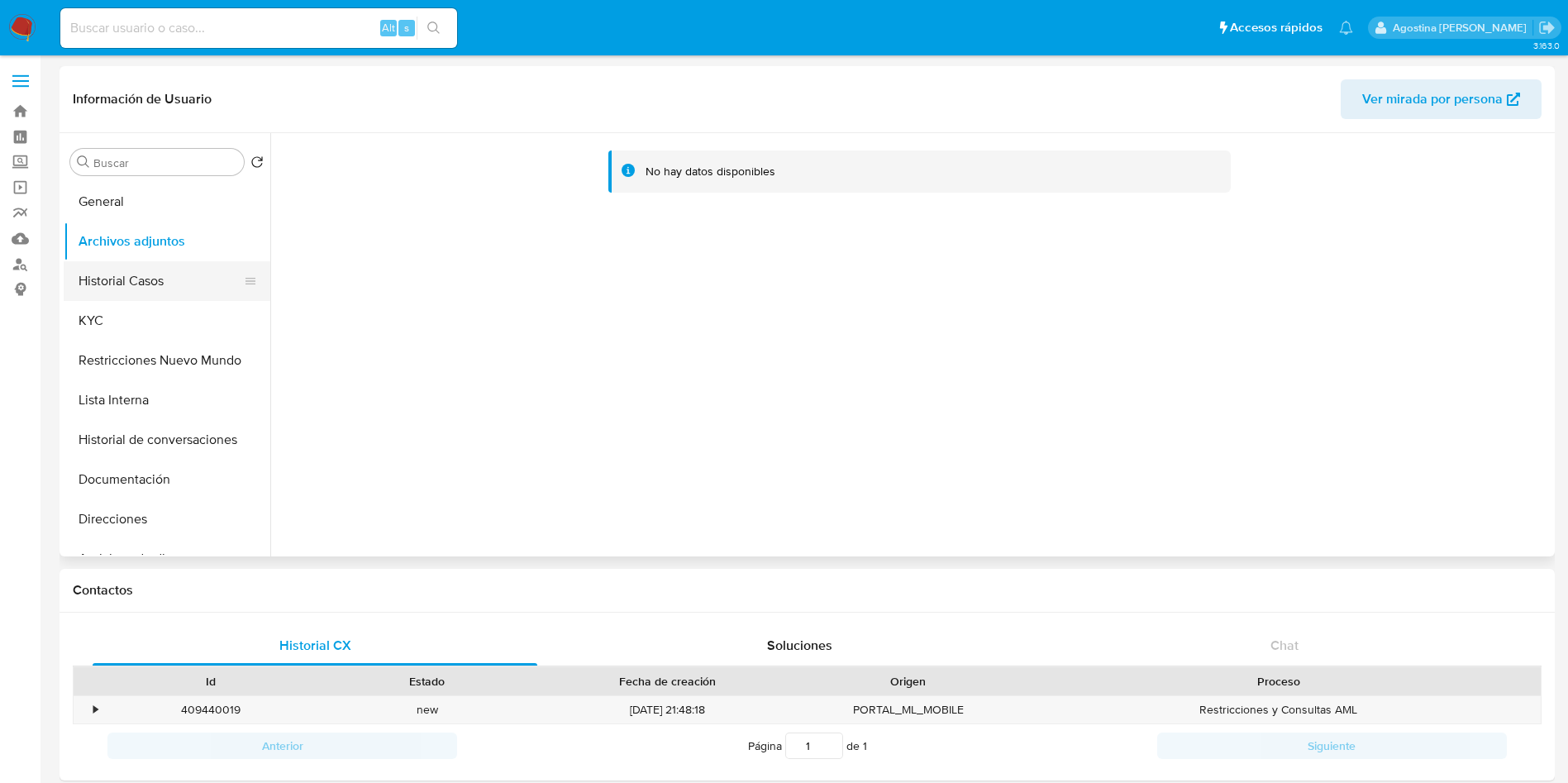
click at [172, 284] on button "Historial Casos" at bounding box center [160, 281] width 193 height 40
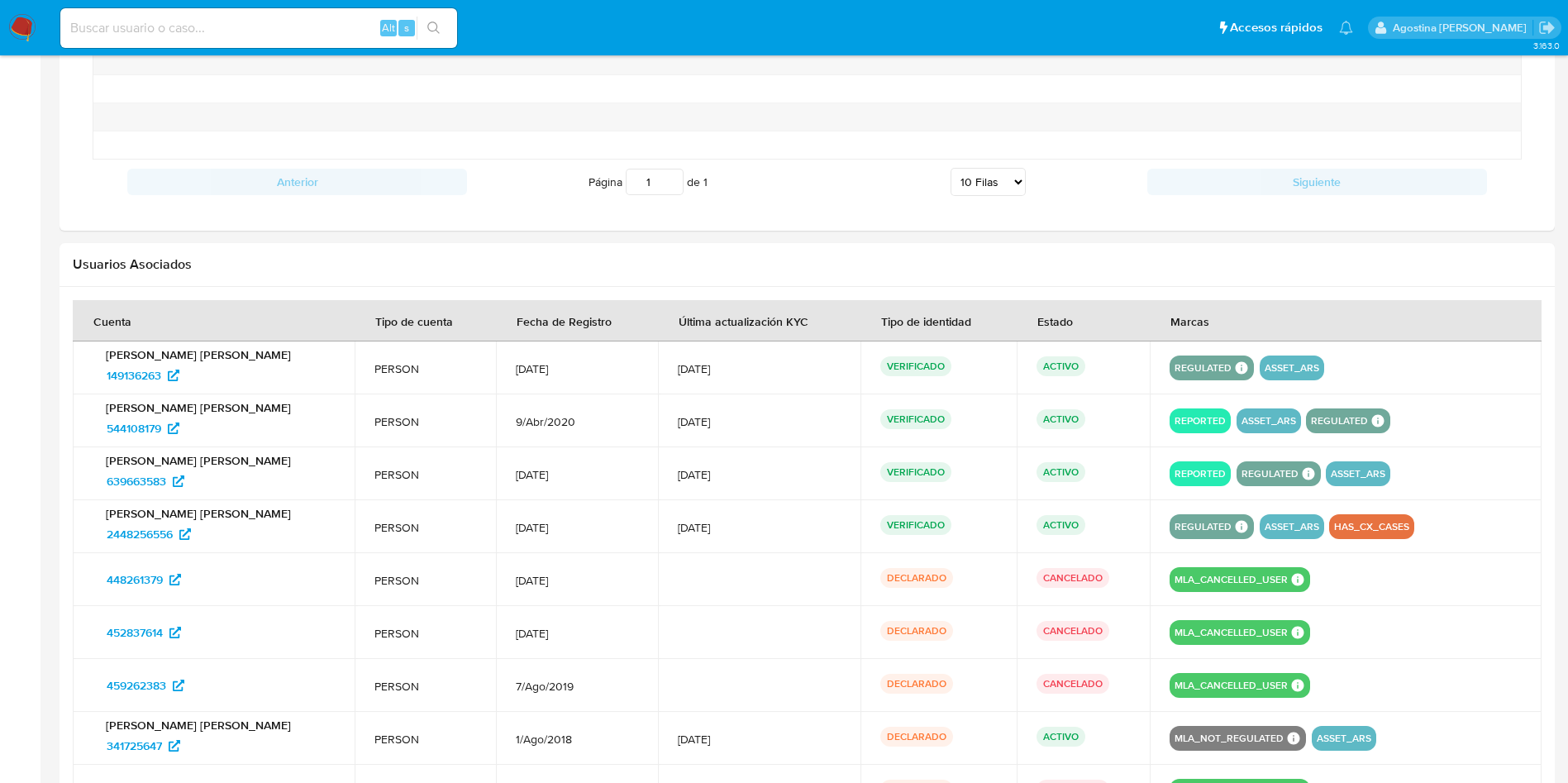
scroll to position [1576, 0]
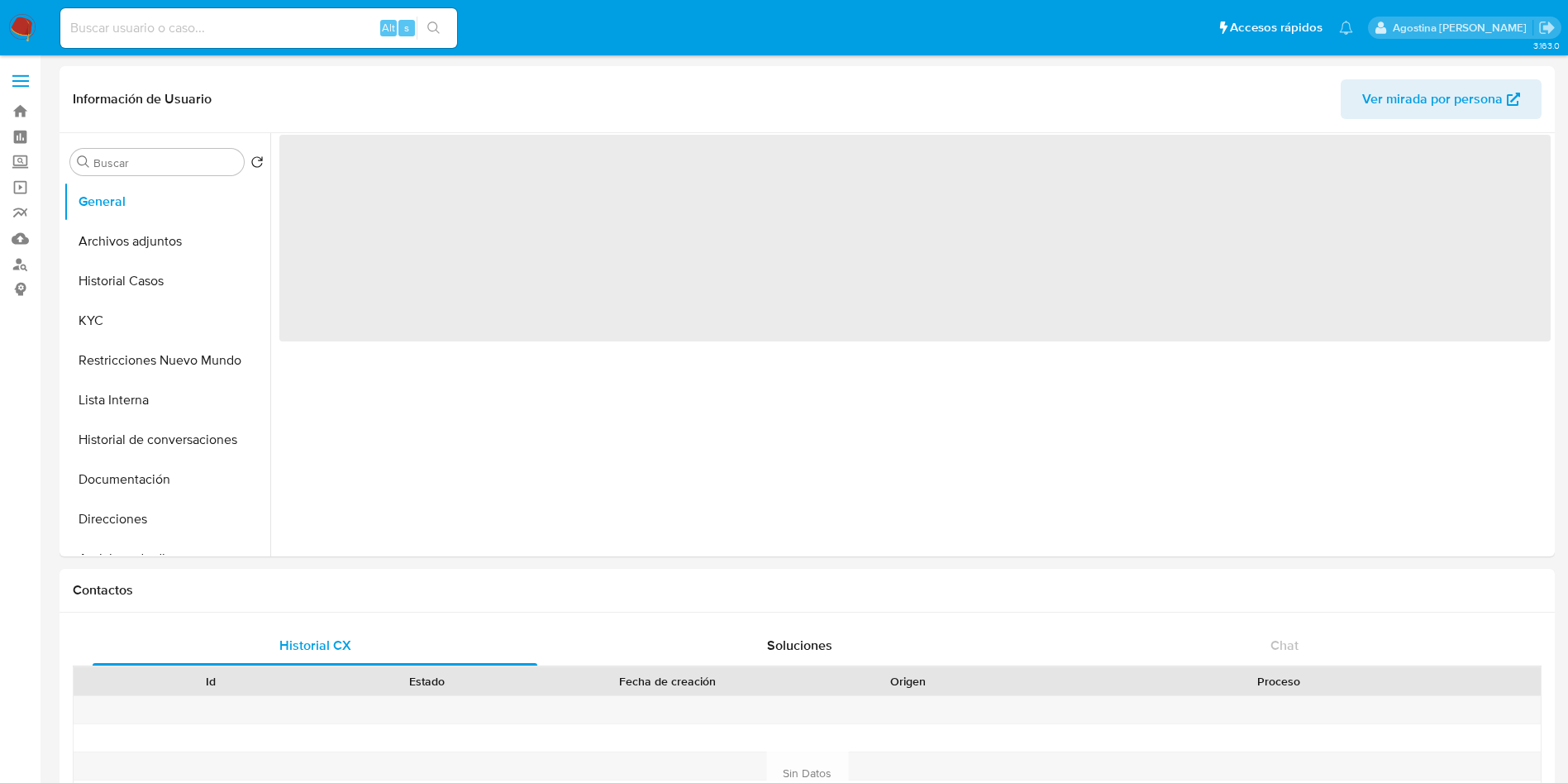
select select "10"
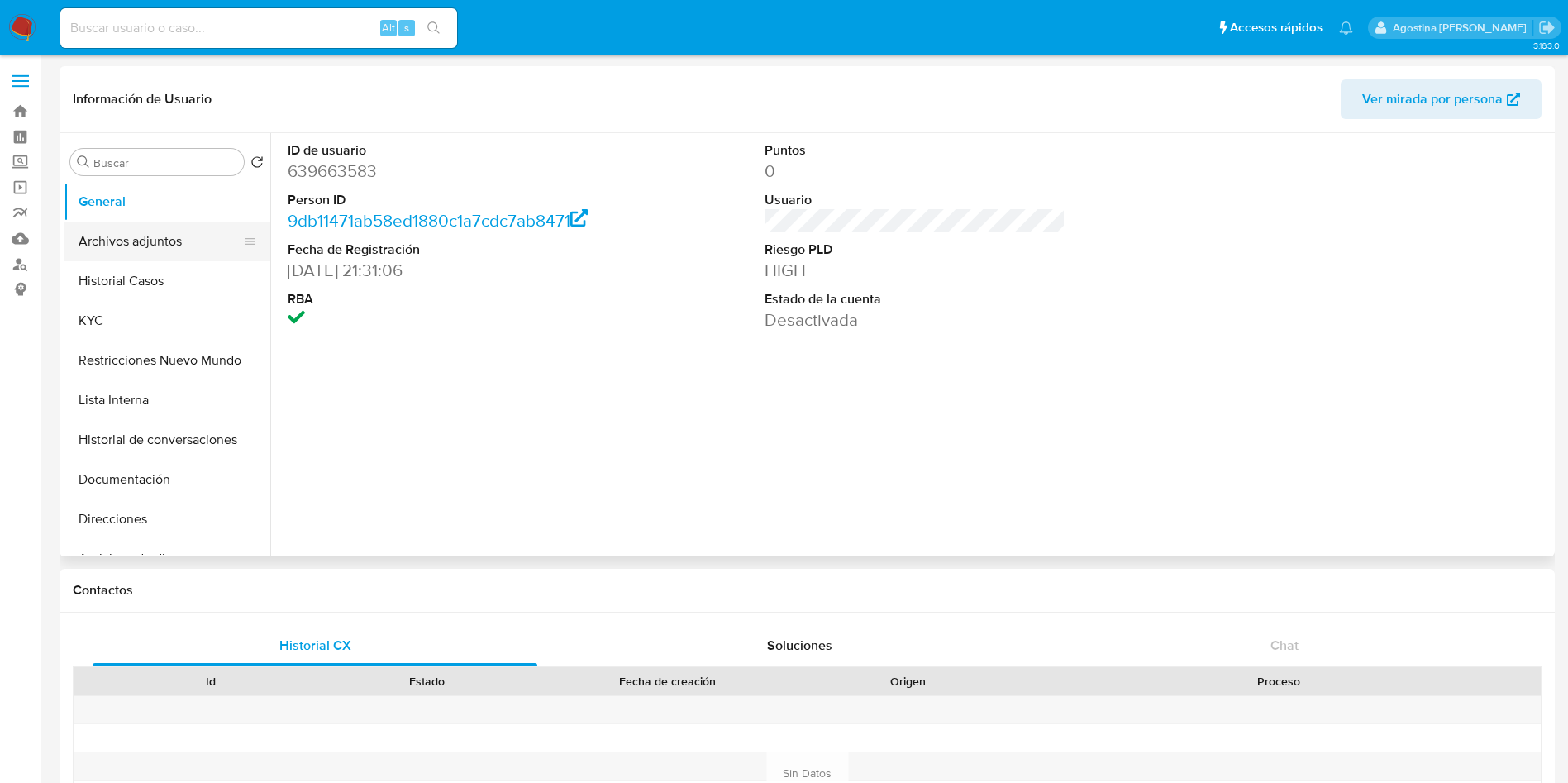
click at [194, 229] on button "Archivos adjuntos" at bounding box center [160, 242] width 193 height 40
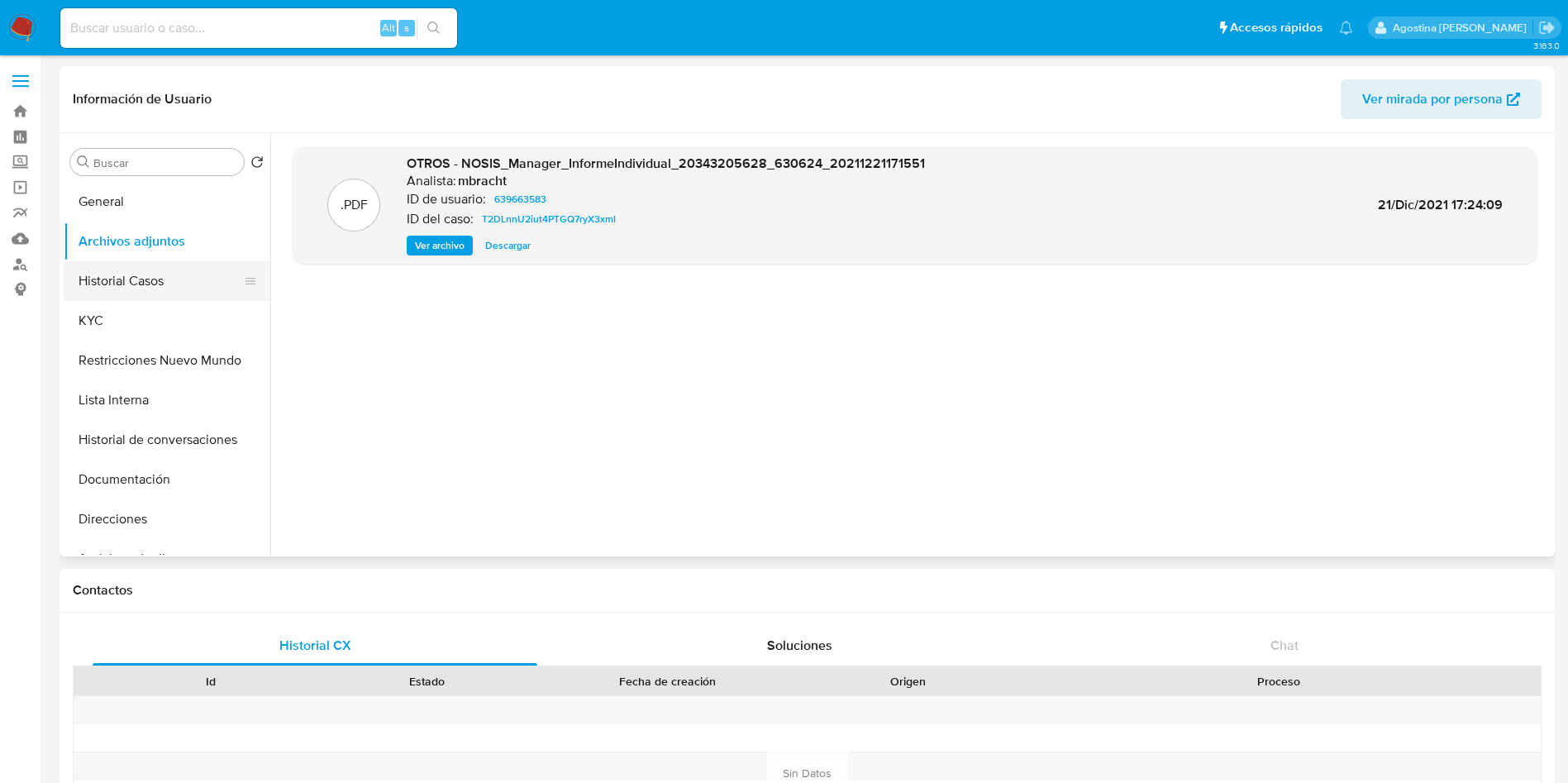
click at [184, 280] on button "Historial Casos" at bounding box center [160, 281] width 193 height 40
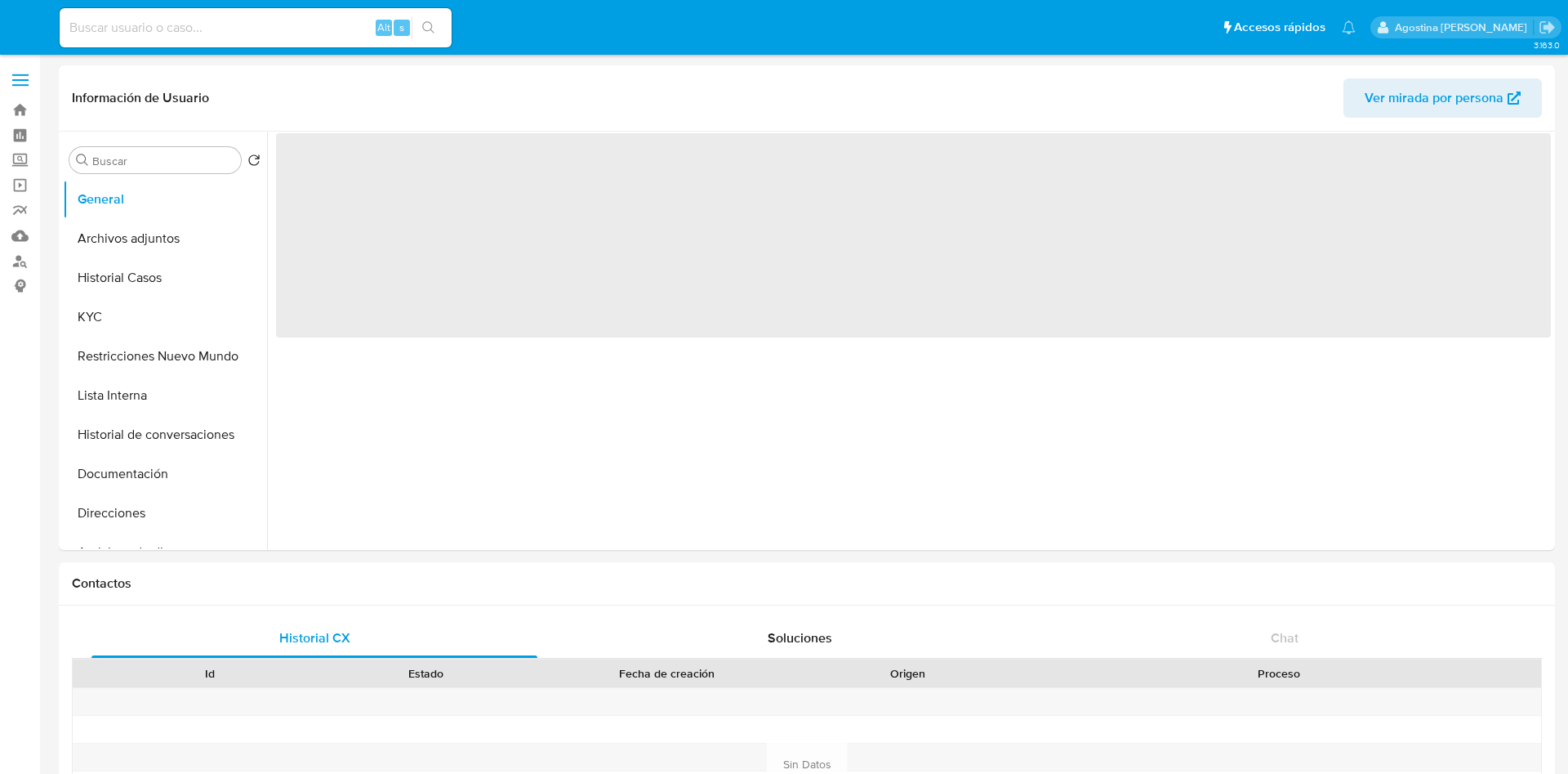
select select "10"
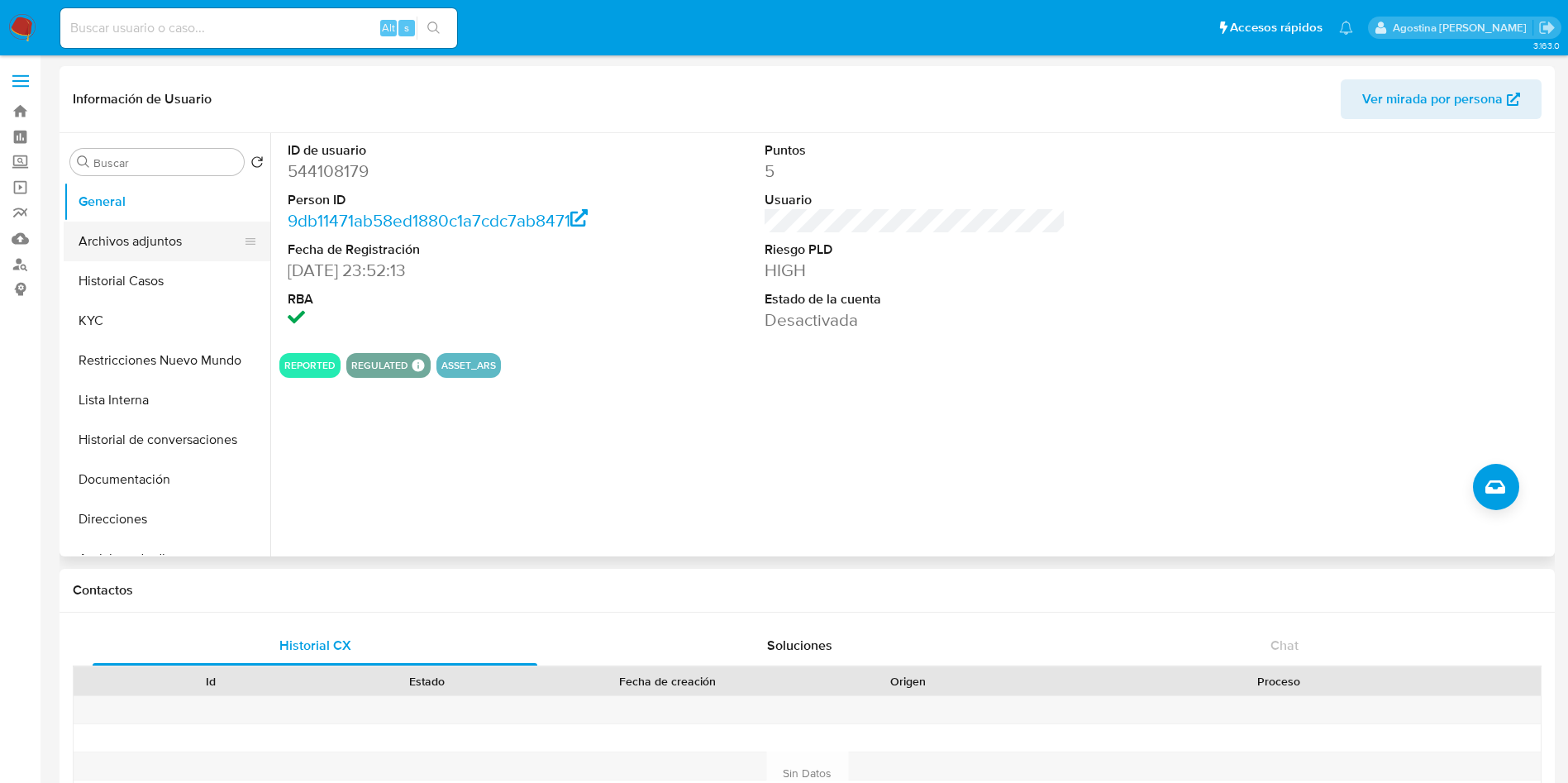
click at [141, 253] on button "Archivos adjuntos" at bounding box center [160, 242] width 193 height 40
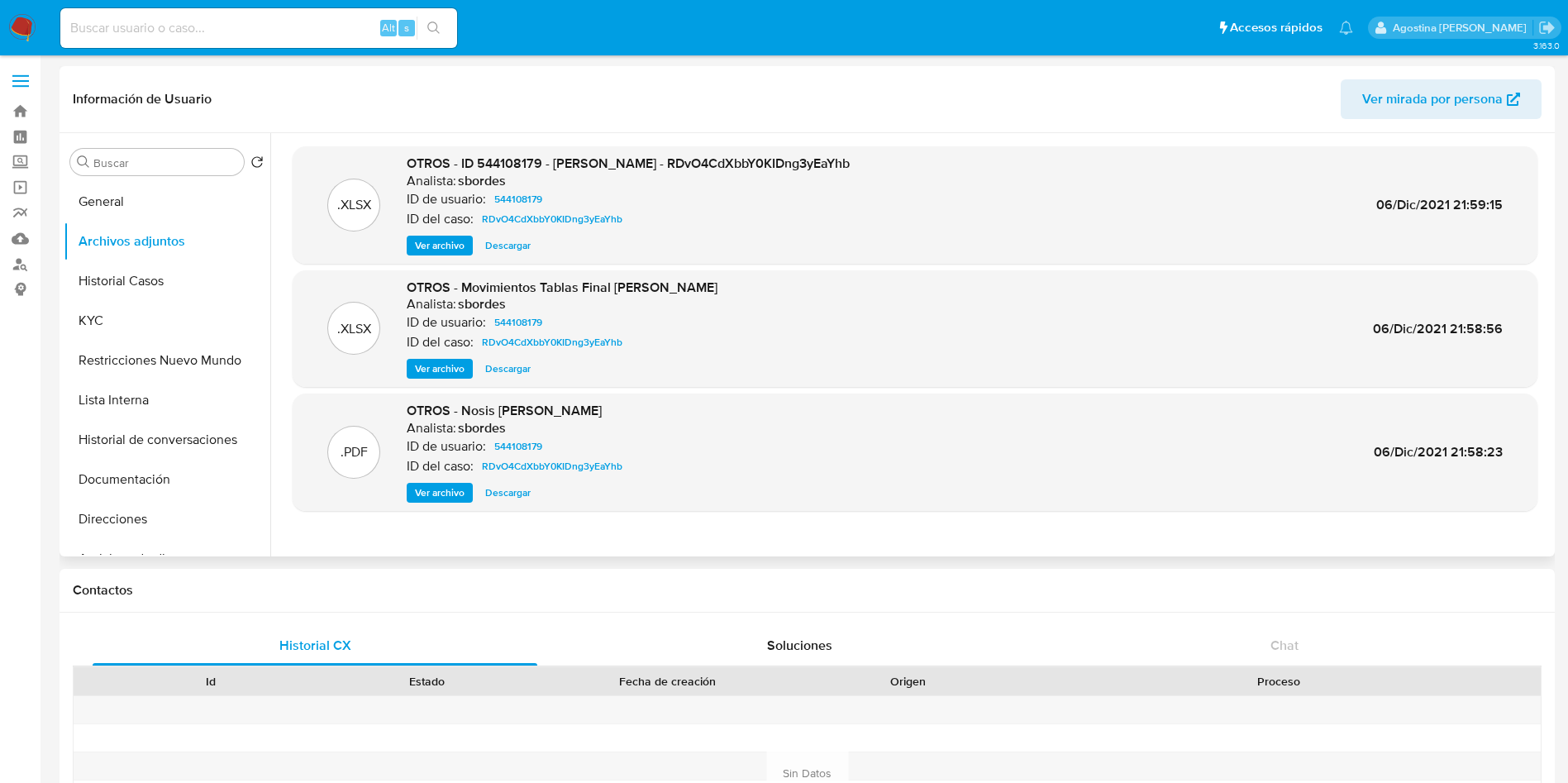
click at [451, 240] on span "Ver archivo" at bounding box center [440, 245] width 50 height 16
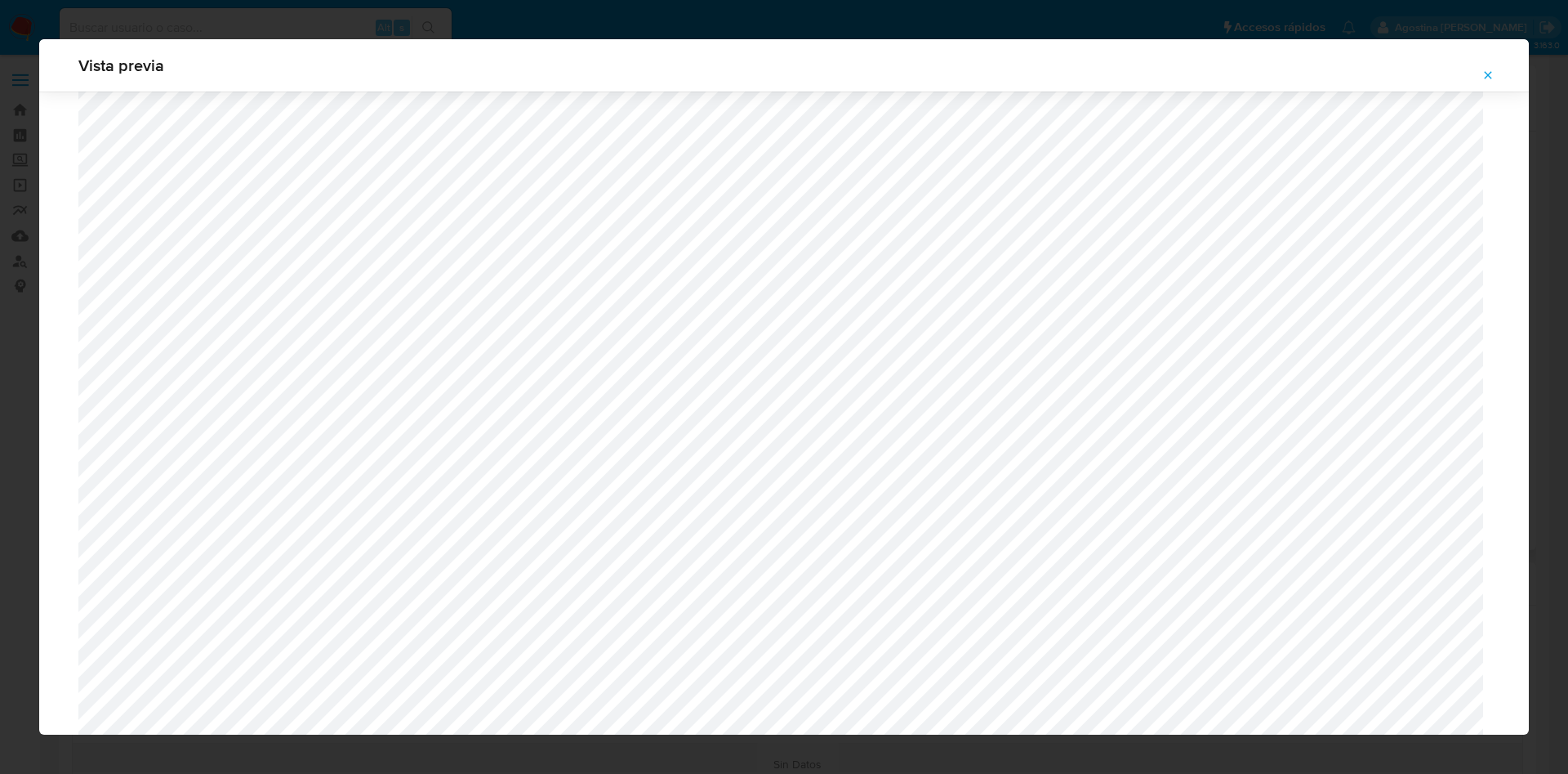
scroll to position [702, 0]
click at [1483, 64] on span "Attachment preview" at bounding box center [1488, 75] width 13 height 23
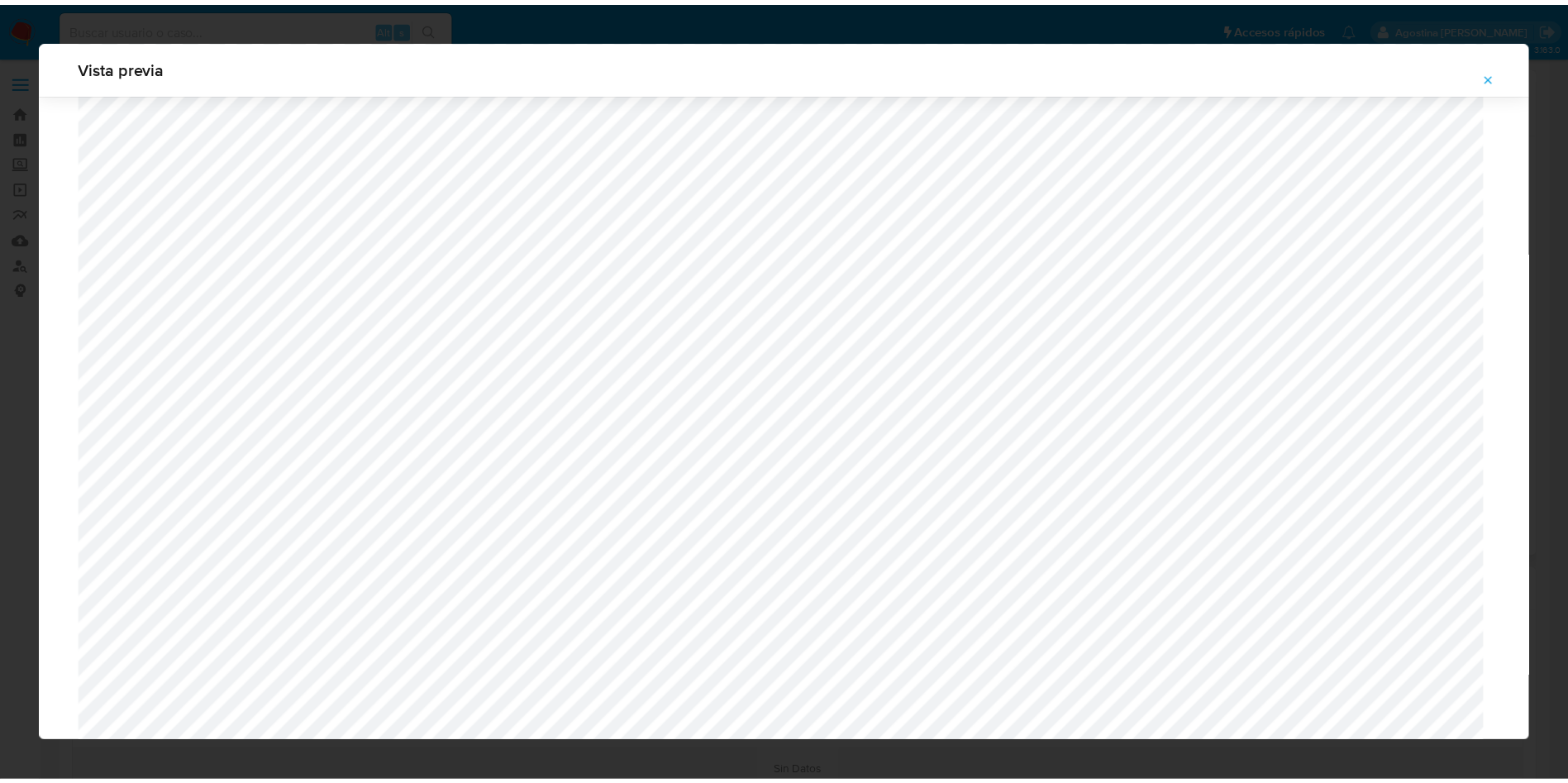
scroll to position [0, 0]
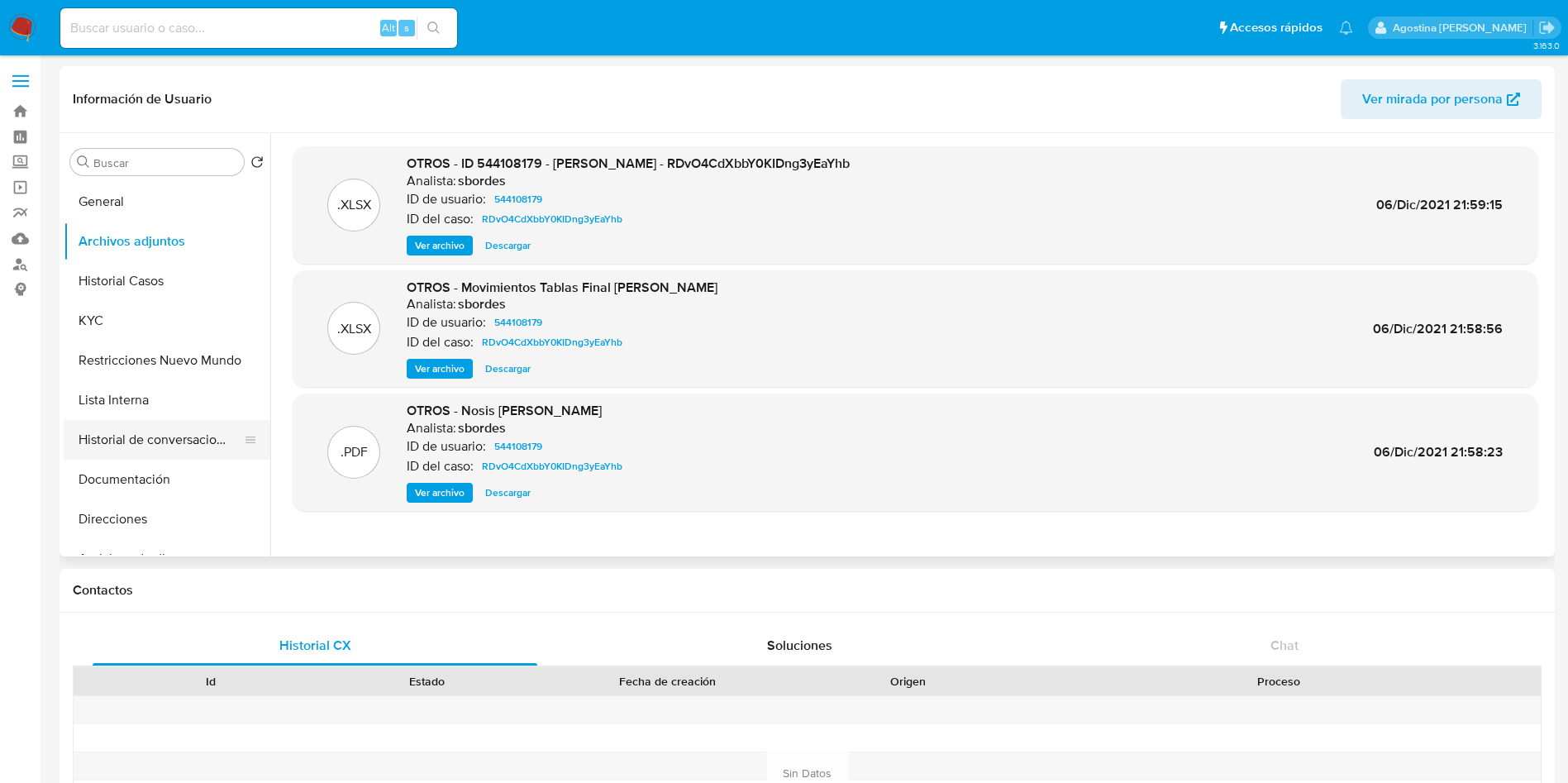
click at [156, 453] on button "Historial de conversaciones" at bounding box center [160, 440] width 193 height 40
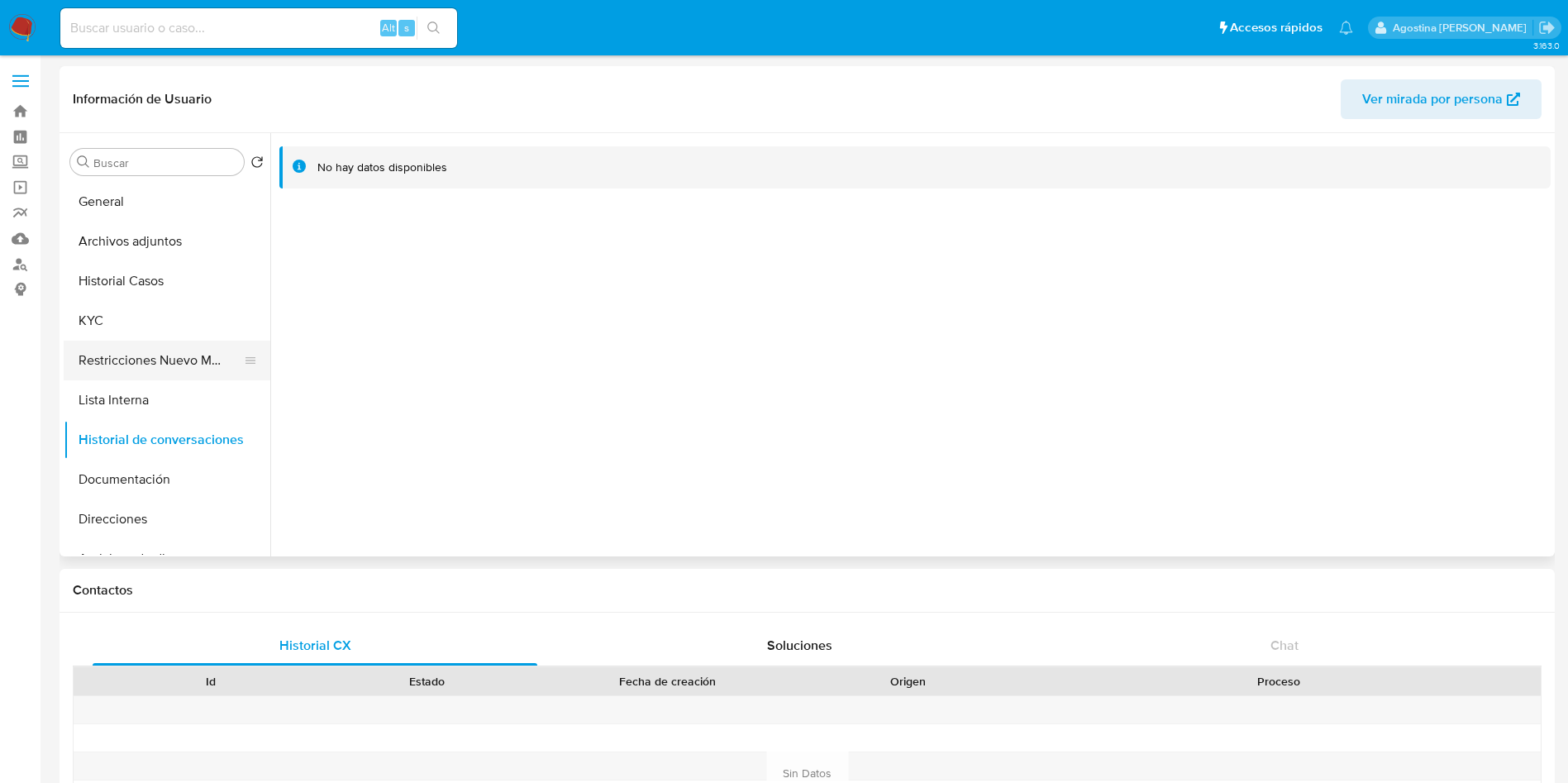
click at [133, 346] on button "Restricciones Nuevo Mundo" at bounding box center [160, 360] width 193 height 40
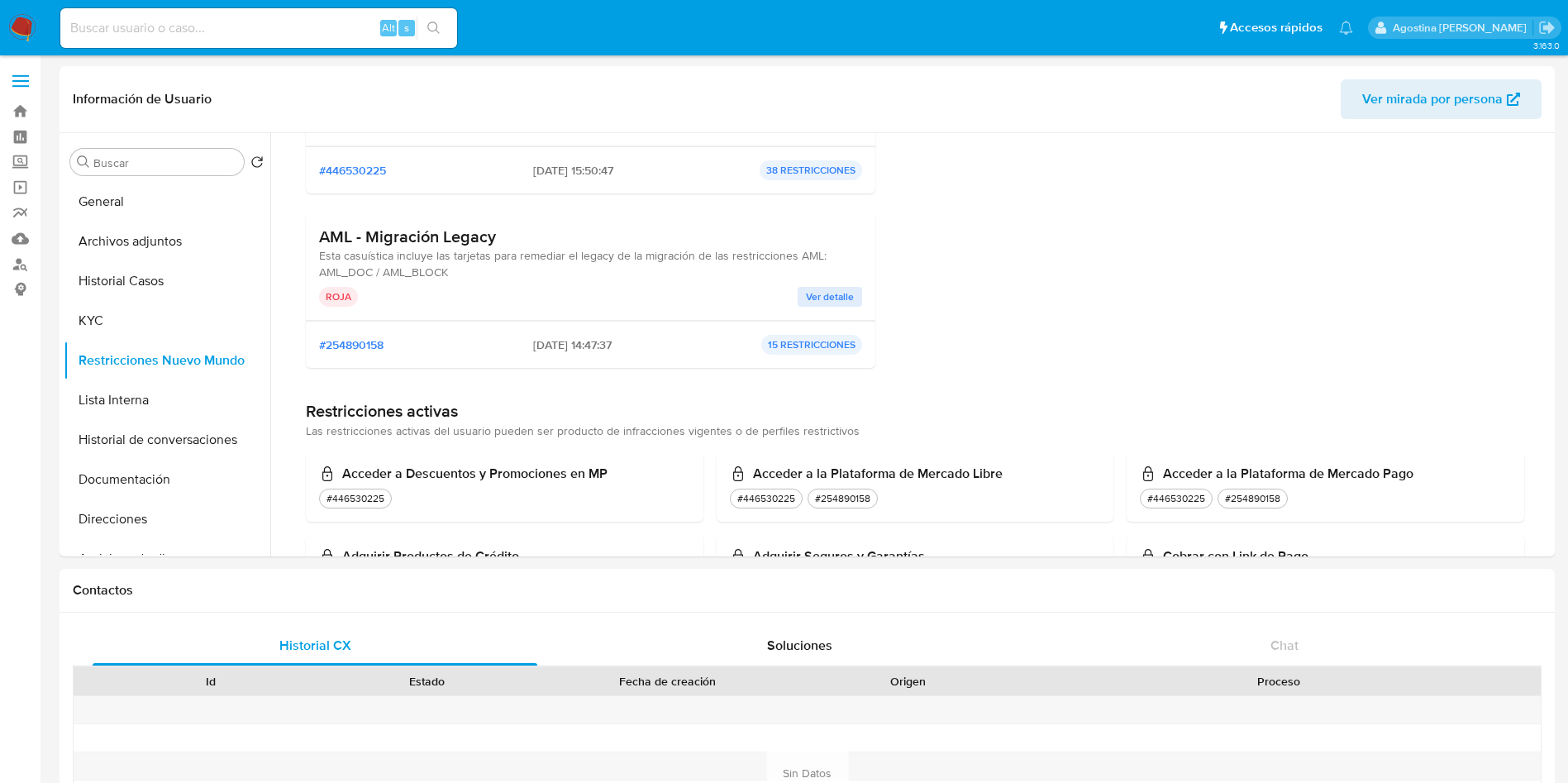
scroll to position [496, 0]
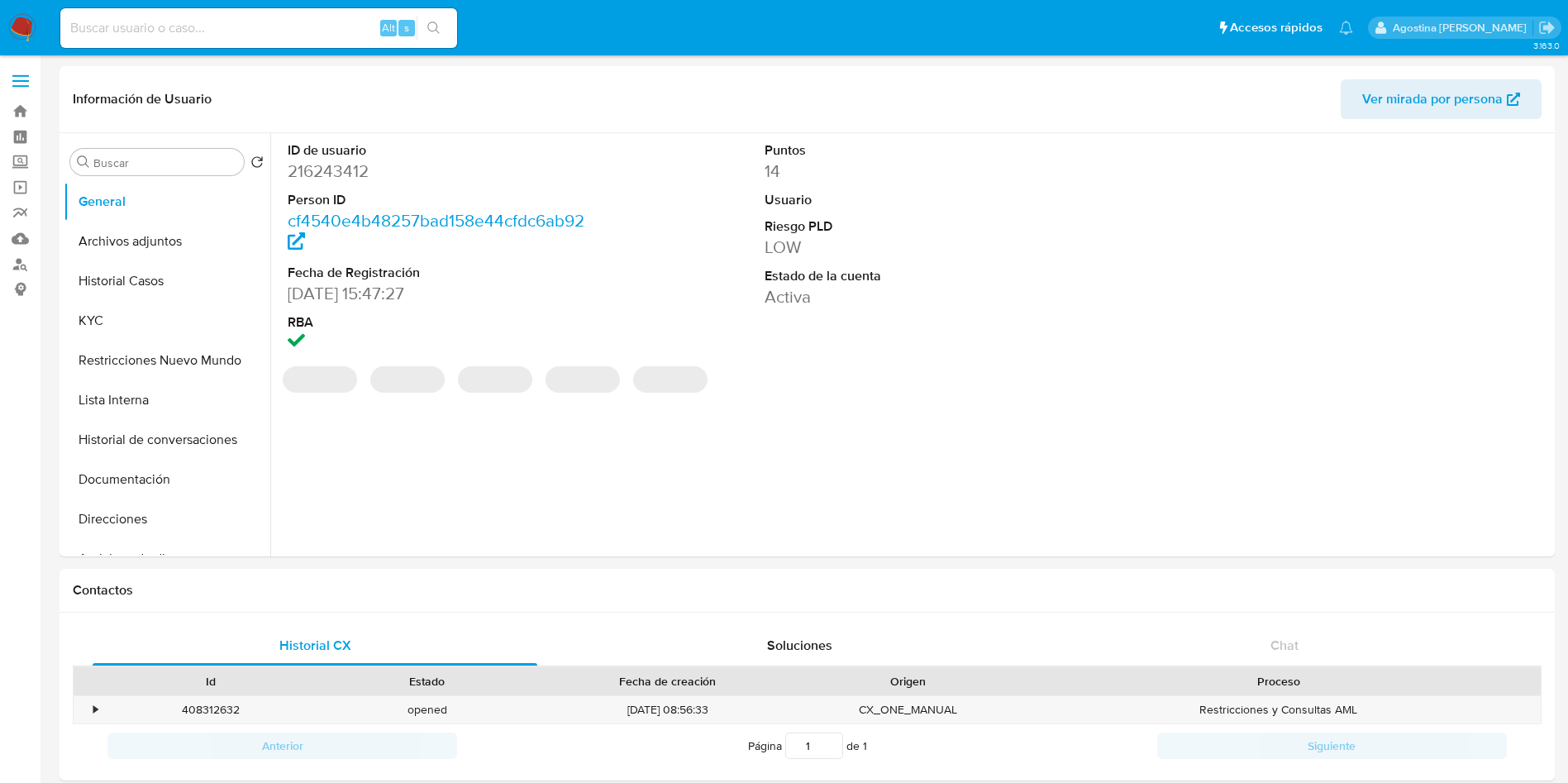
select select "10"
drag, startPoint x: 136, startPoint y: 227, endPoint x: 179, endPoint y: 251, distance: 49.2
click at [136, 227] on button "Archivos adjuntos" at bounding box center [160, 242] width 193 height 40
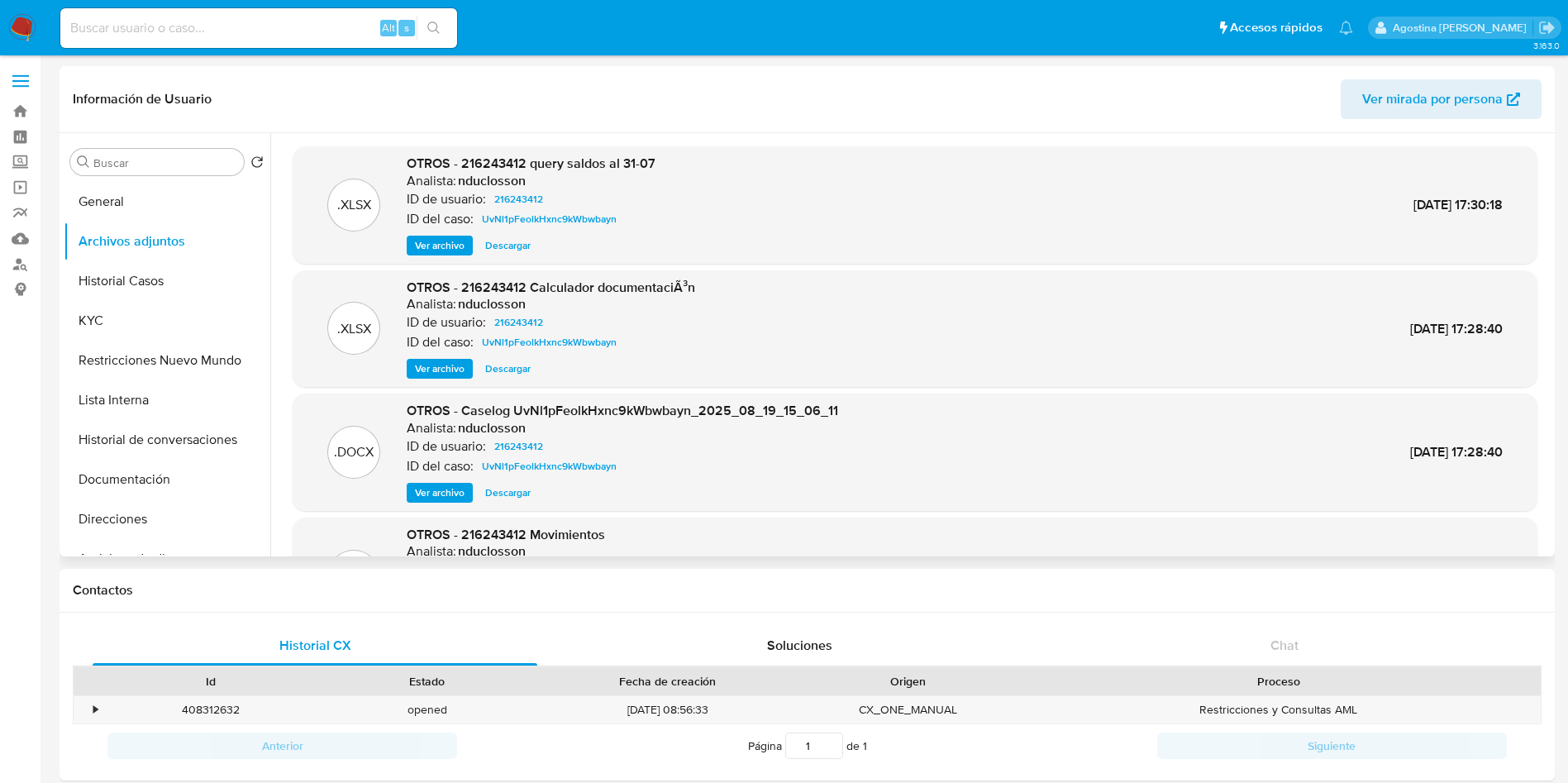
click at [451, 493] on span "Ver archivo" at bounding box center [440, 492] width 50 height 16
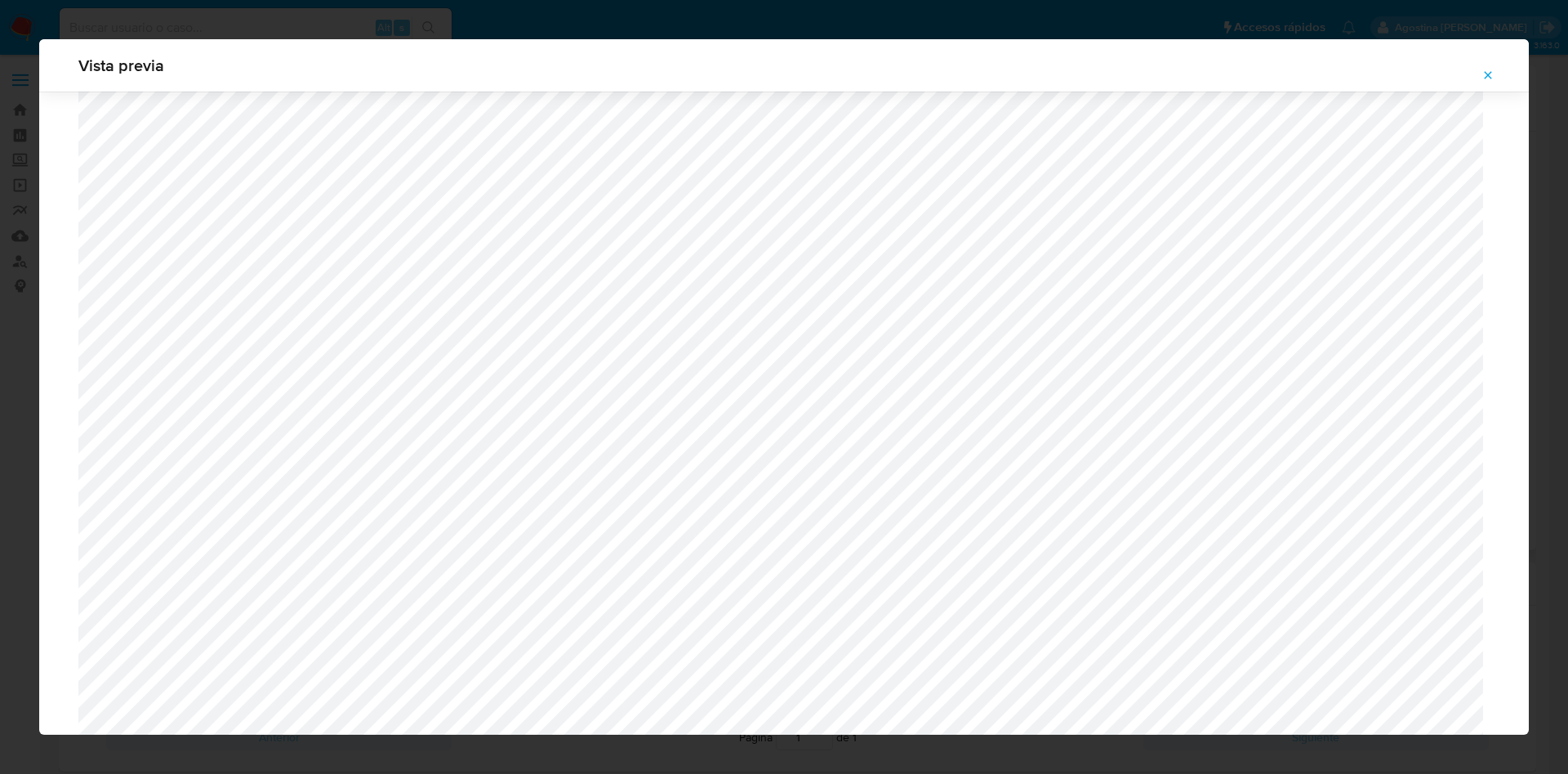
scroll to position [825, 0]
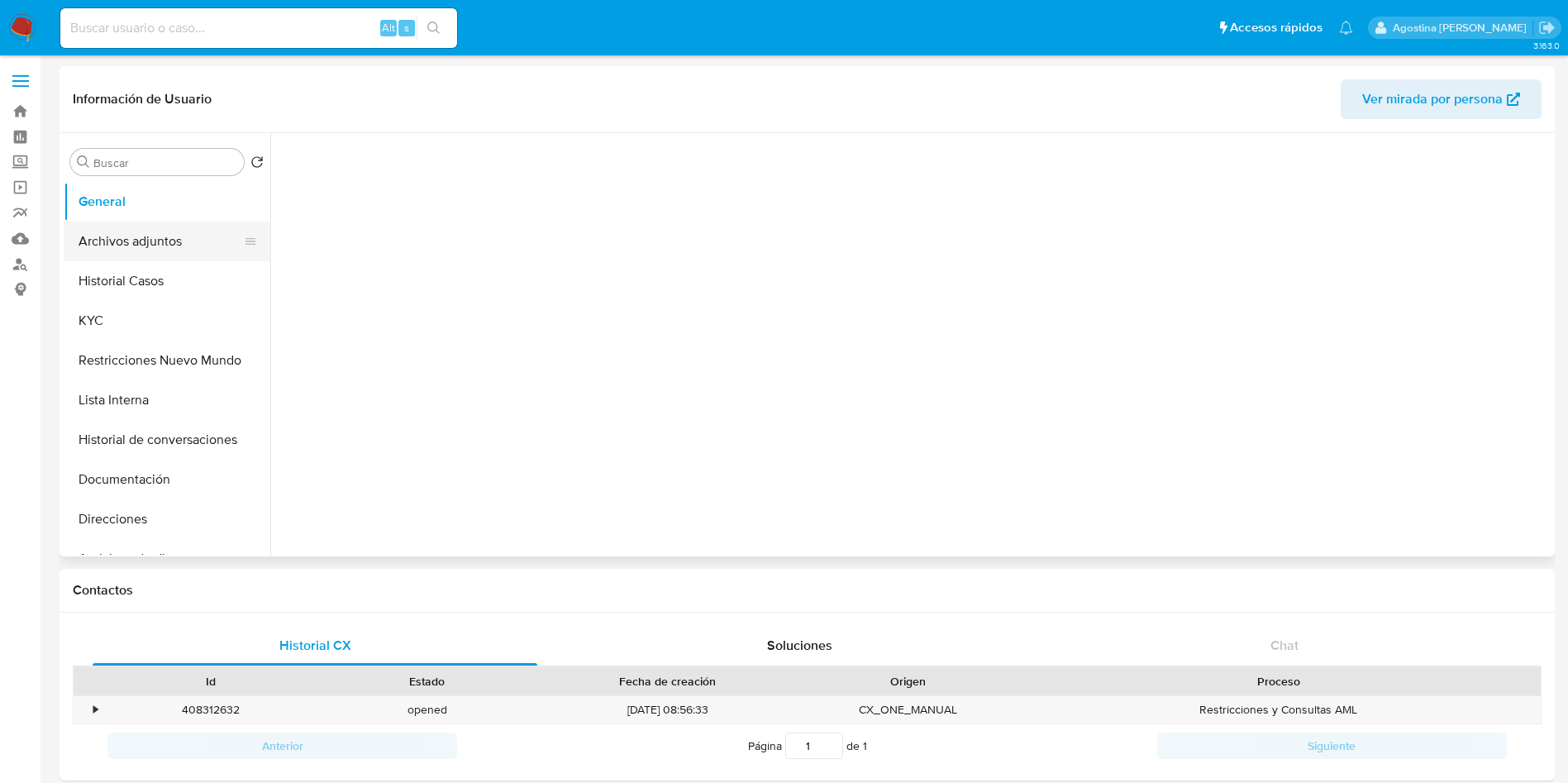
select select "10"
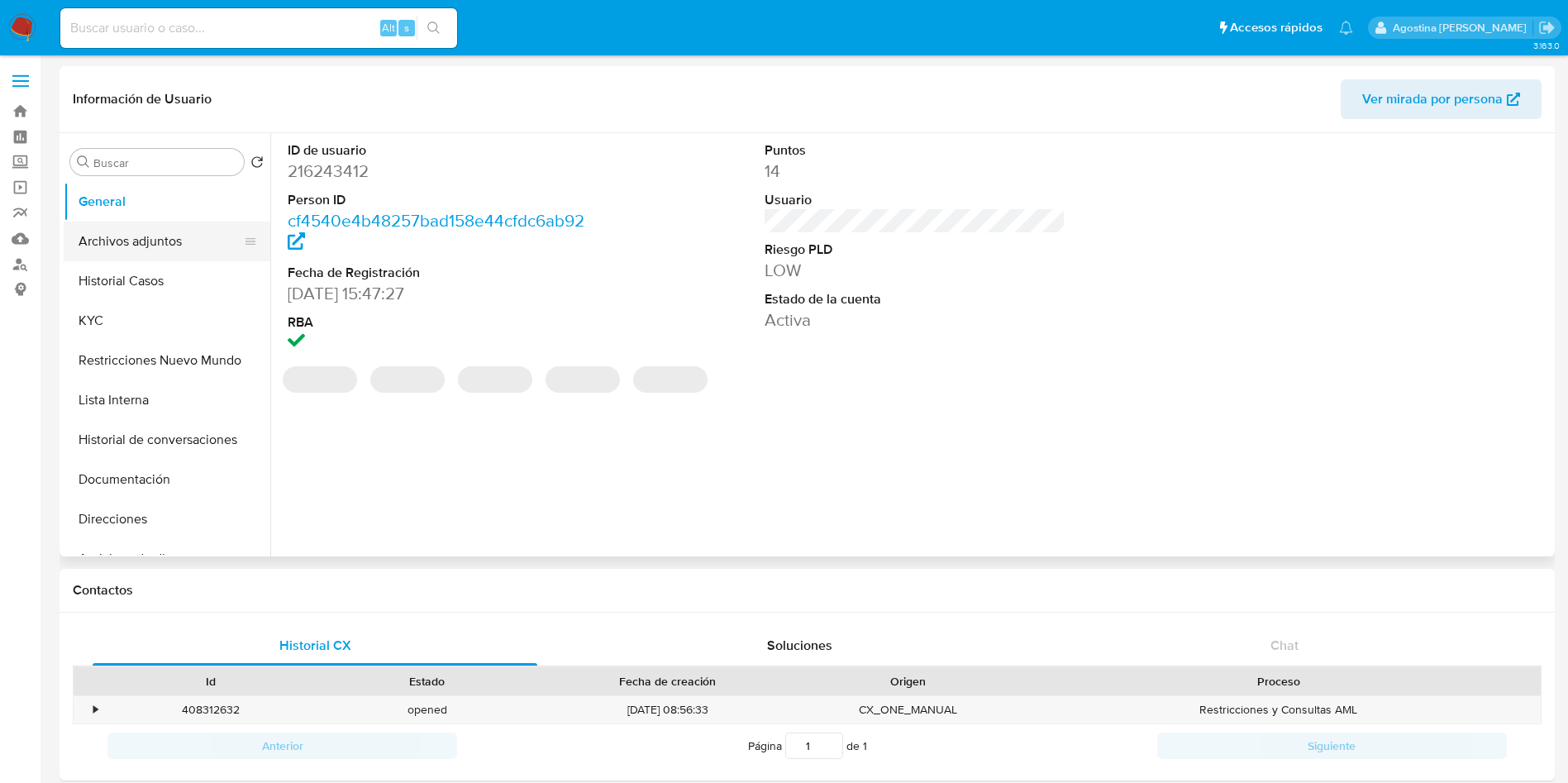
click at [126, 251] on button "Archivos adjuntos" at bounding box center [160, 242] width 193 height 40
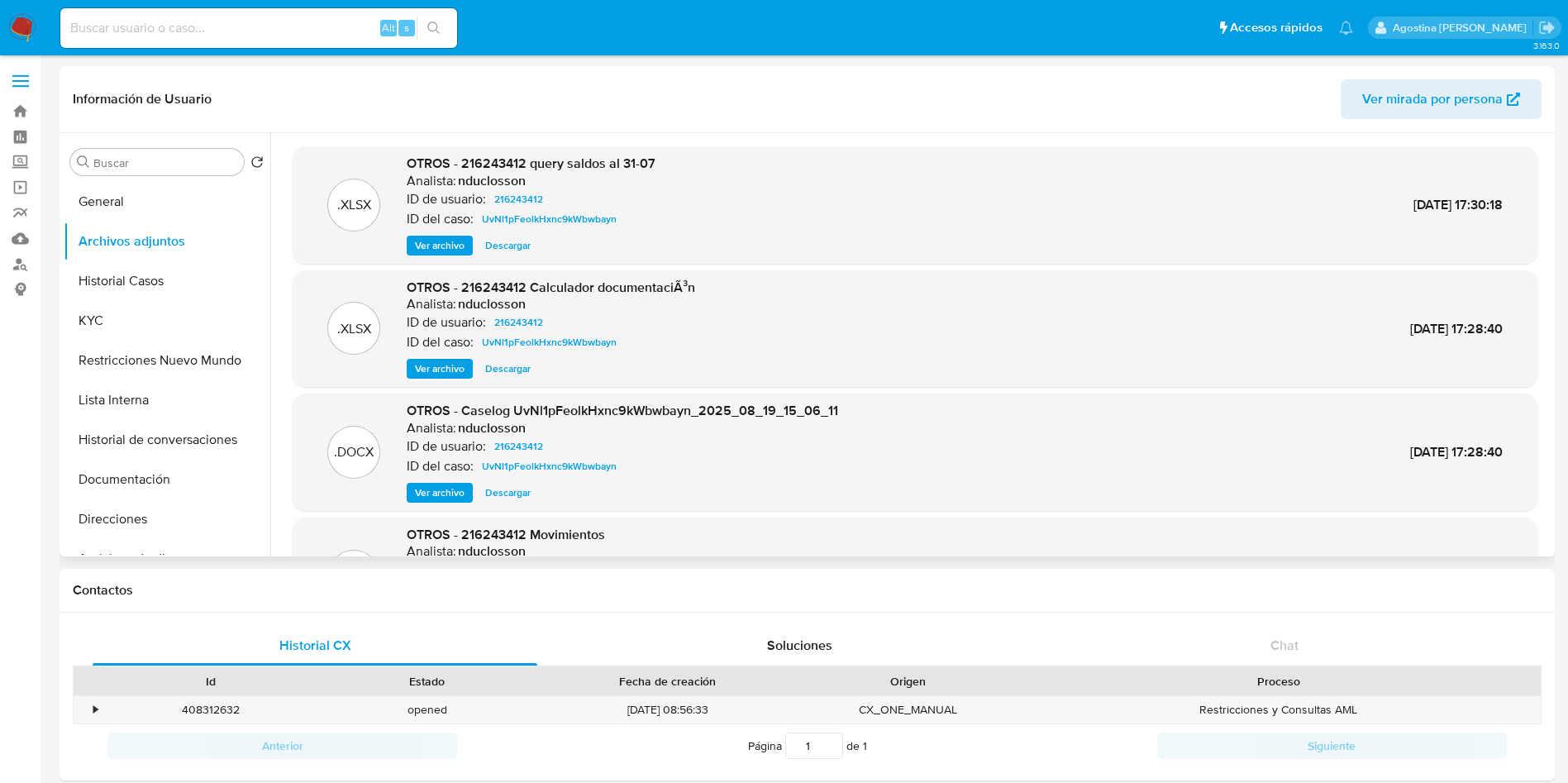
click at [455, 484] on span "Ver archivo" at bounding box center [440, 492] width 50 height 16
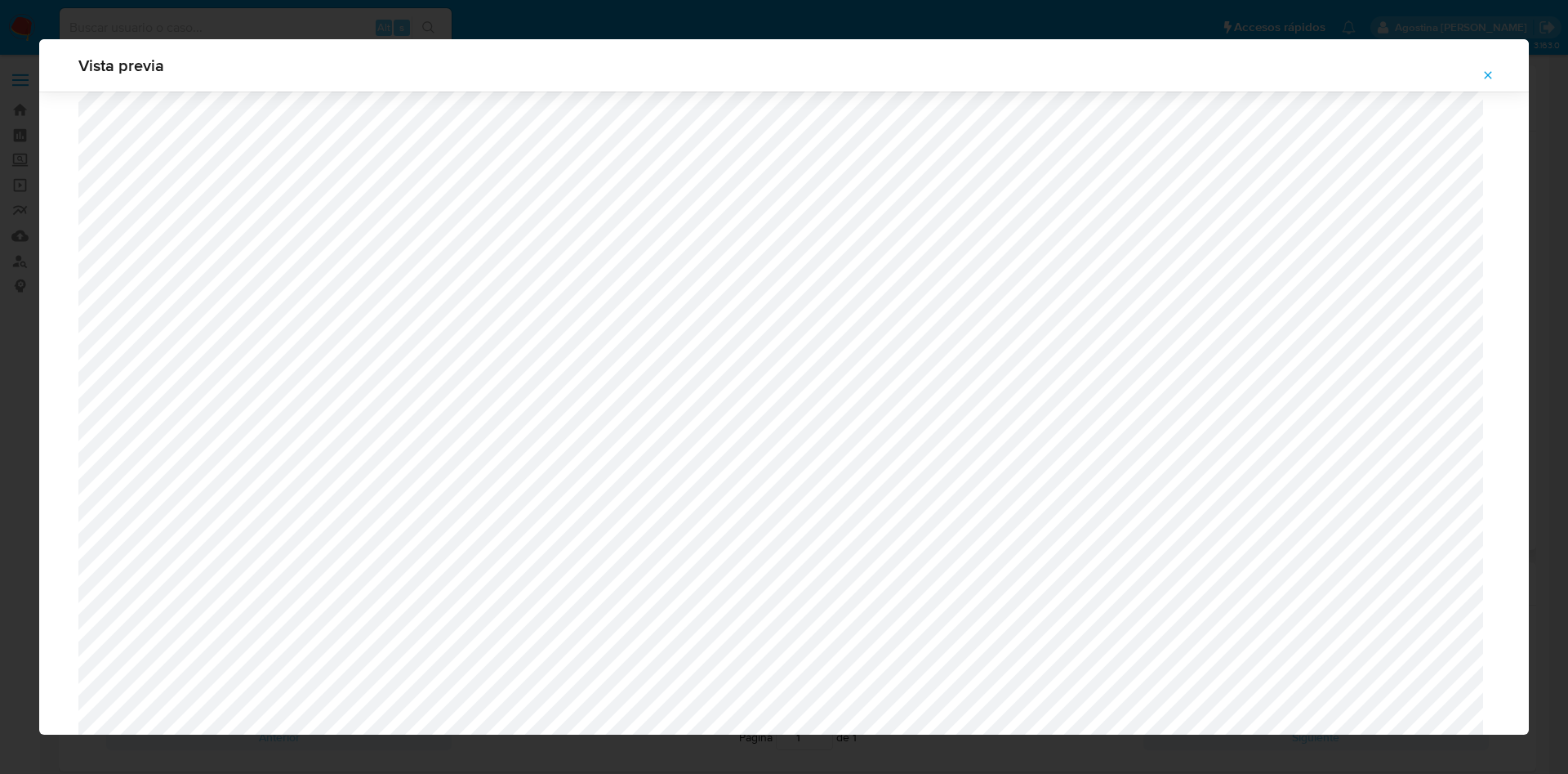
scroll to position [1071, 0]
click at [1484, 84] on span "Attachment preview" at bounding box center [1488, 75] width 13 height 23
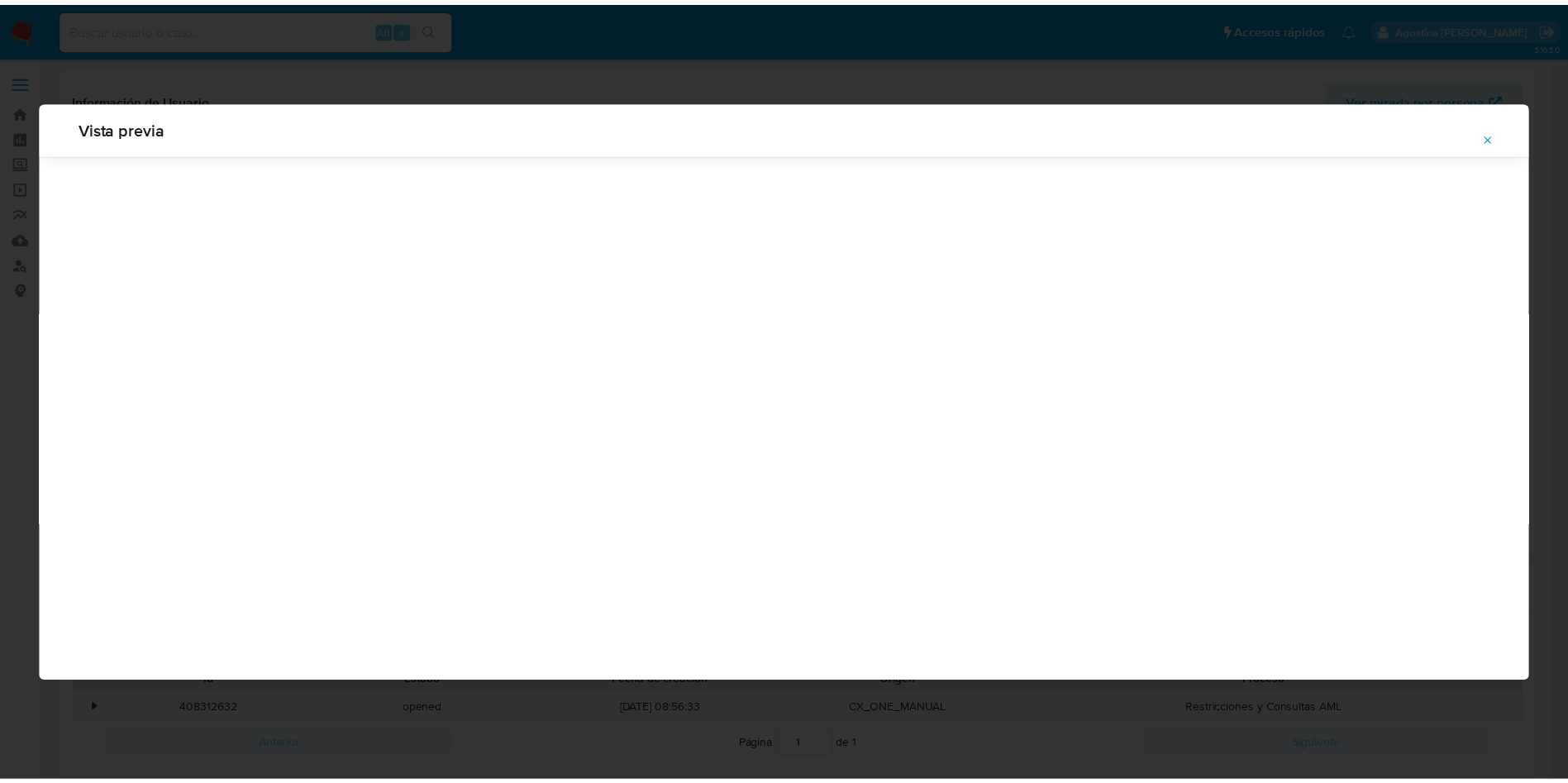
scroll to position [0, 0]
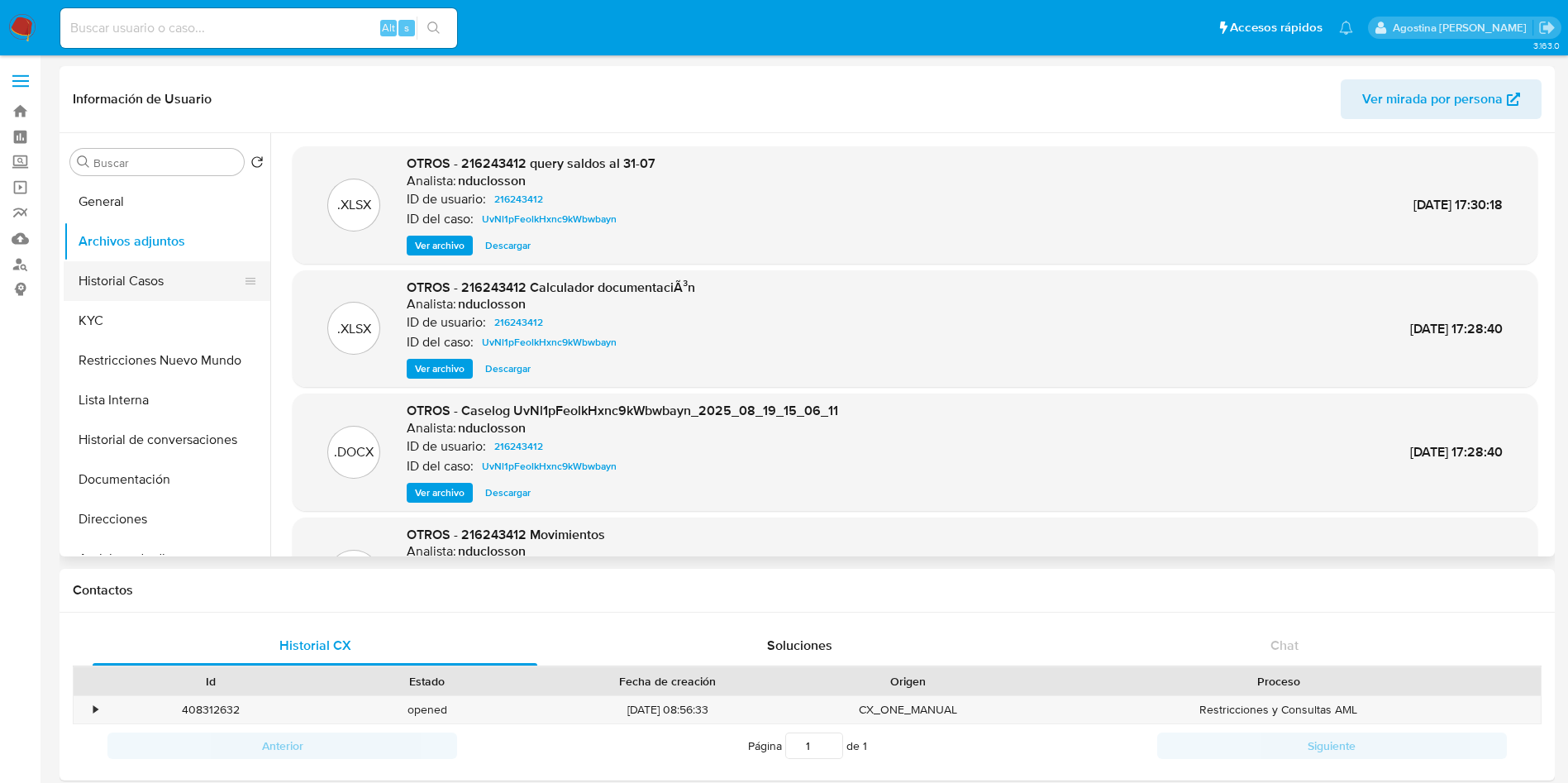
click at [126, 278] on button "Historial Casos" at bounding box center [160, 281] width 193 height 40
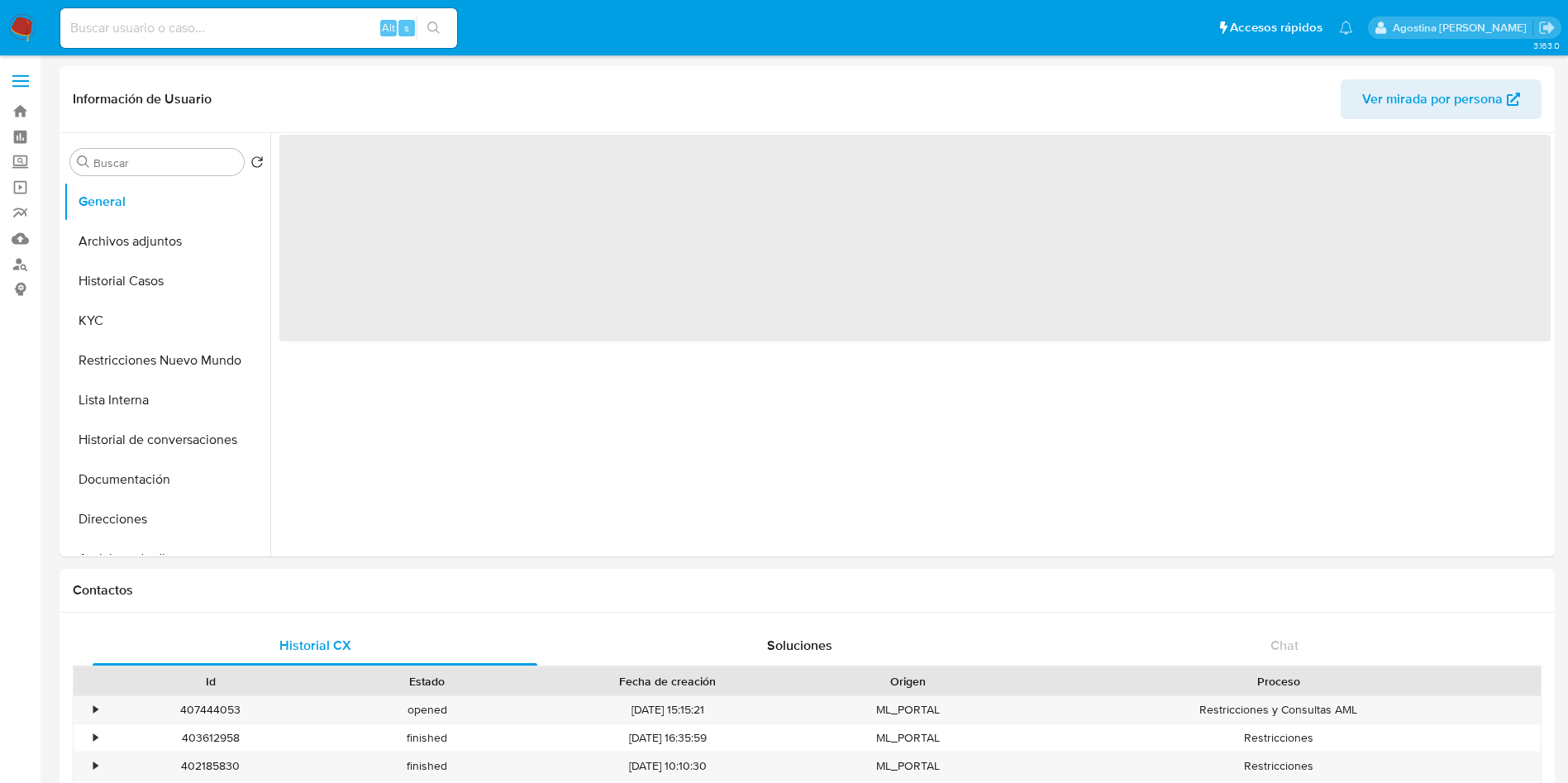
select select "10"
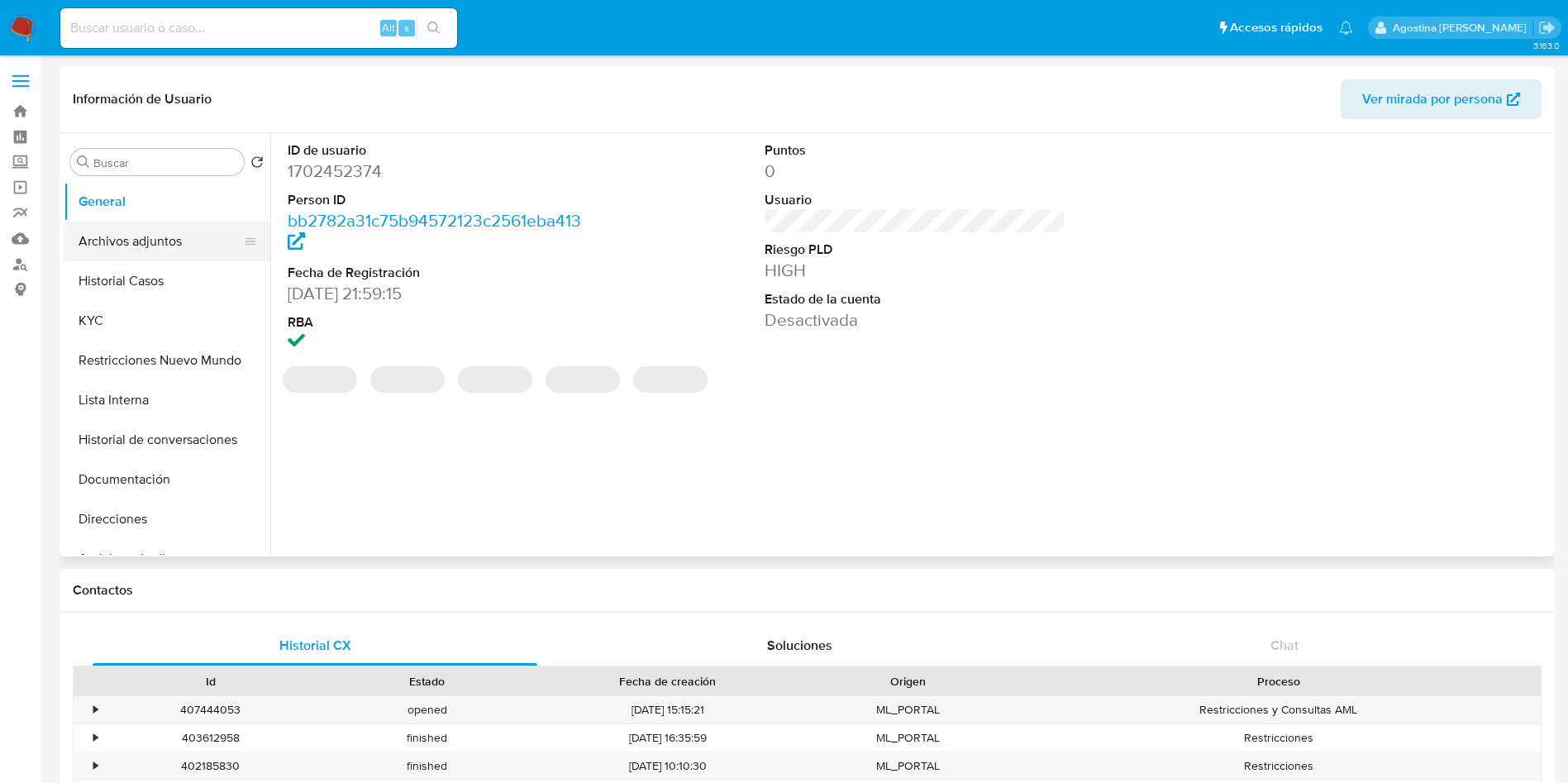
click at [145, 245] on button "Archivos adjuntos" at bounding box center [160, 242] width 193 height 40
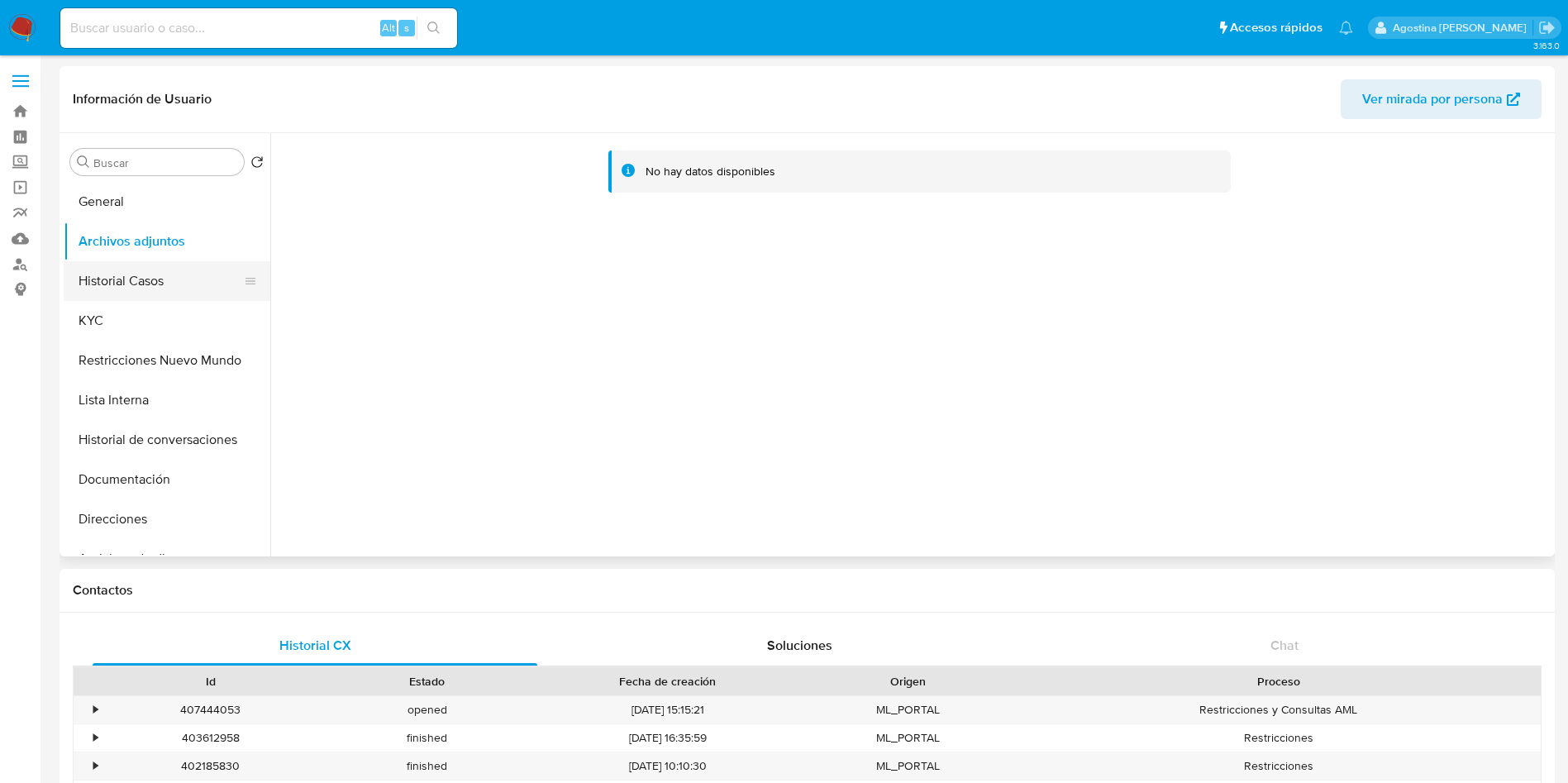
click at [125, 284] on button "Historial Casos" at bounding box center [160, 281] width 193 height 40
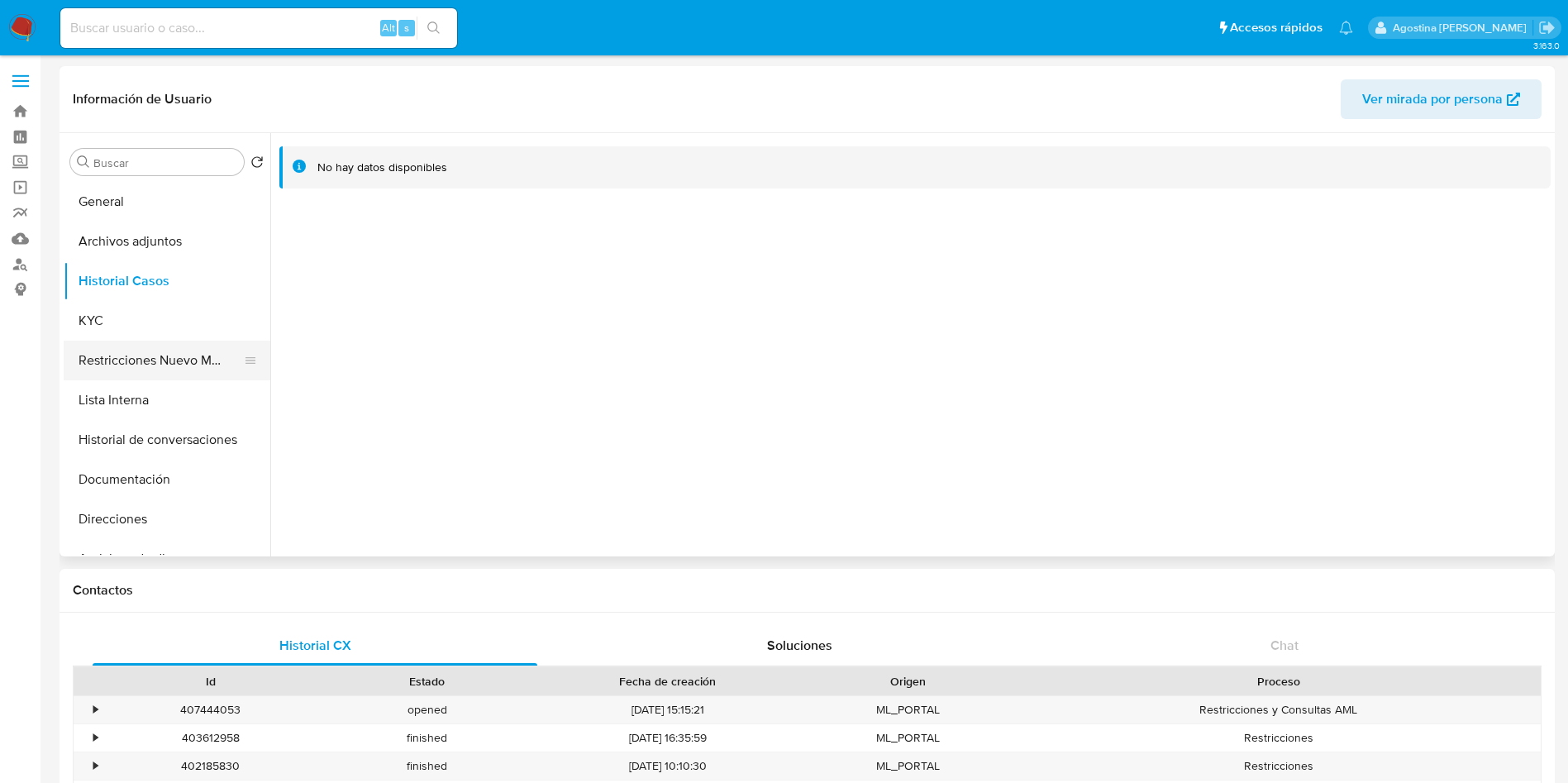
click at [203, 348] on button "Restricciones Nuevo Mundo" at bounding box center [160, 360] width 193 height 40
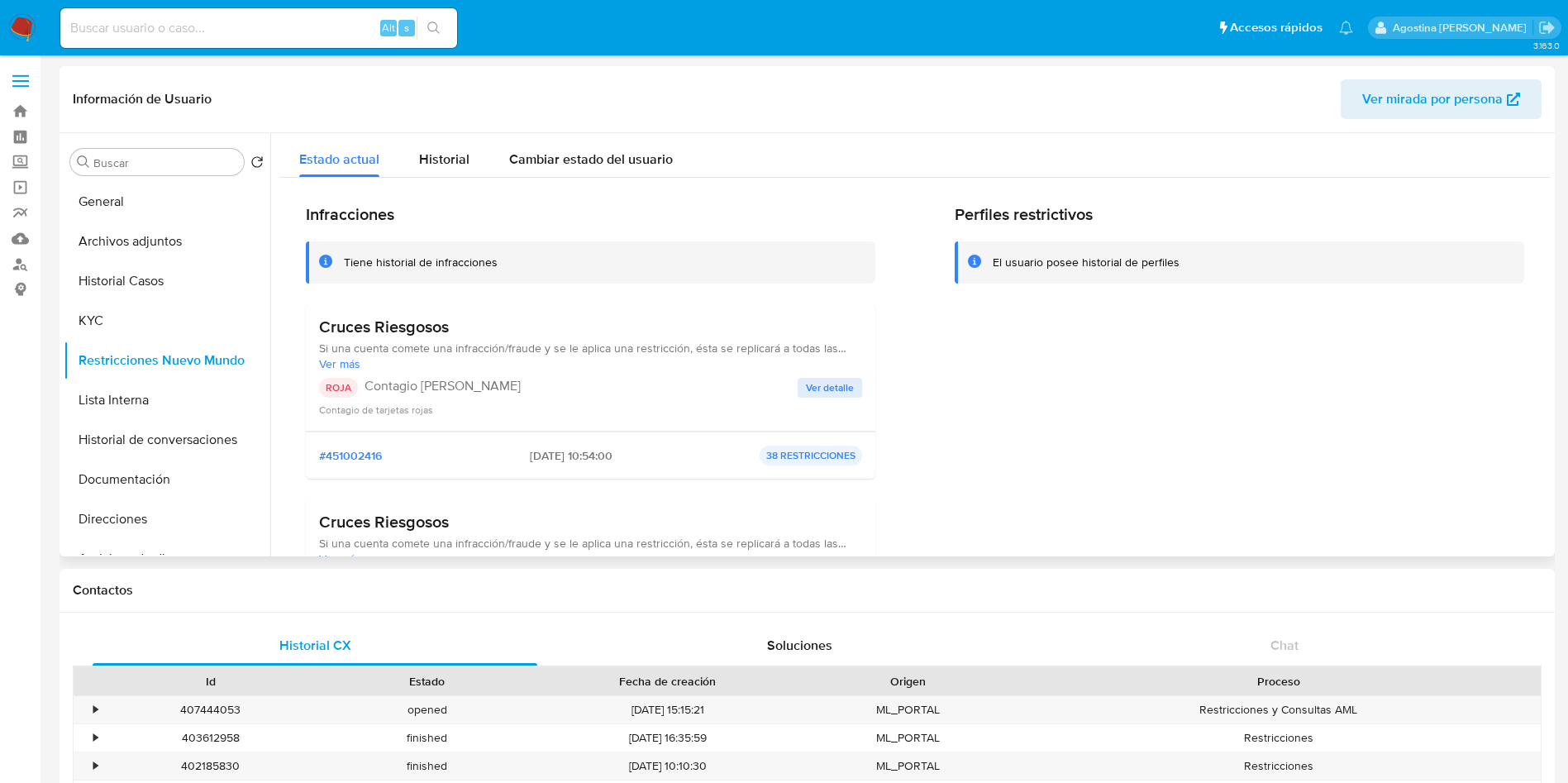
click at [809, 383] on span "Ver detalle" at bounding box center [830, 387] width 48 height 16
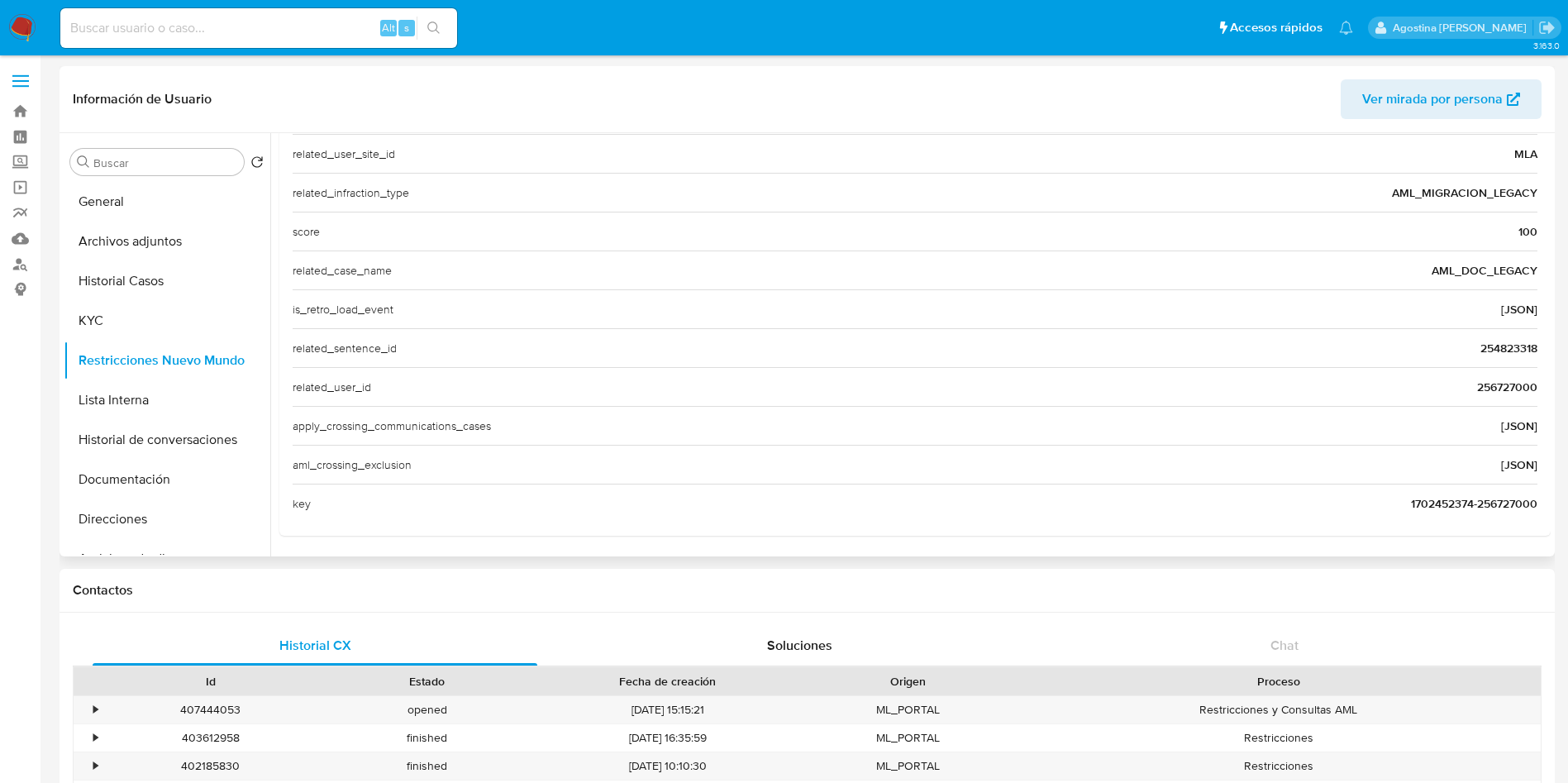
scroll to position [639, 0]
click at [1501, 384] on span "256727000" at bounding box center [1506, 386] width 60 height 16
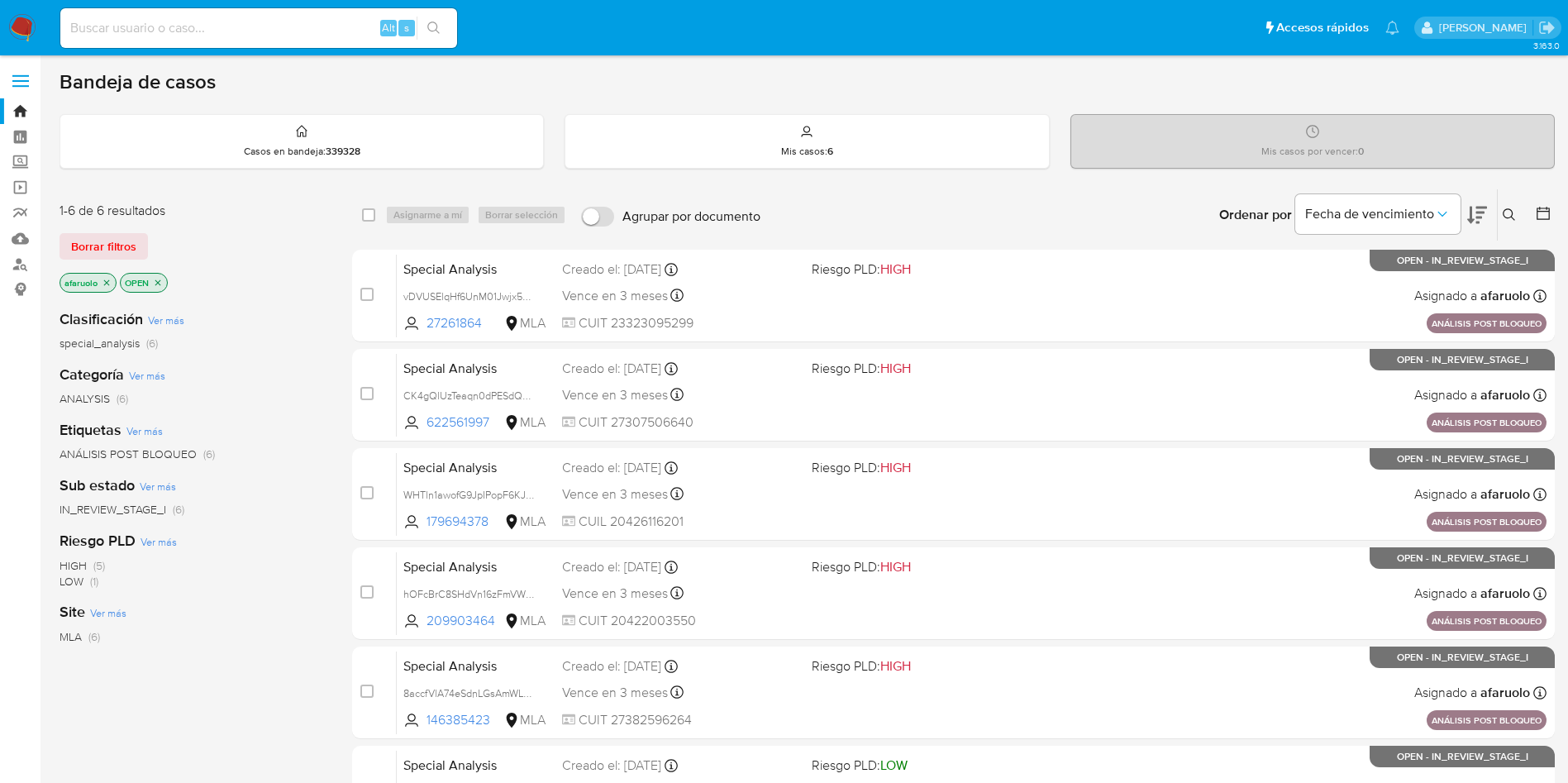
click at [291, 30] on input at bounding box center [258, 28] width 396 height 22
paste input "256727000"
type input "256727000"
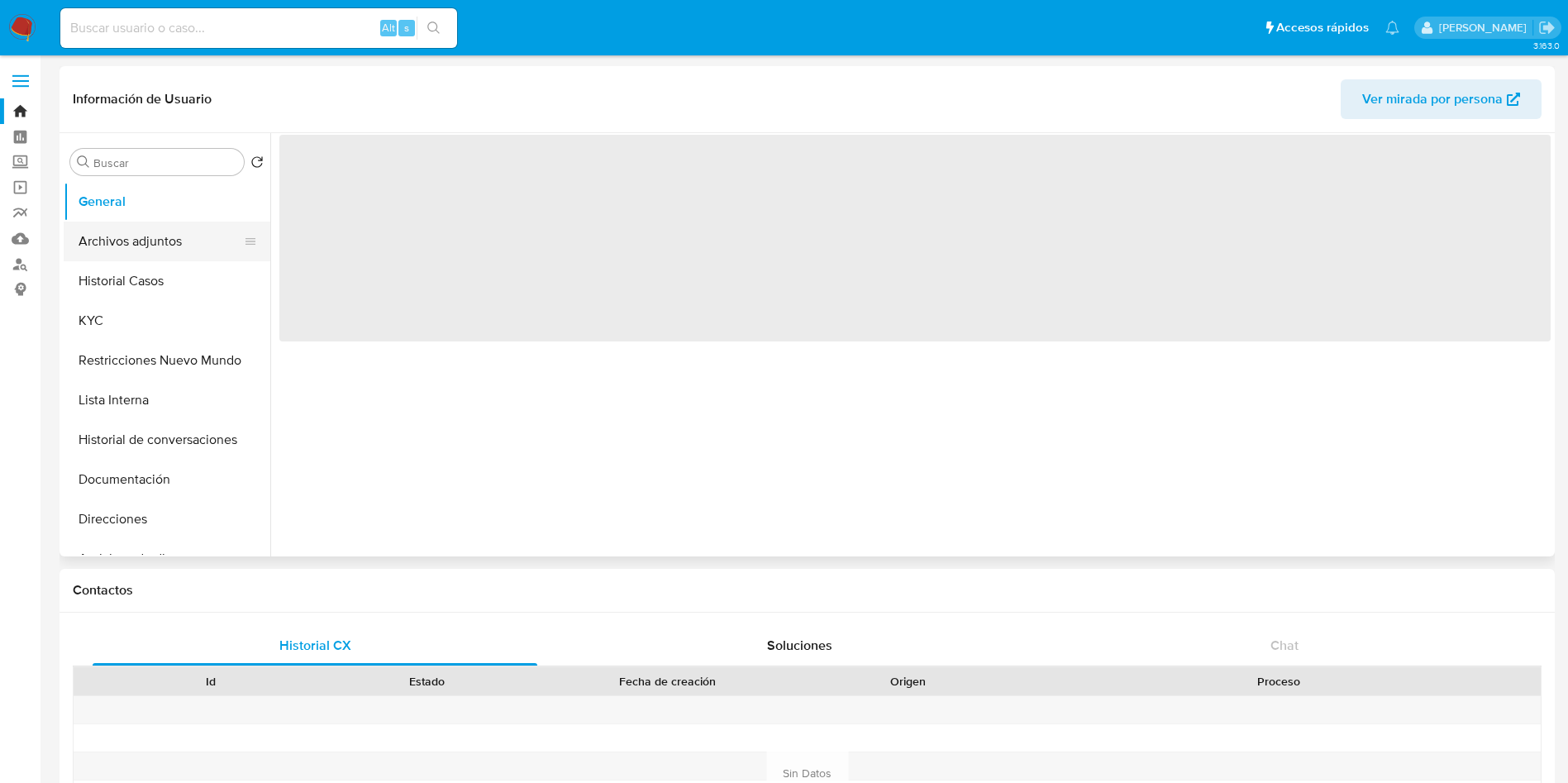
select select "10"
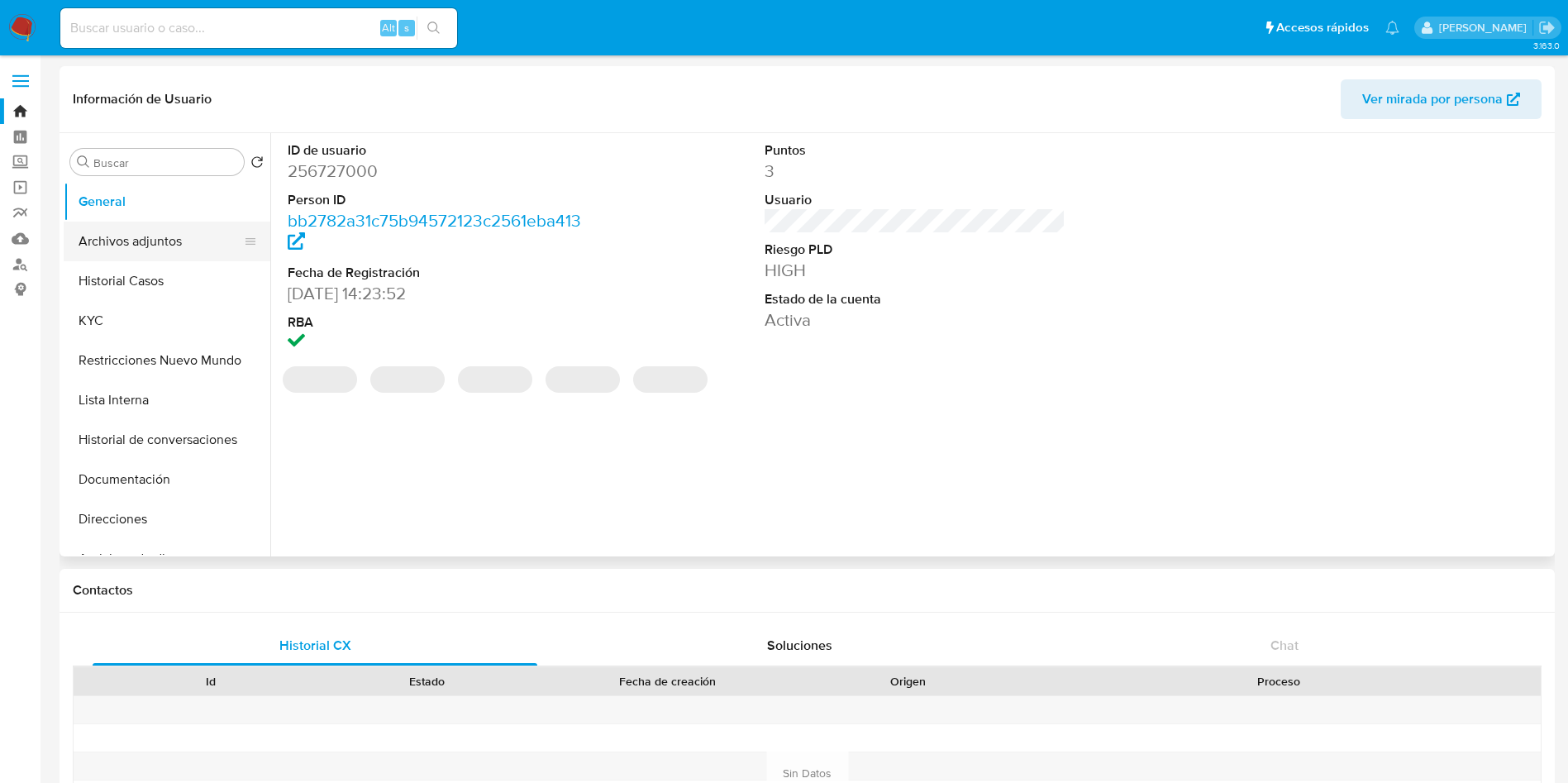
click at [171, 229] on button "Archivos adjuntos" at bounding box center [160, 242] width 193 height 40
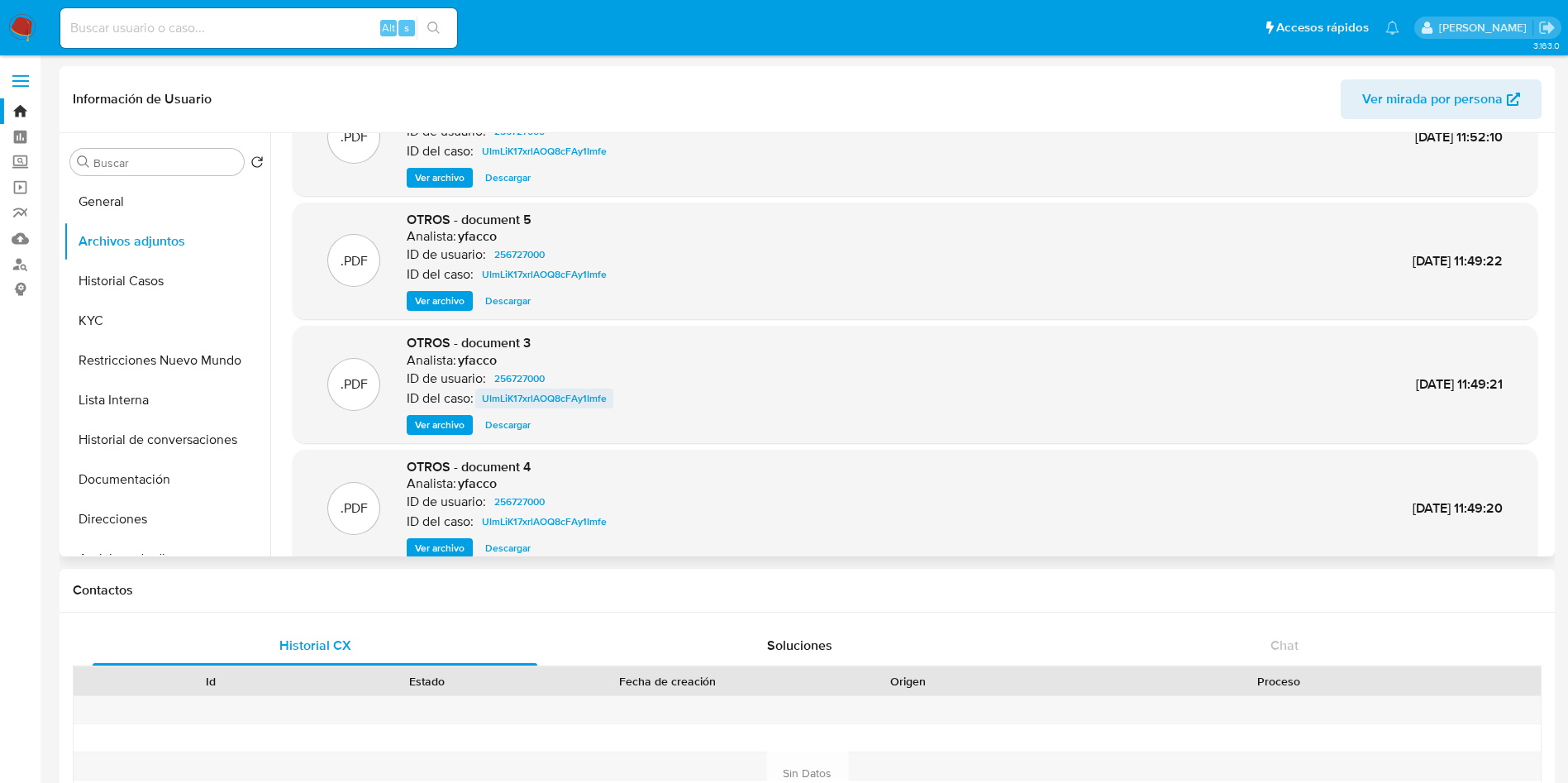
scroll to position [124, 0]
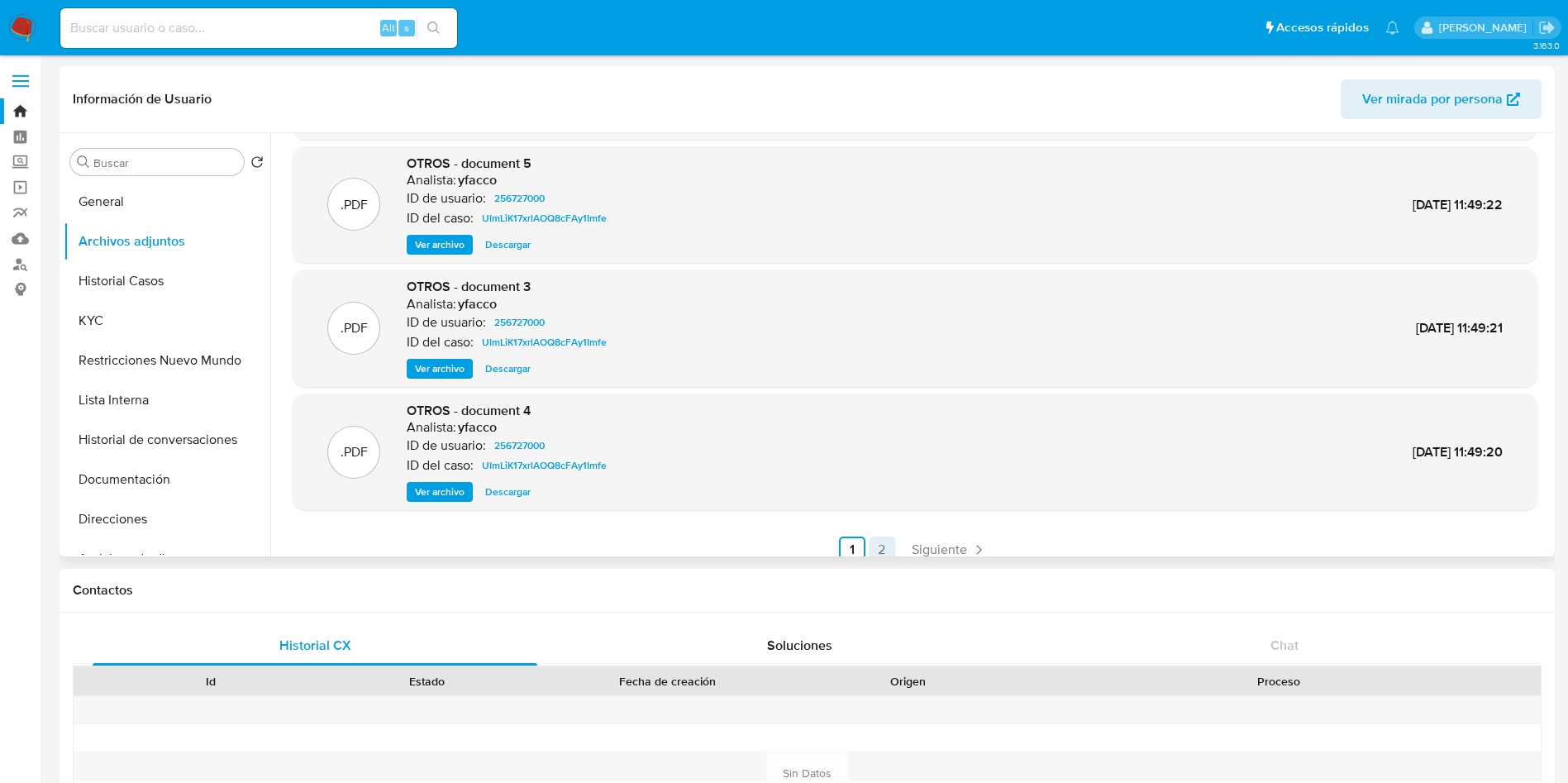
click at [876, 541] on link "2" at bounding box center [882, 550] width 27 height 27
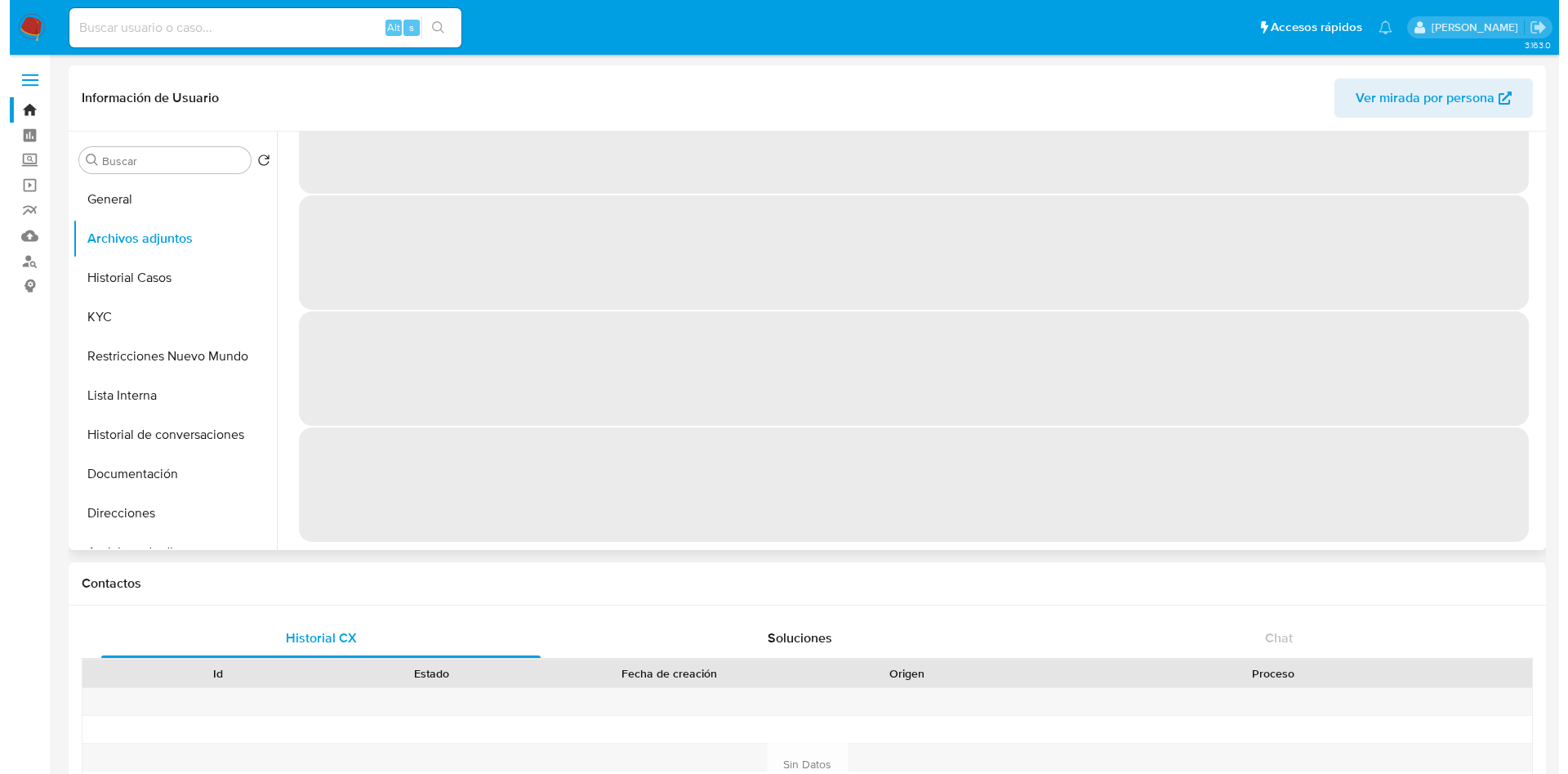
scroll to position [0, 0]
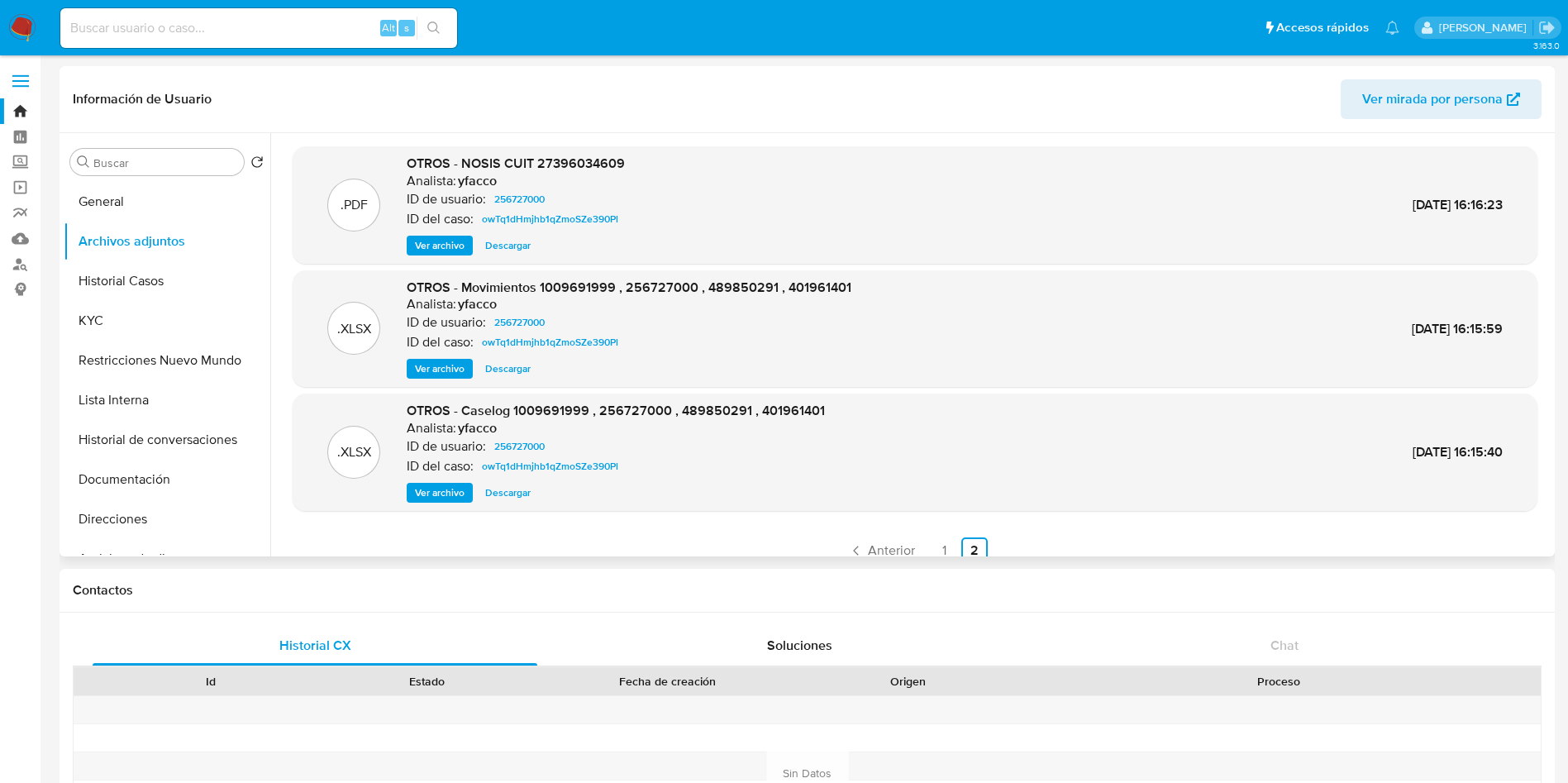
click at [444, 491] on span "Ver archivo" at bounding box center [440, 492] width 50 height 16
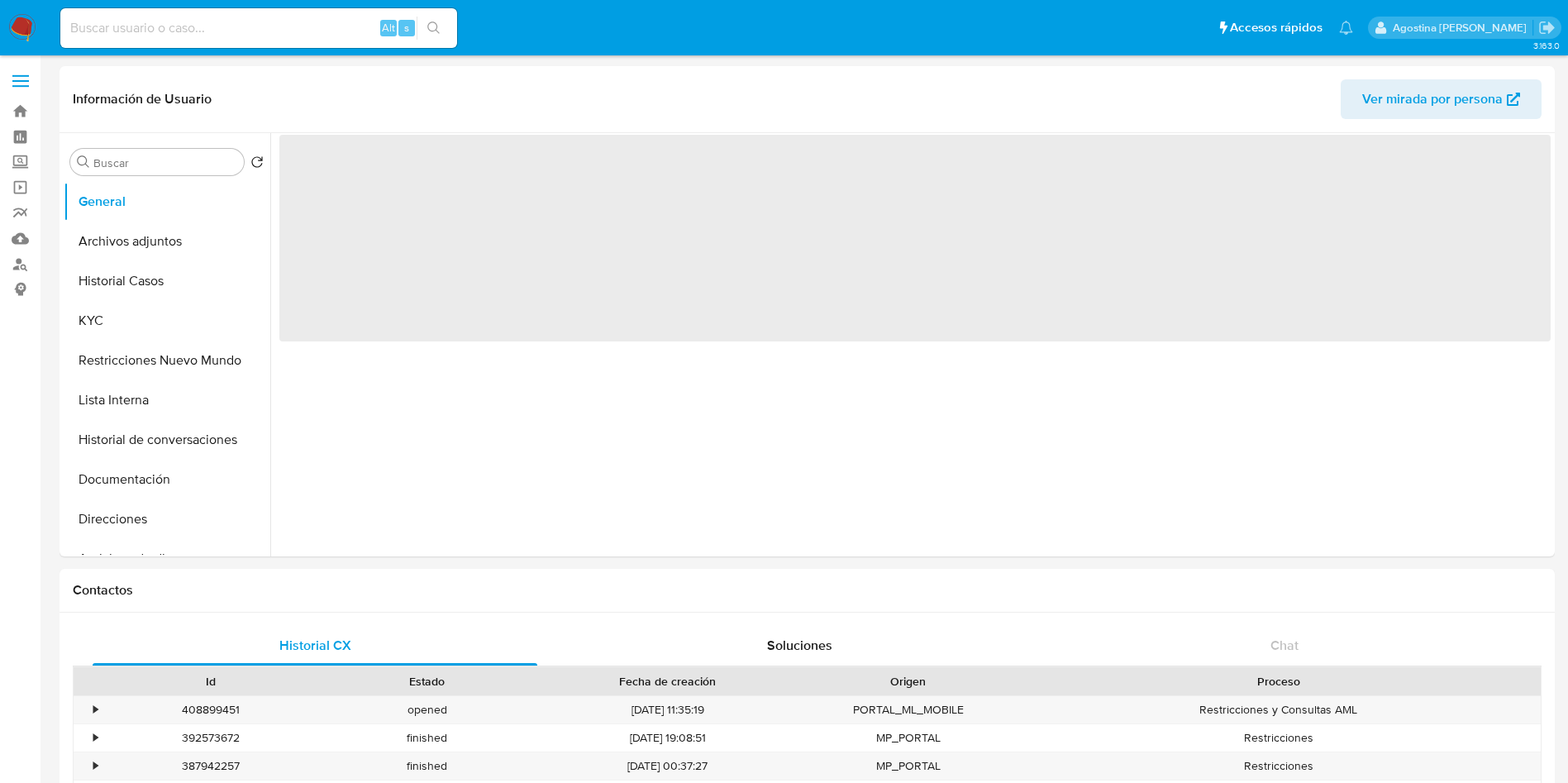
select select "10"
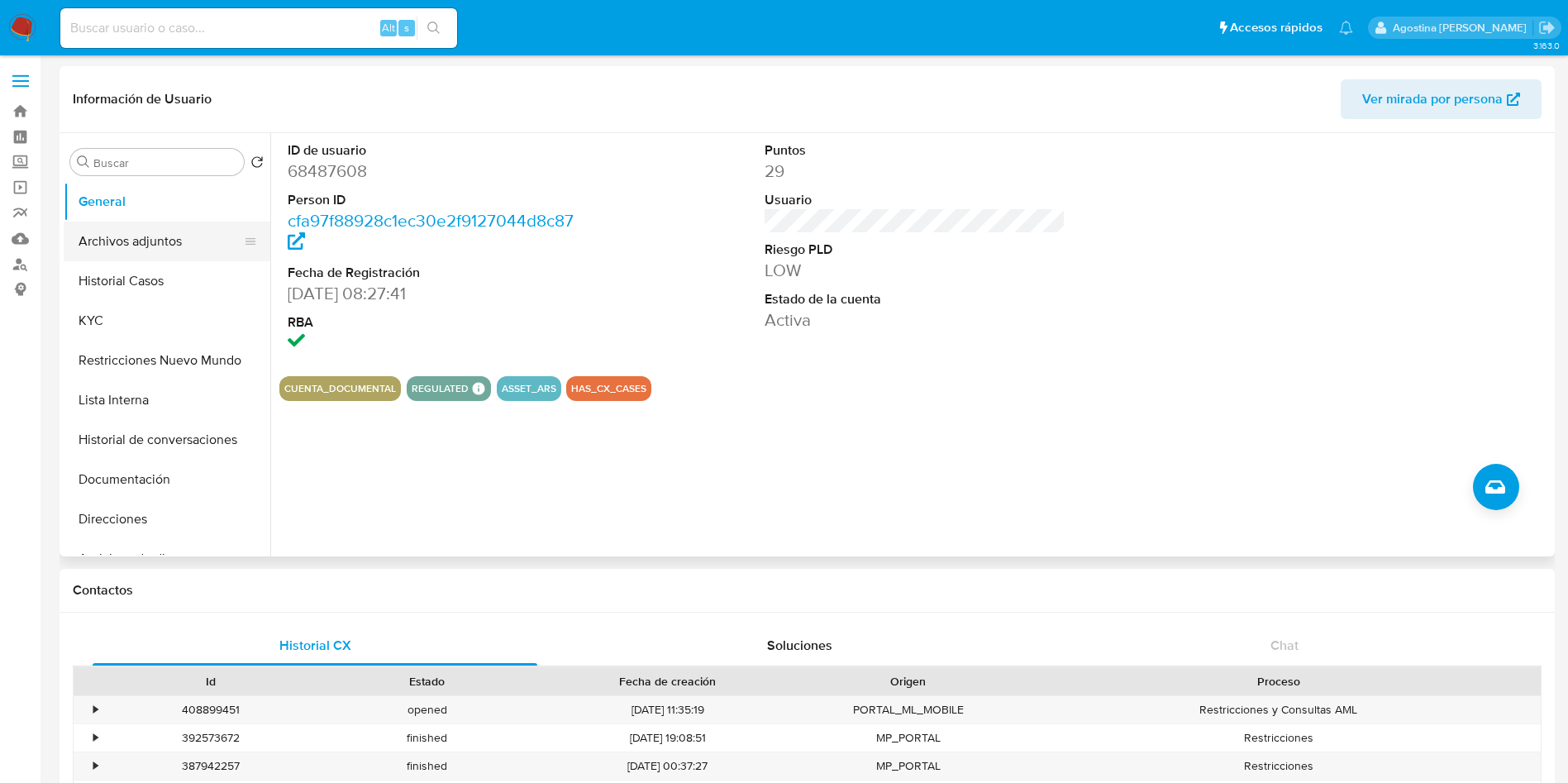
click at [192, 242] on button "Archivos adjuntos" at bounding box center [160, 242] width 193 height 40
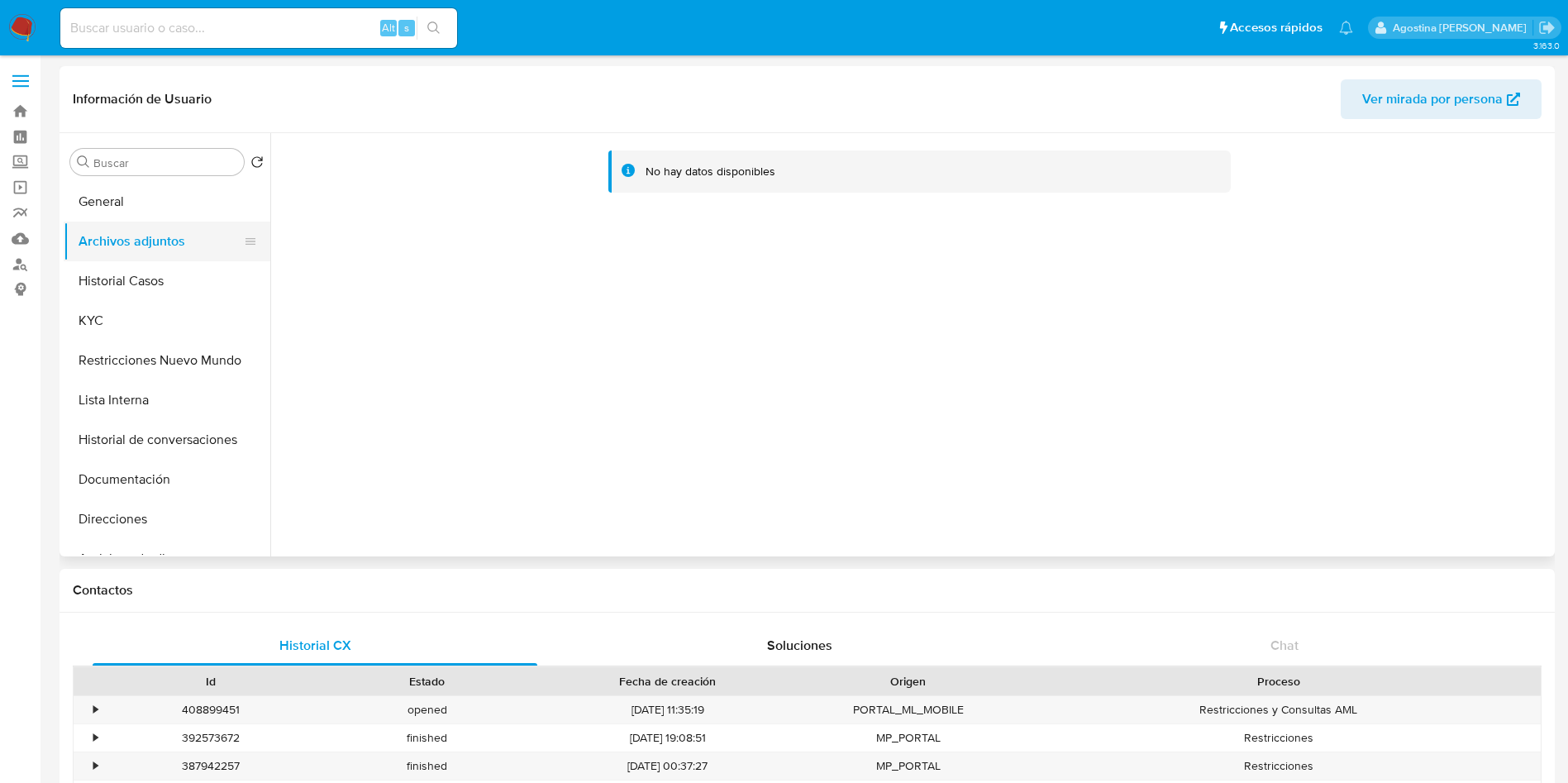
click at [167, 259] on button "Archivos adjuntos" at bounding box center [160, 242] width 193 height 40
click at [176, 266] on button "Historial Casos" at bounding box center [160, 281] width 193 height 40
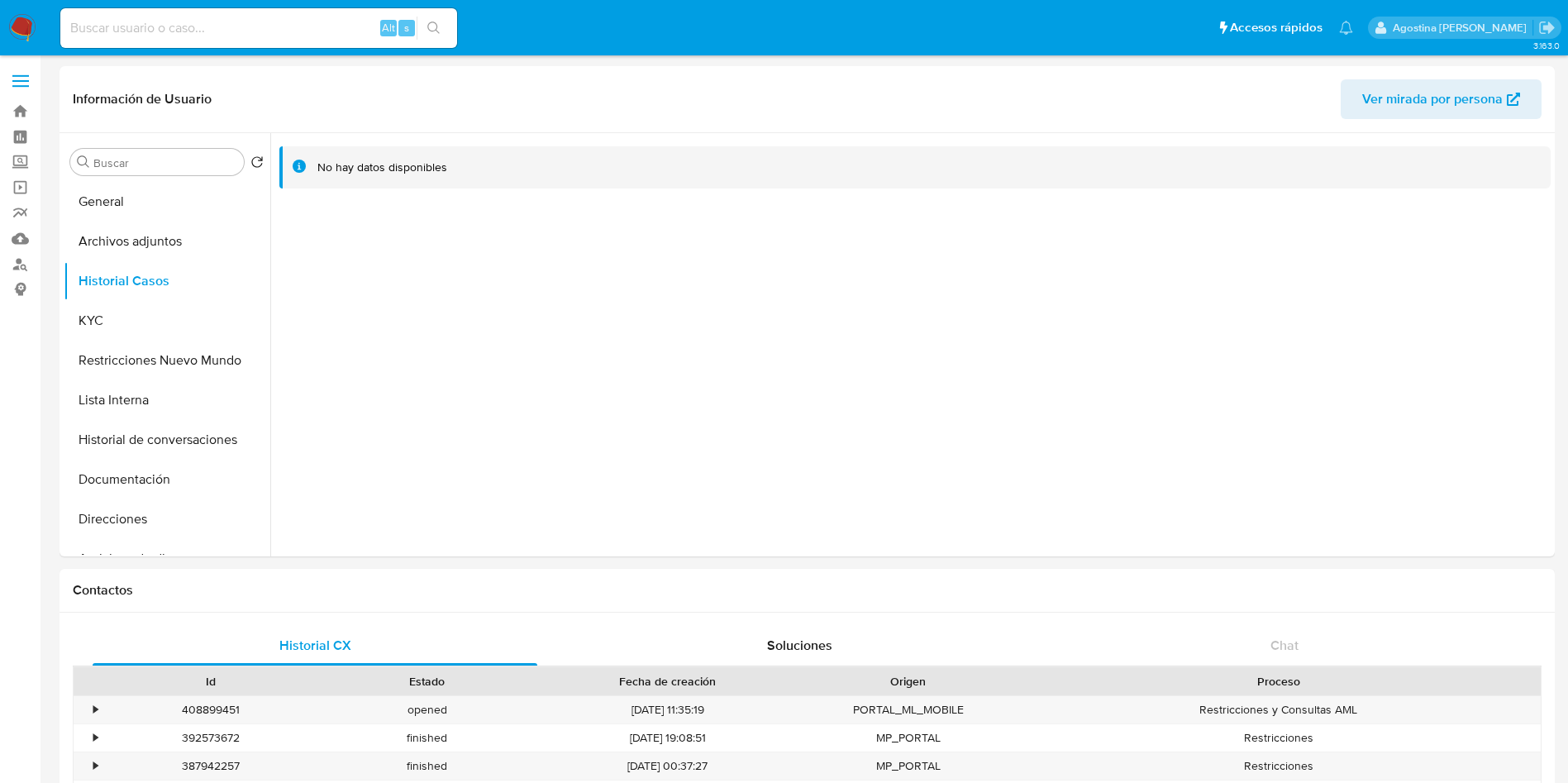
click at [180, 360] on button "Restricciones Nuevo Mundo" at bounding box center [160, 360] width 193 height 40
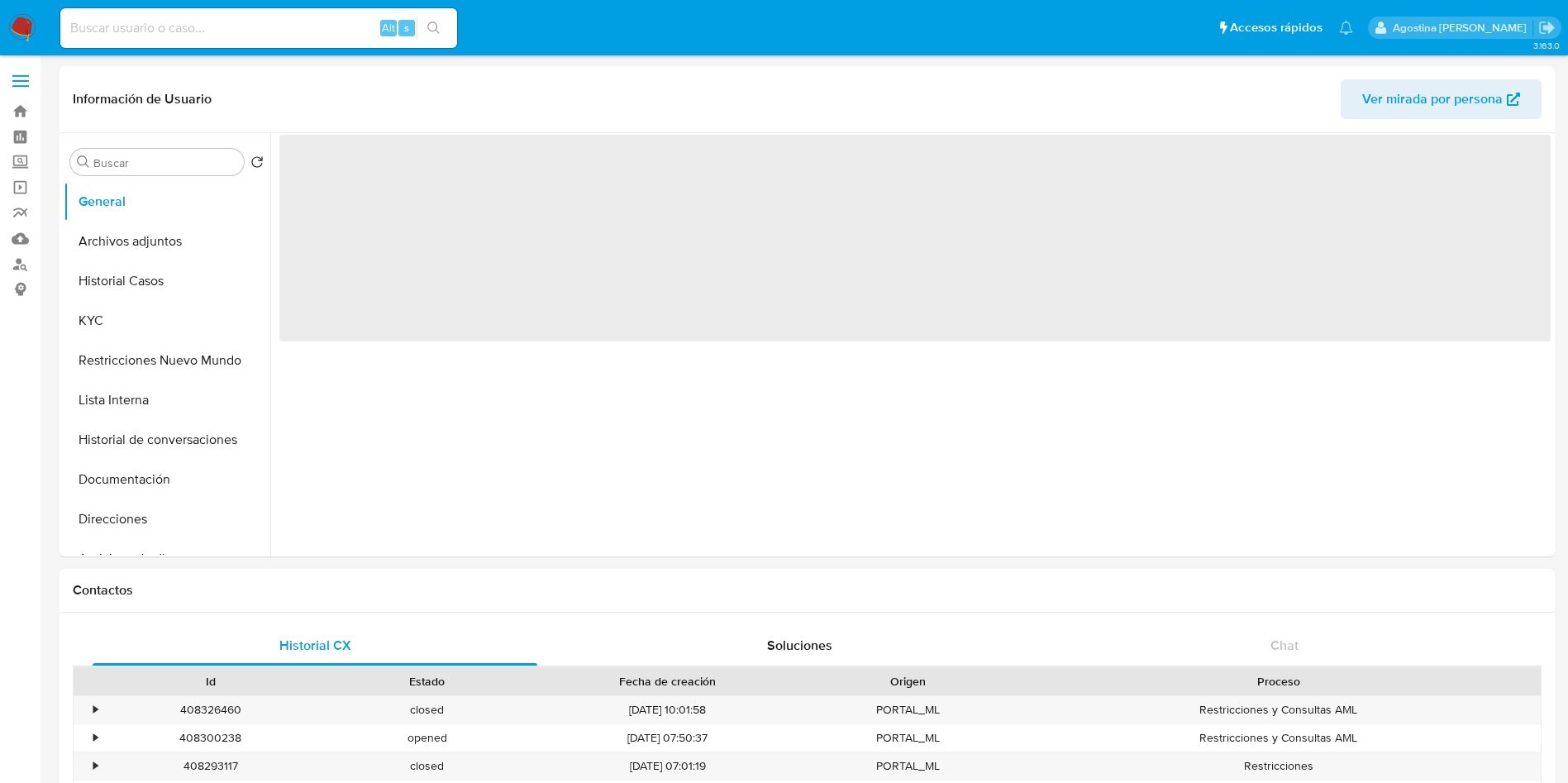
select select "10"
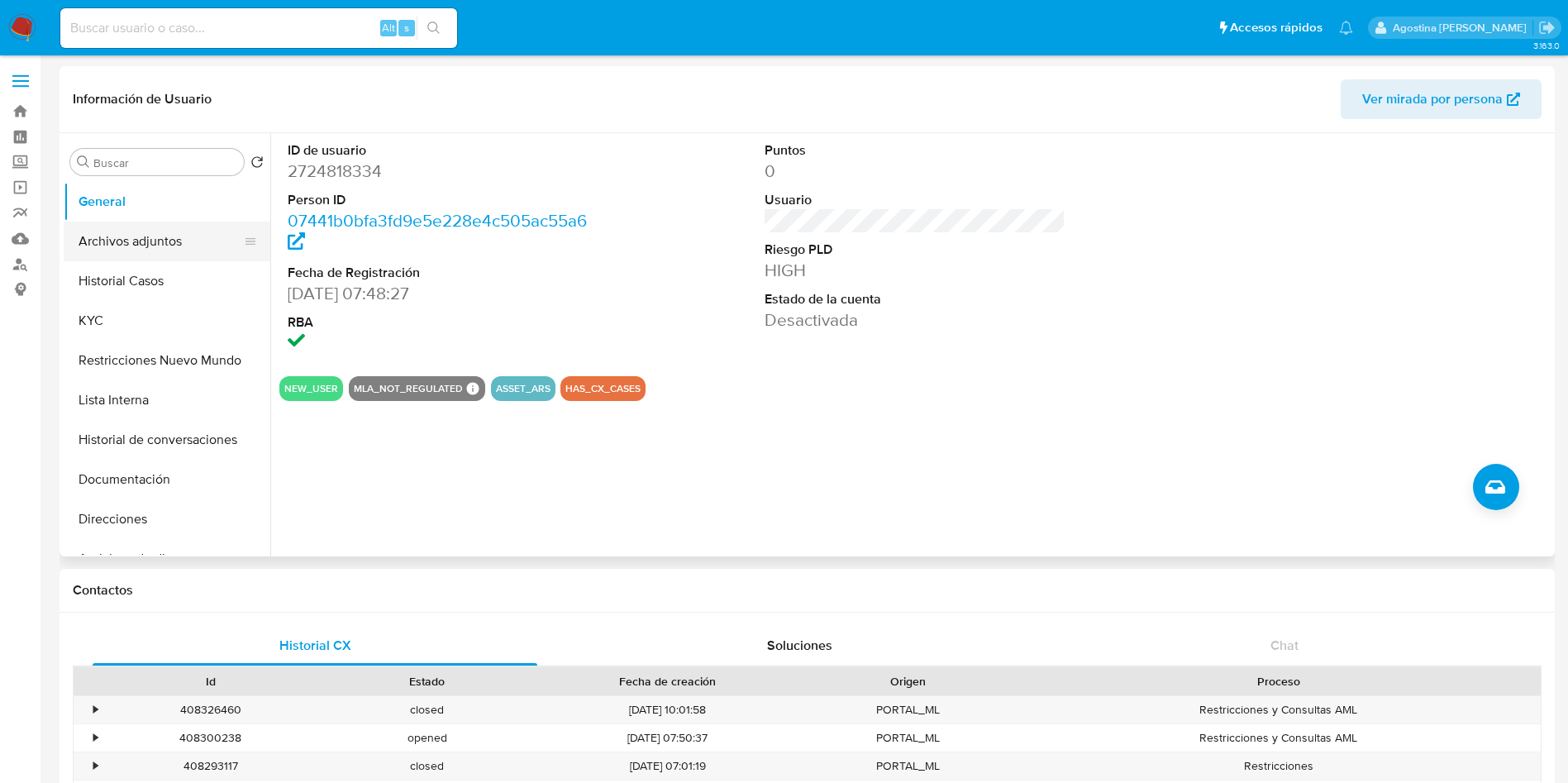
click at [182, 230] on button "Archivos adjuntos" at bounding box center [160, 242] width 193 height 40
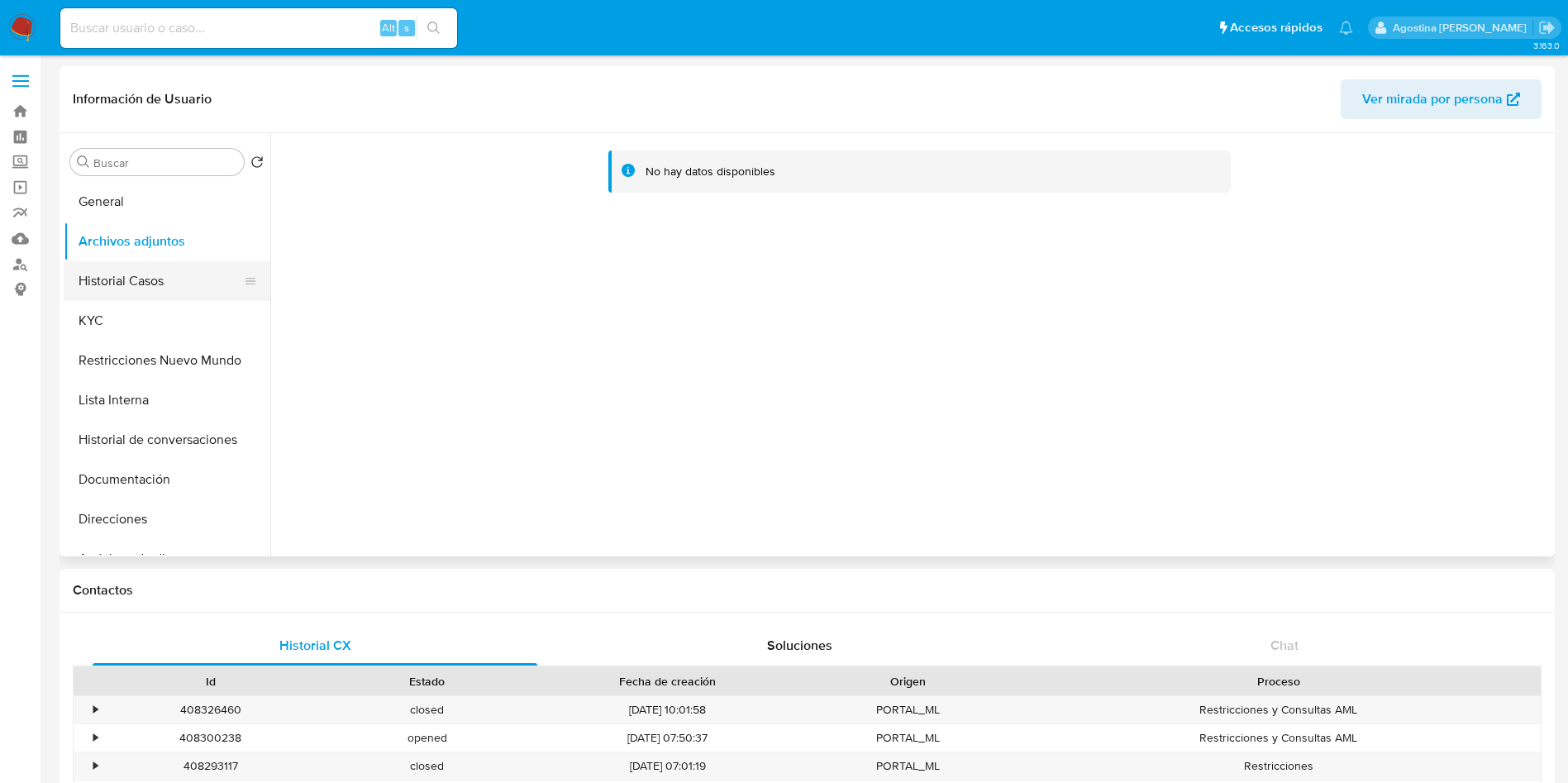
click at [194, 261] on button "Historial Casos" at bounding box center [160, 281] width 193 height 40
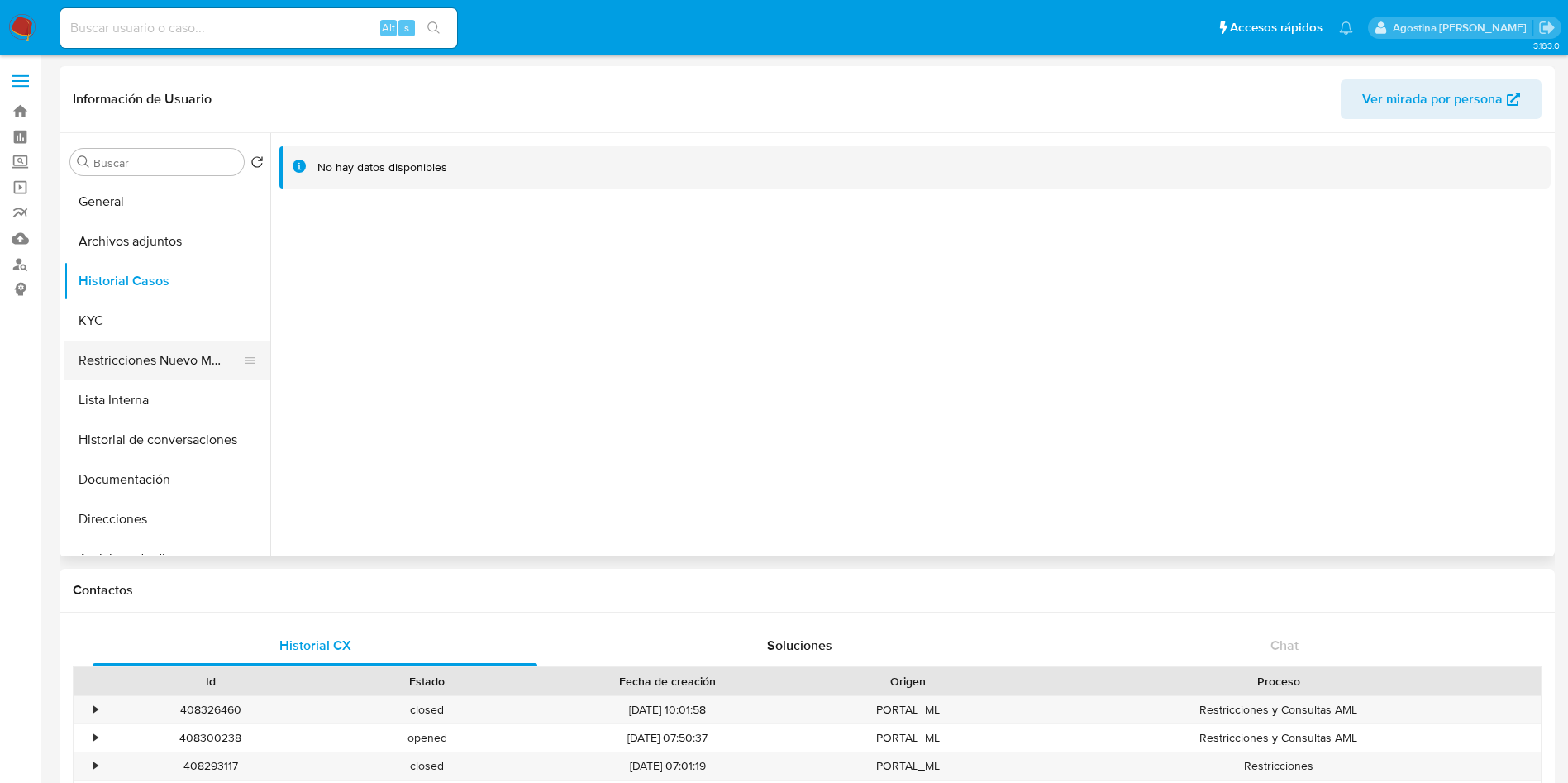
click at [144, 359] on button "Restricciones Nuevo Mundo" at bounding box center [160, 360] width 193 height 40
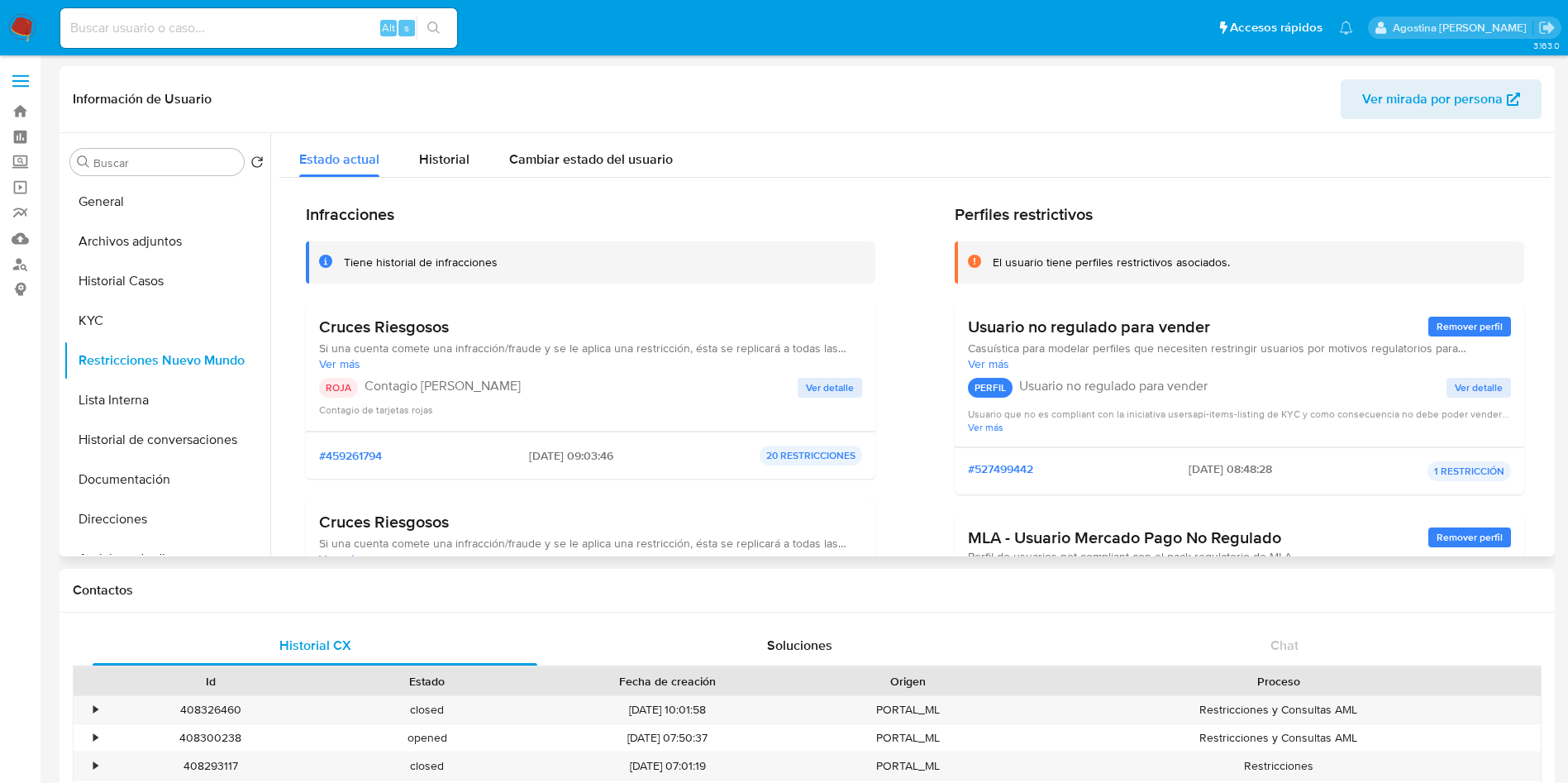
click at [837, 398] on div "ROJA Contagio [PERSON_NAME] Ver detalle Contagio de tarjetas [PERSON_NAME]" at bounding box center [591, 398] width 543 height 40
click at [838, 393] on span "Ver detalle" at bounding box center [830, 387] width 48 height 16
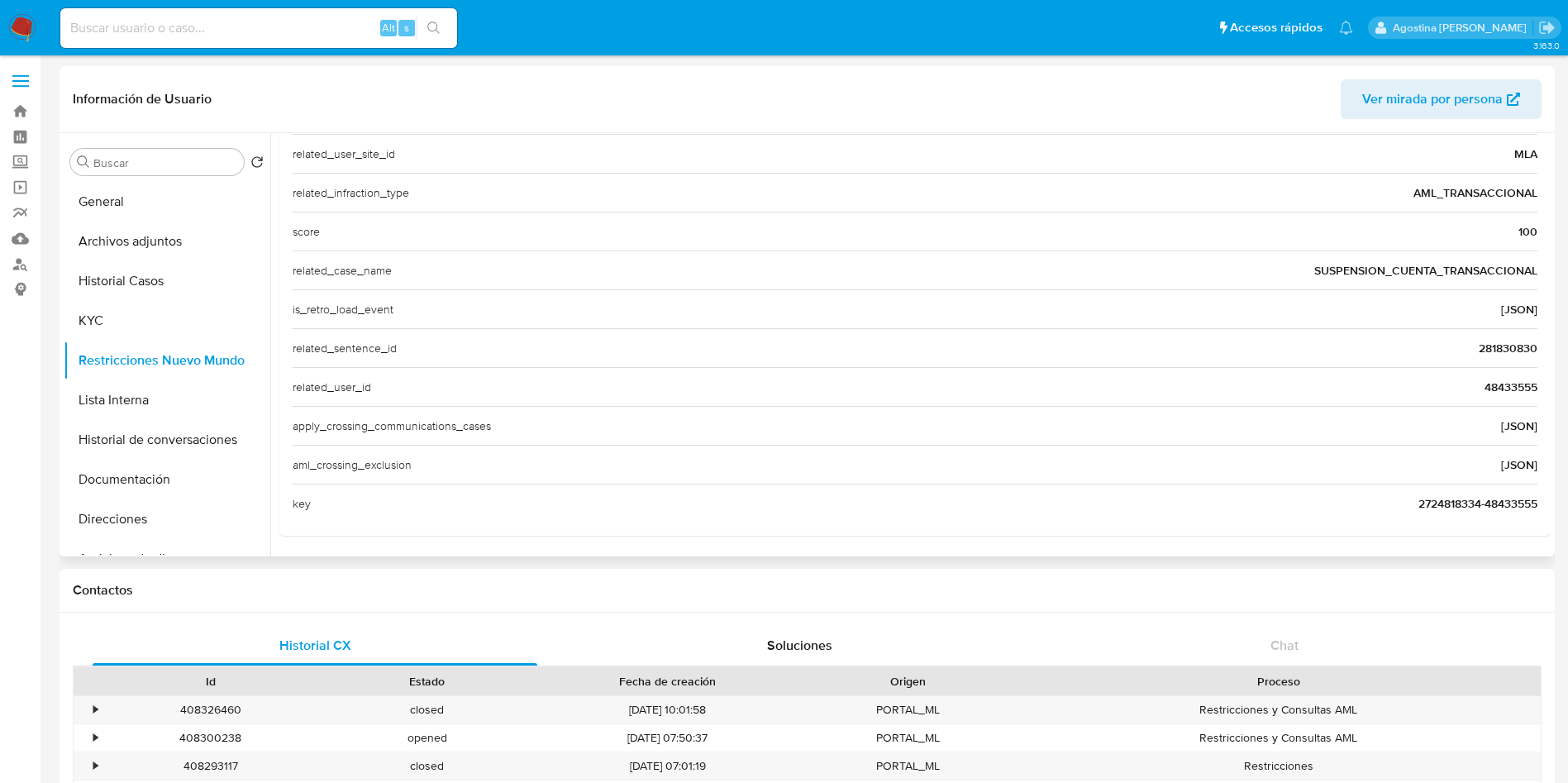
scroll to position [639, 0]
click at [1503, 390] on span "48433555" at bounding box center [1511, 386] width 53 height 16
click at [151, 238] on button "Archivos adjuntos" at bounding box center [160, 242] width 193 height 40
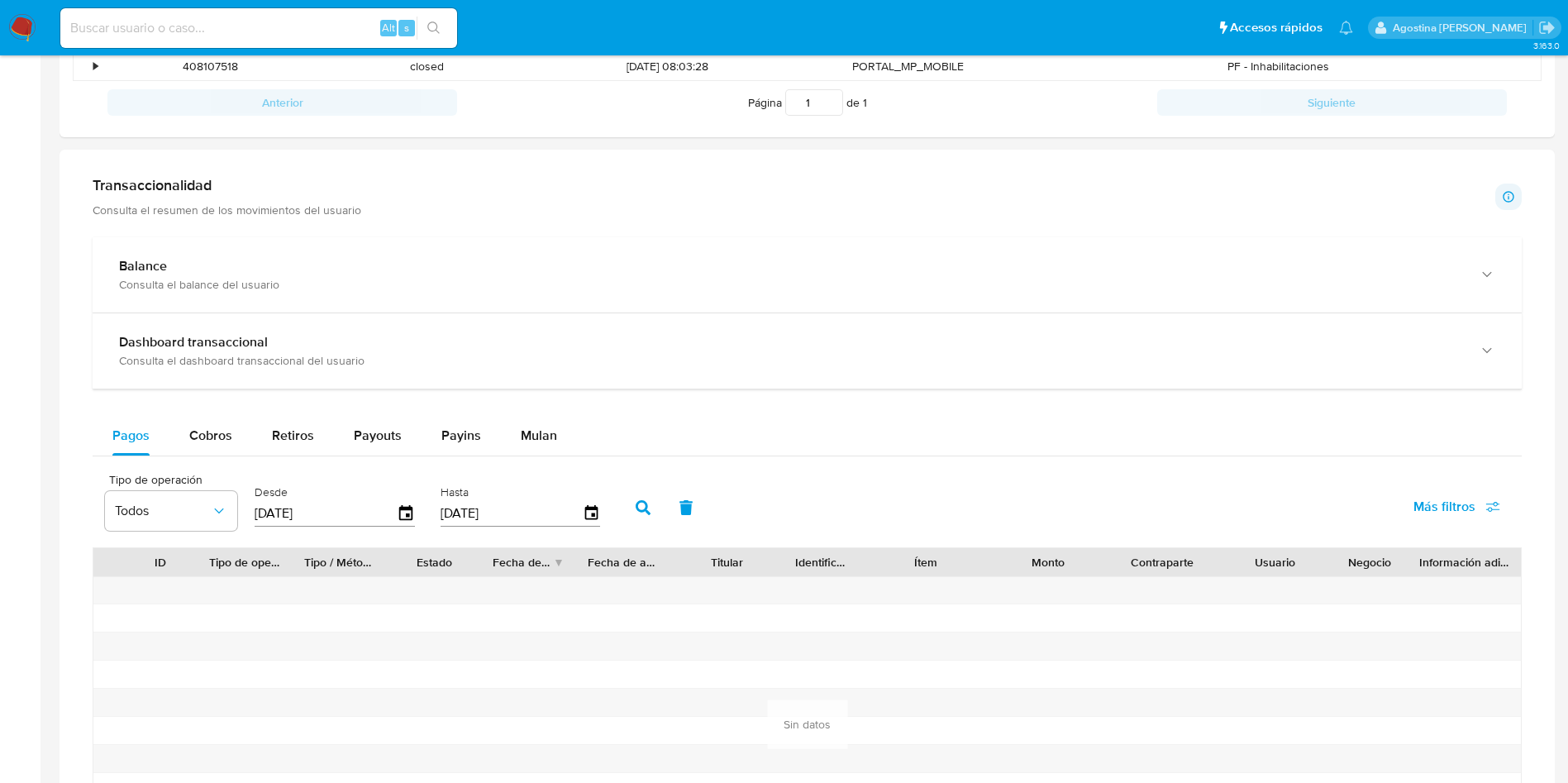
scroll to position [1290, 0]
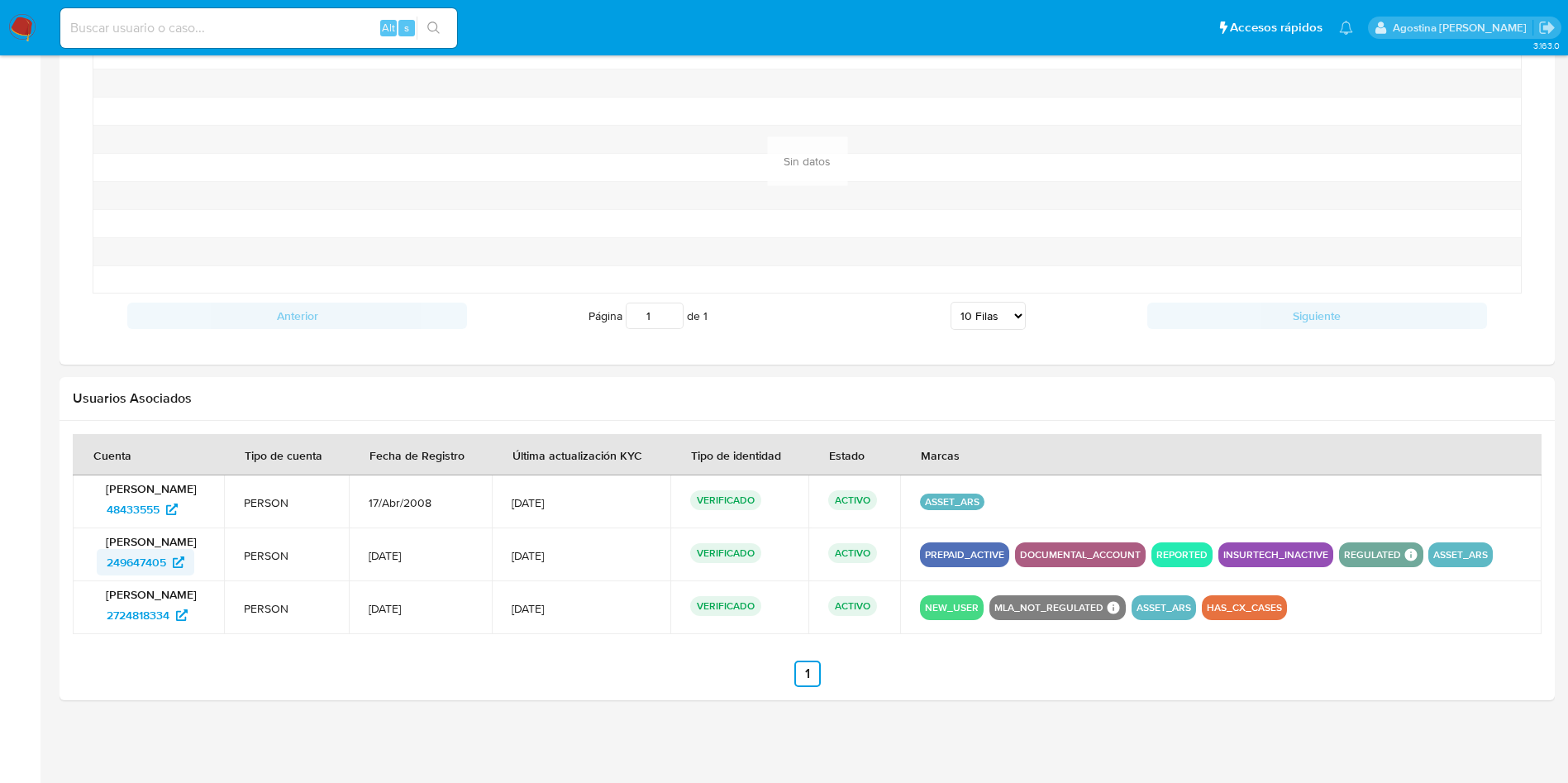
click at [126, 561] on span "249647405" at bounding box center [136, 562] width 59 height 27
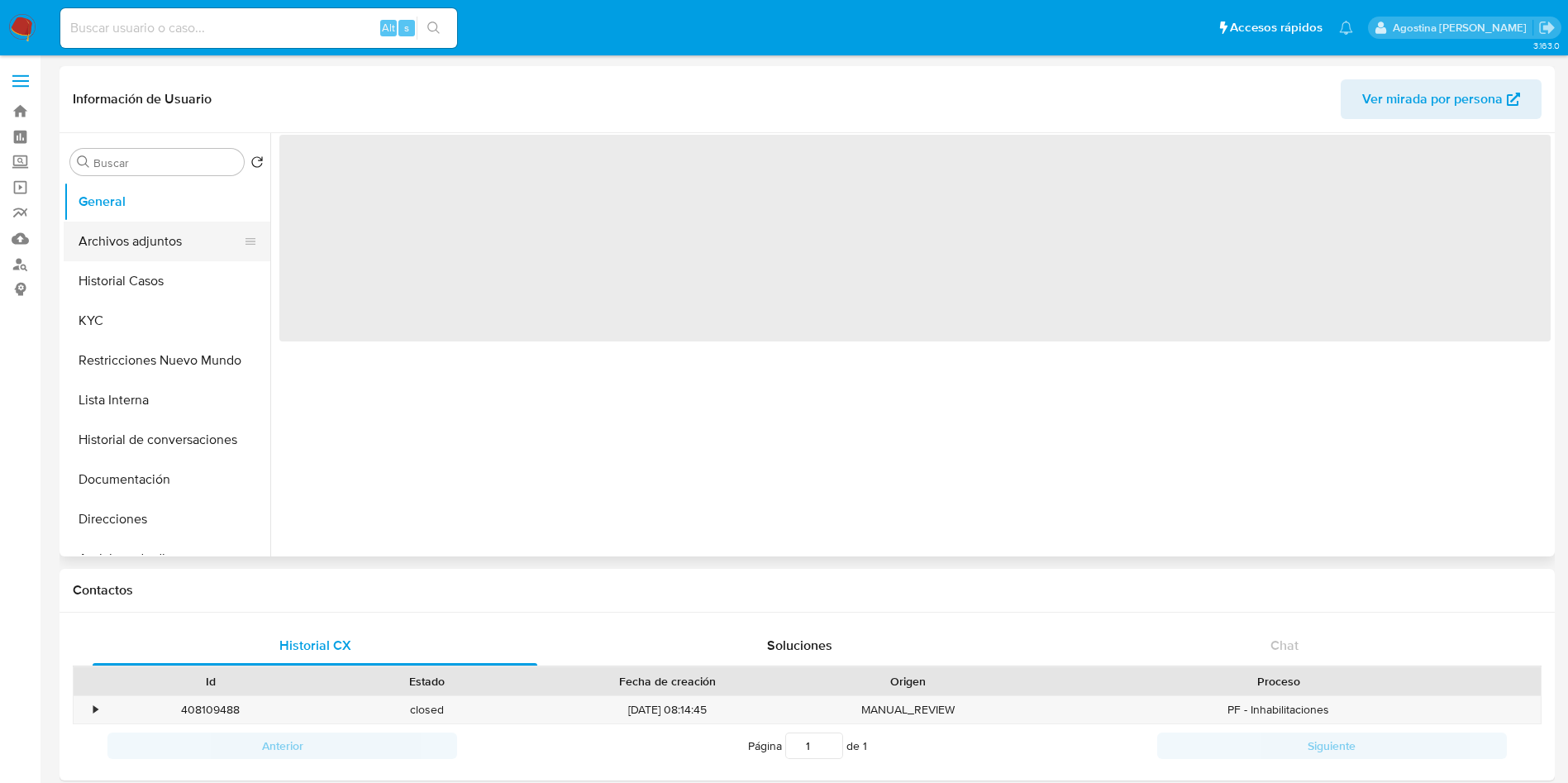
click at [112, 235] on button "Archivos adjuntos" at bounding box center [160, 242] width 193 height 40
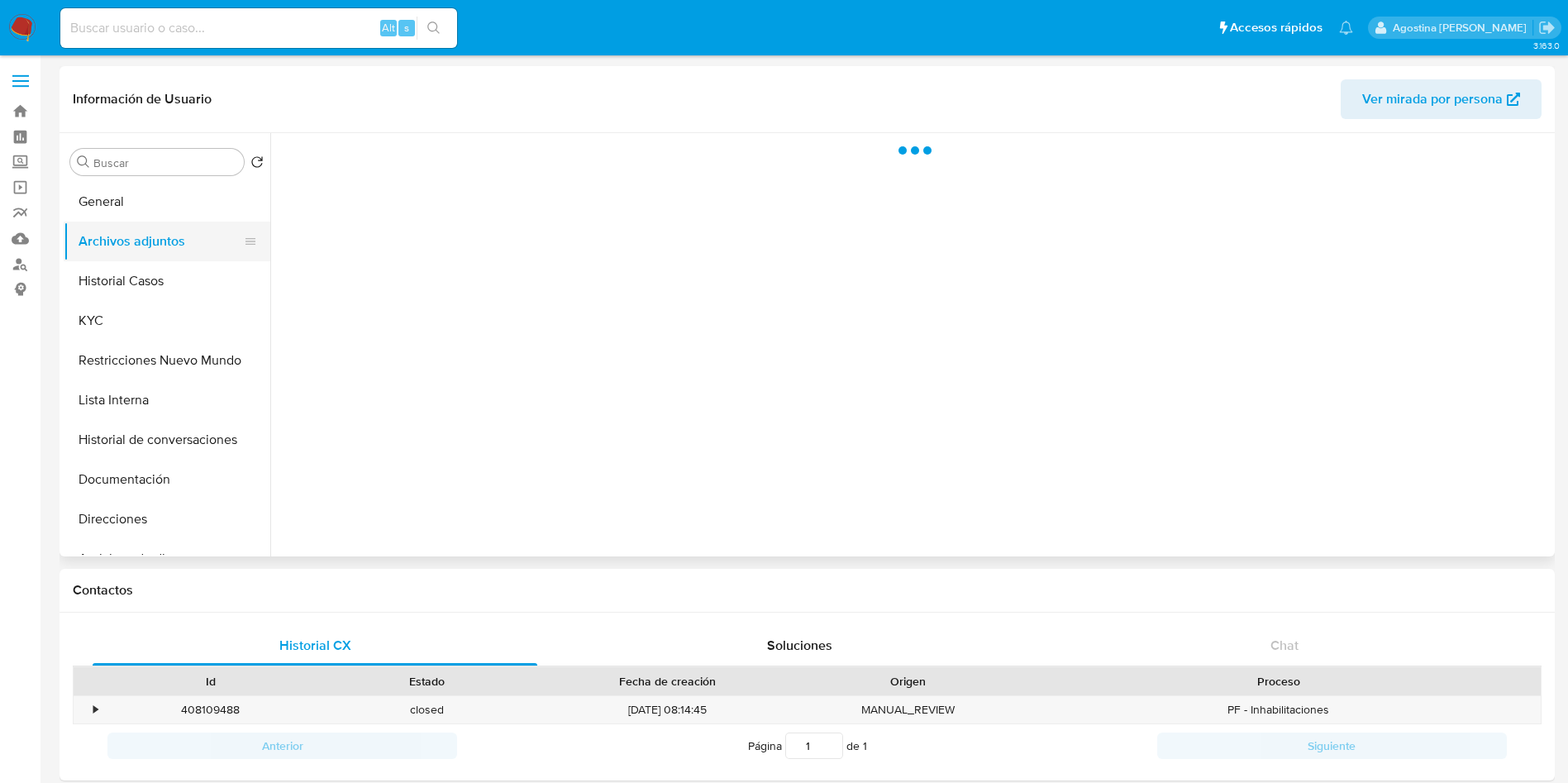
select select "10"
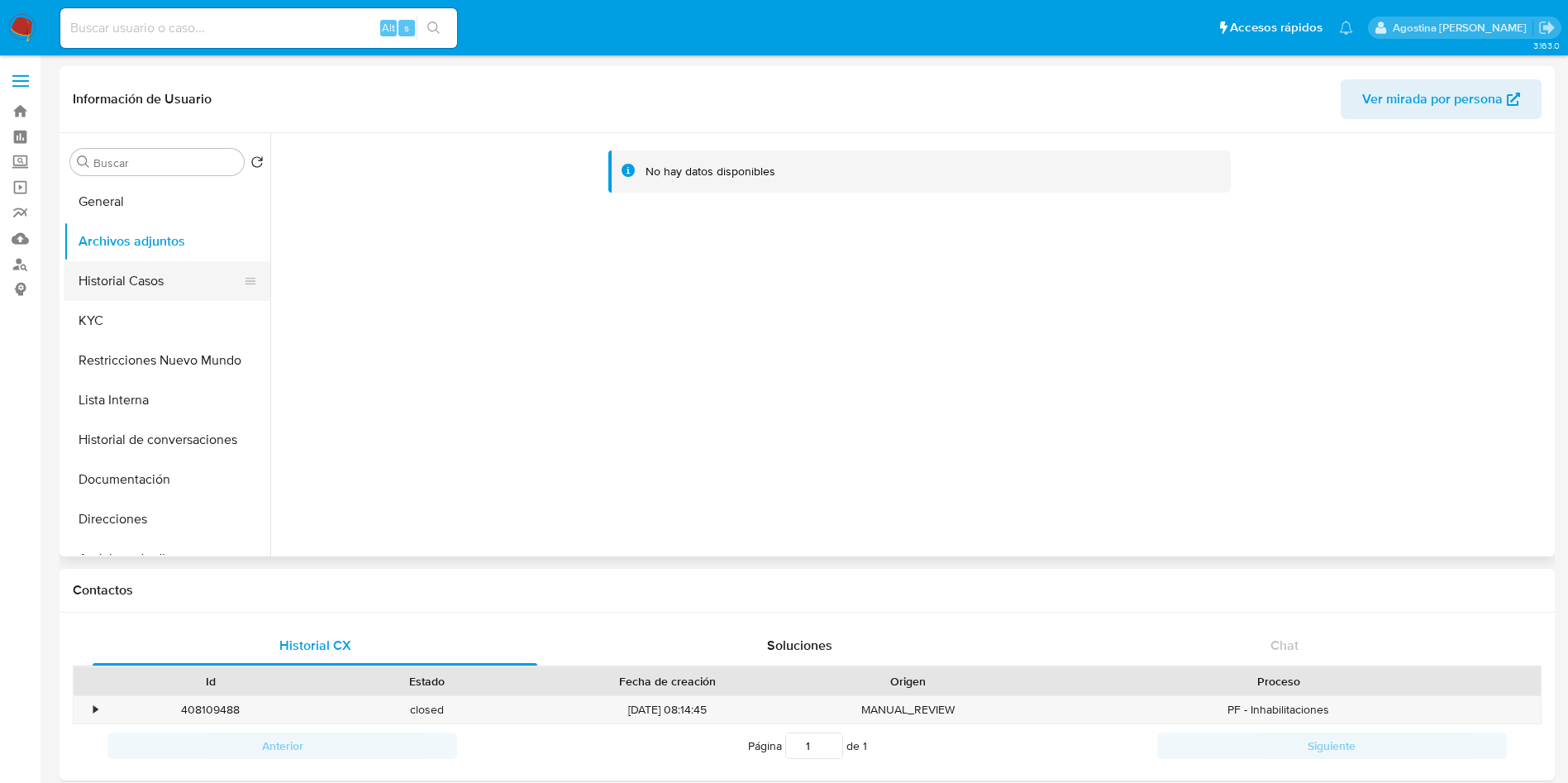
click at [114, 287] on button "Historial Casos" at bounding box center [160, 281] width 193 height 40
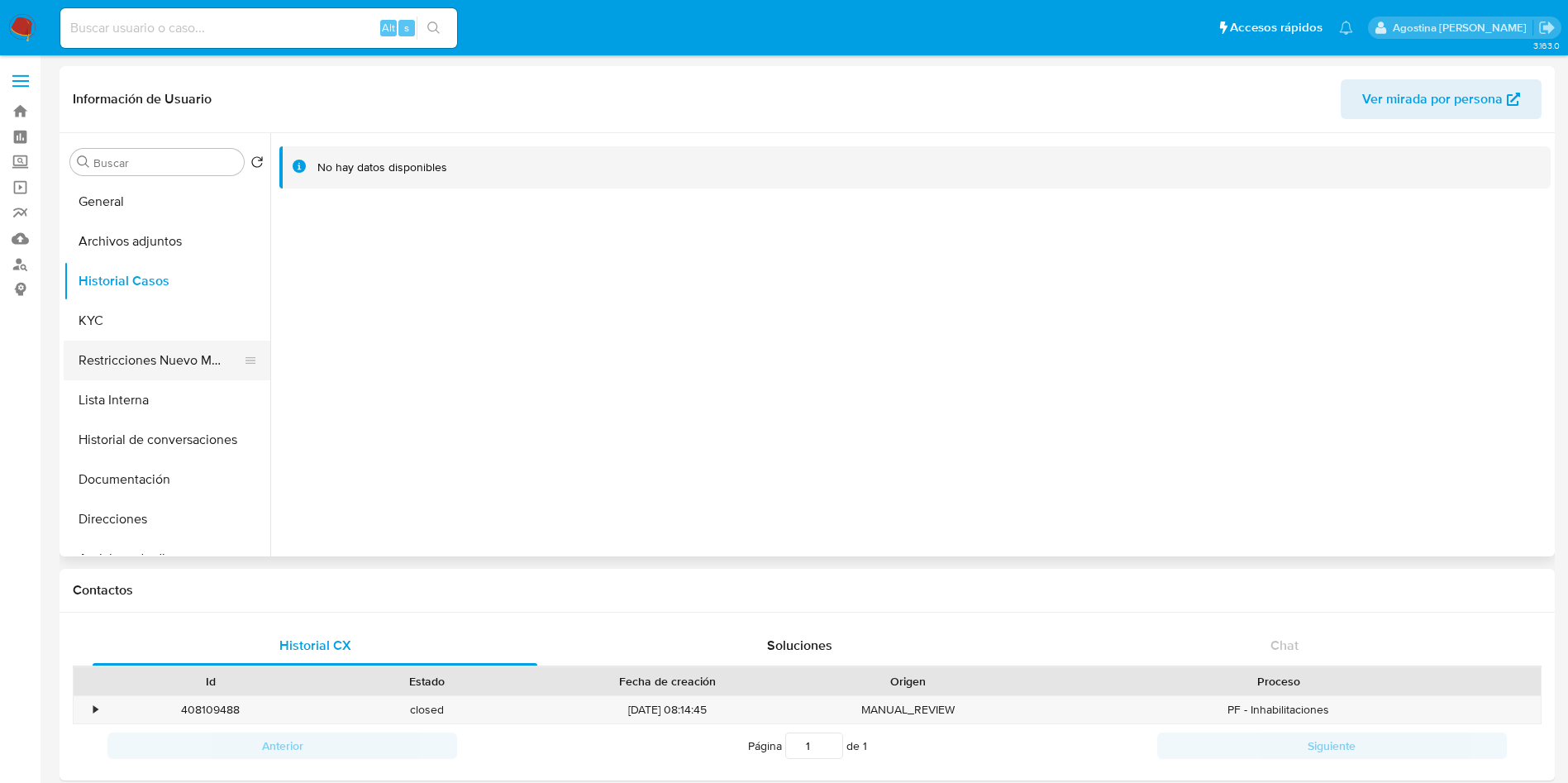
click at [179, 347] on button "Restricciones Nuevo Mundo" at bounding box center [160, 360] width 193 height 40
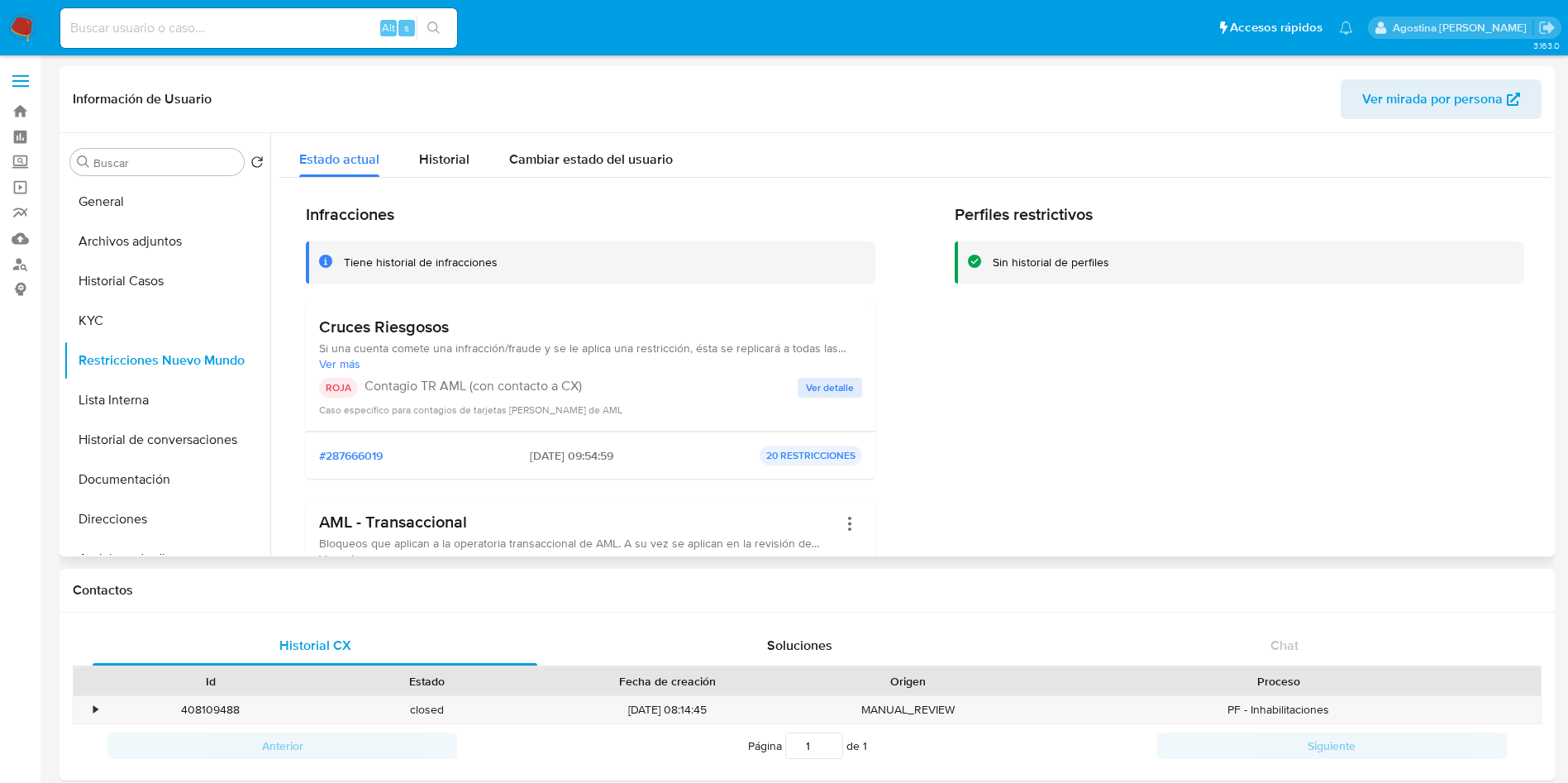
click at [821, 387] on span "Ver detalle" at bounding box center [830, 387] width 48 height 16
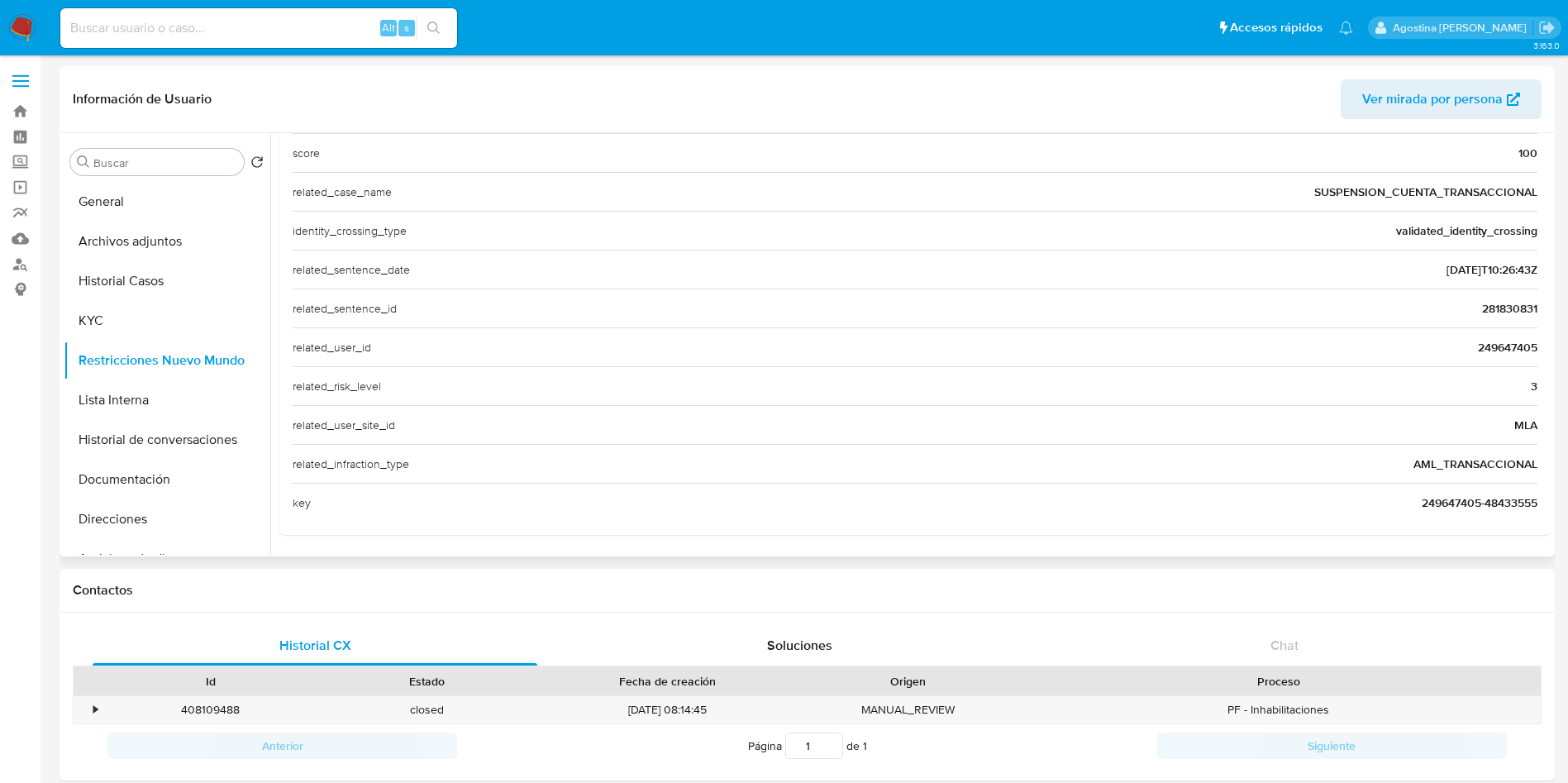
click at [1480, 352] on span "249647405" at bounding box center [1507, 347] width 59 height 16
click at [1485, 352] on span "249647405" at bounding box center [1507, 347] width 59 height 16
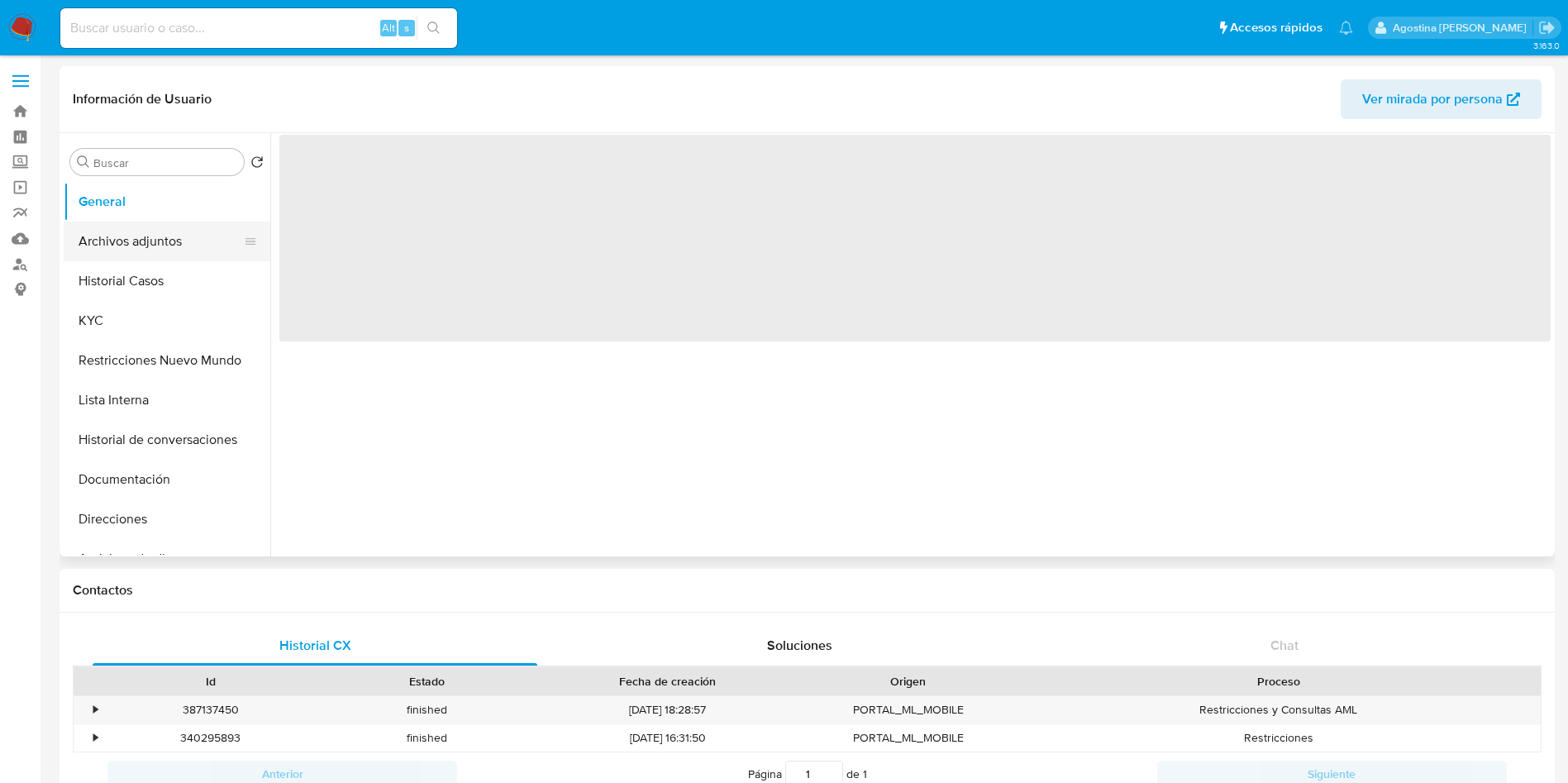
select select "10"
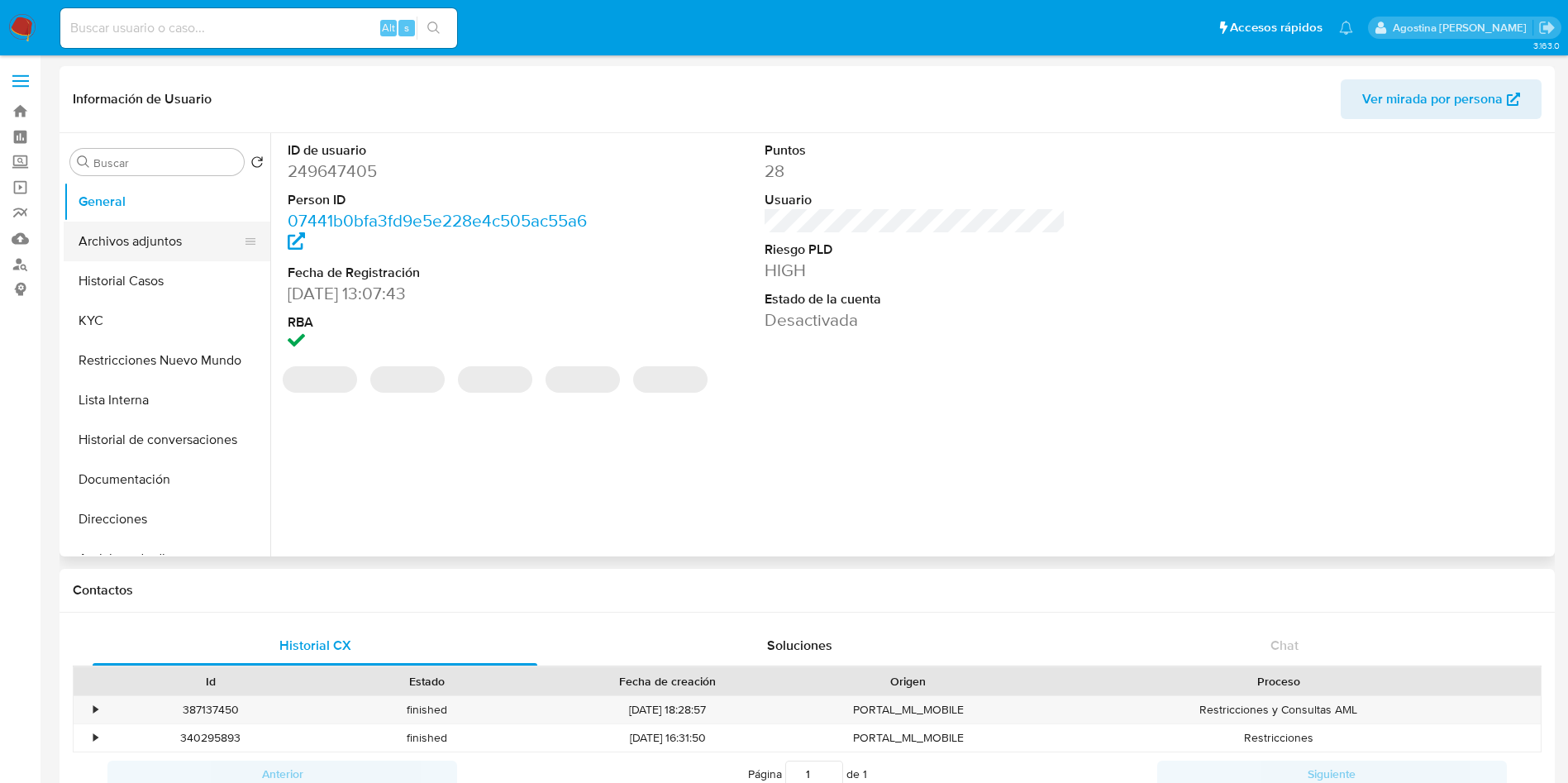
click at [197, 232] on button "Archivos adjuntos" at bounding box center [160, 242] width 193 height 40
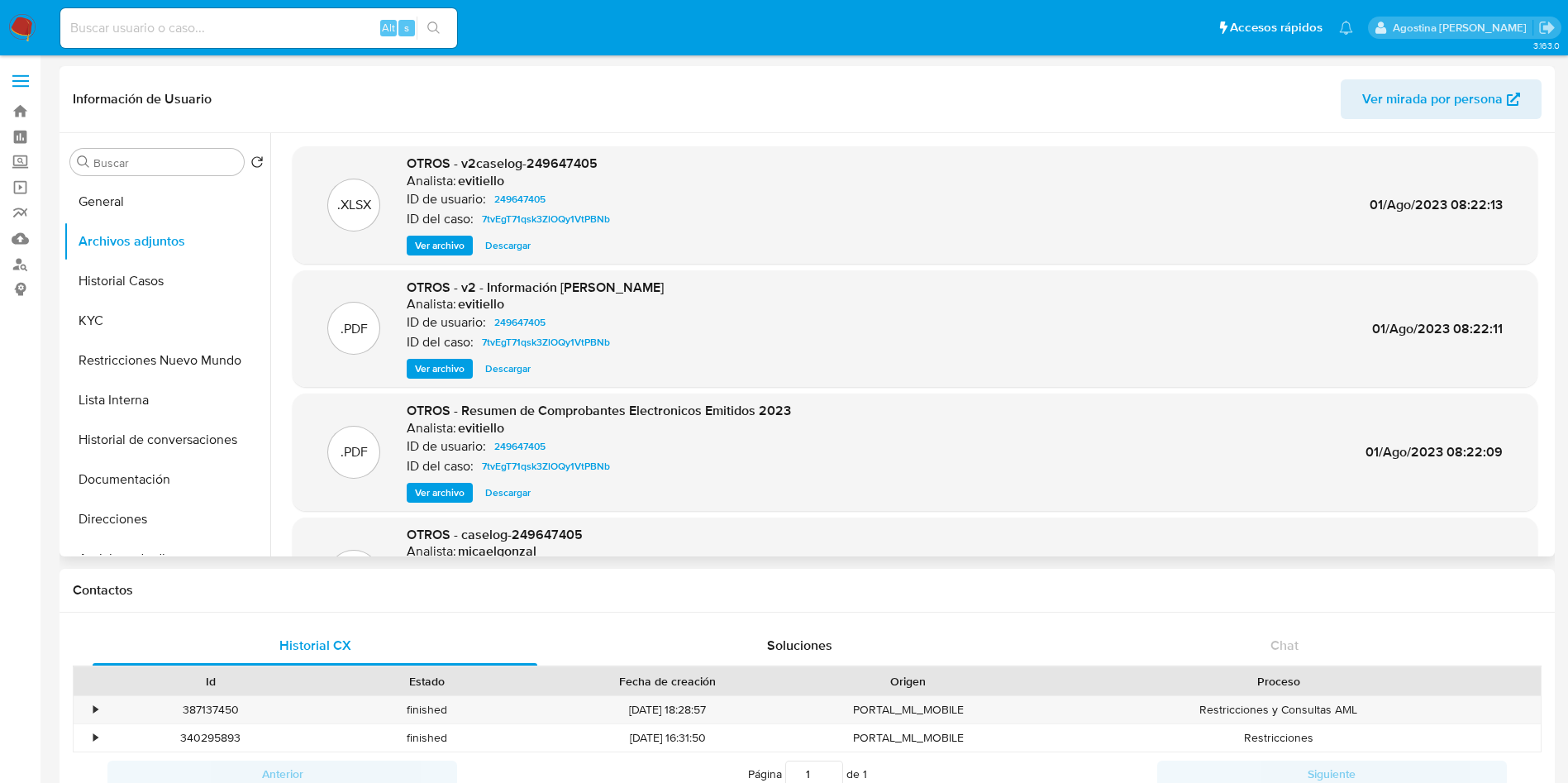
click at [460, 237] on span "Ver archivo" at bounding box center [440, 245] width 50 height 16
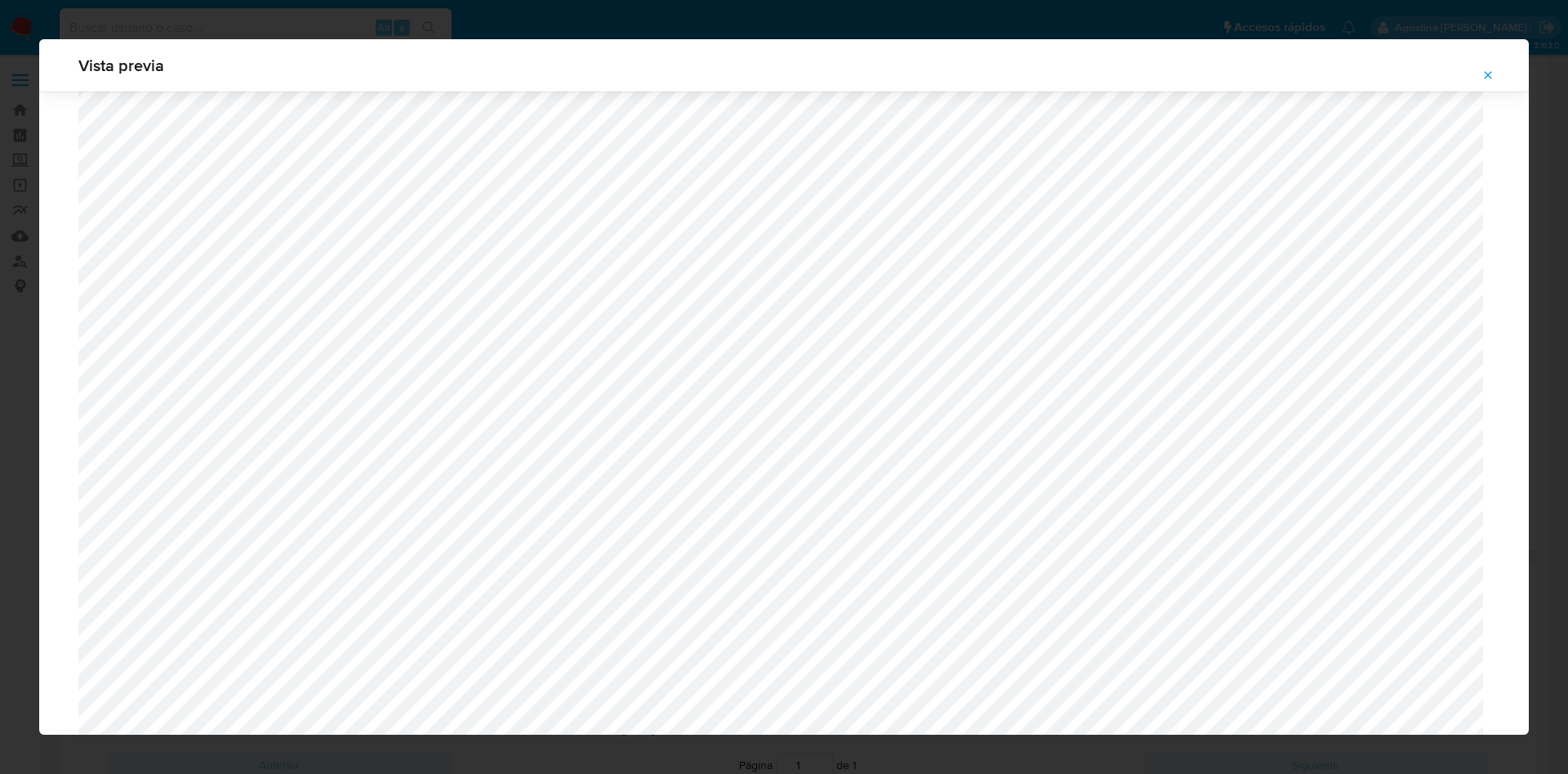
scroll to position [1071, 0]
